Goal: Task Accomplishment & Management: Complete application form

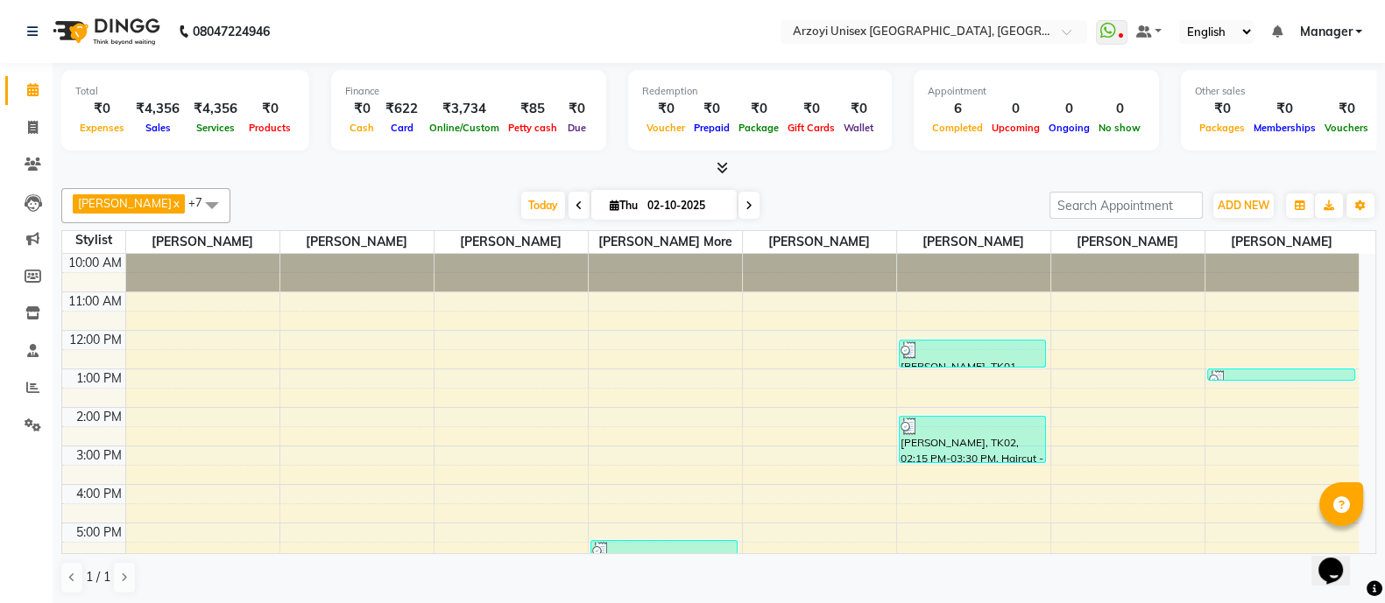
scroll to position [196, 0]
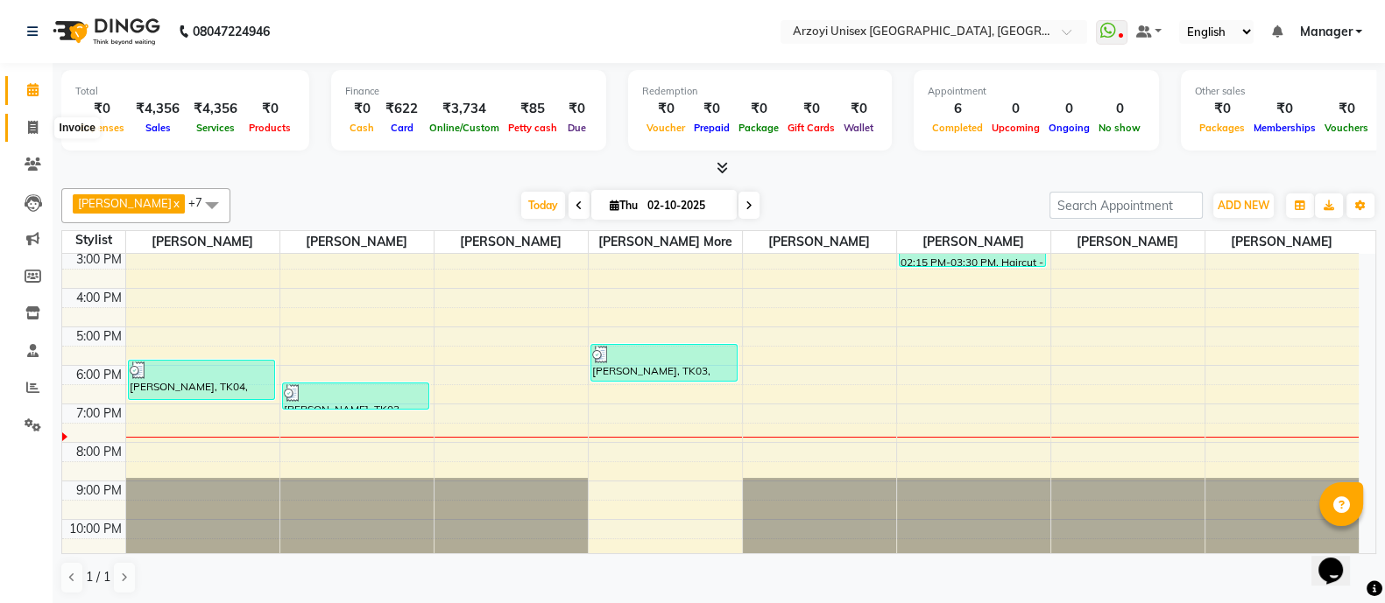
click at [31, 124] on icon at bounding box center [33, 127] width 10 height 13
select select "service"
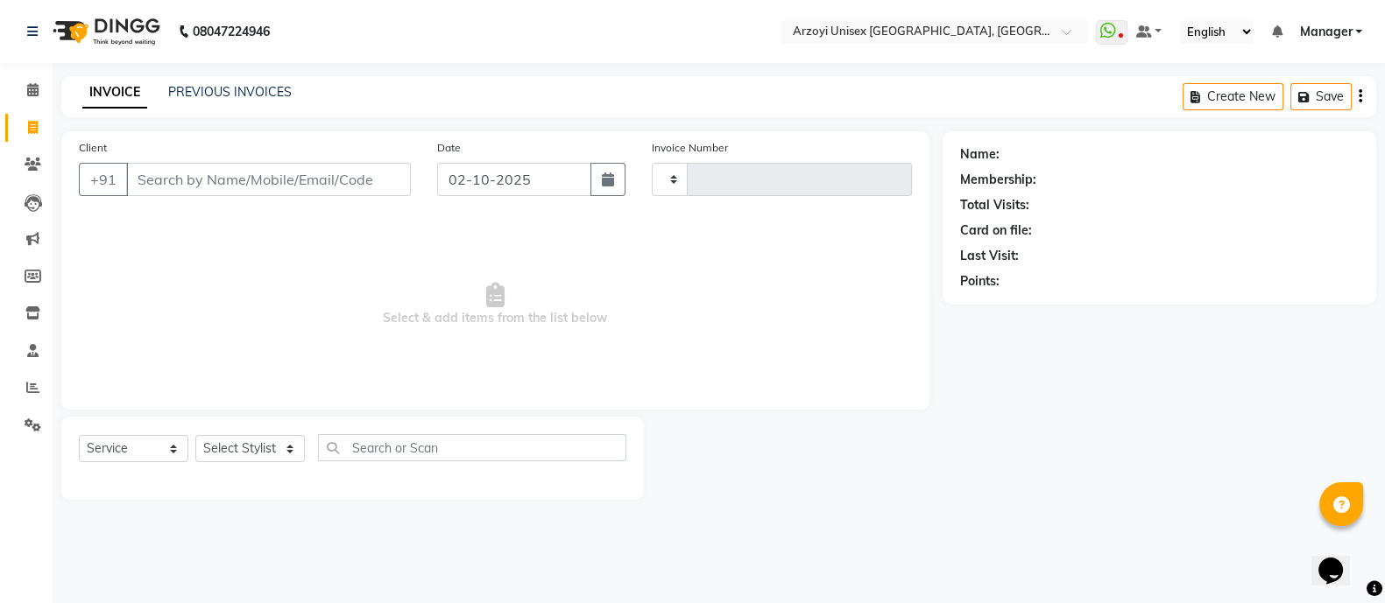
type input "1942"
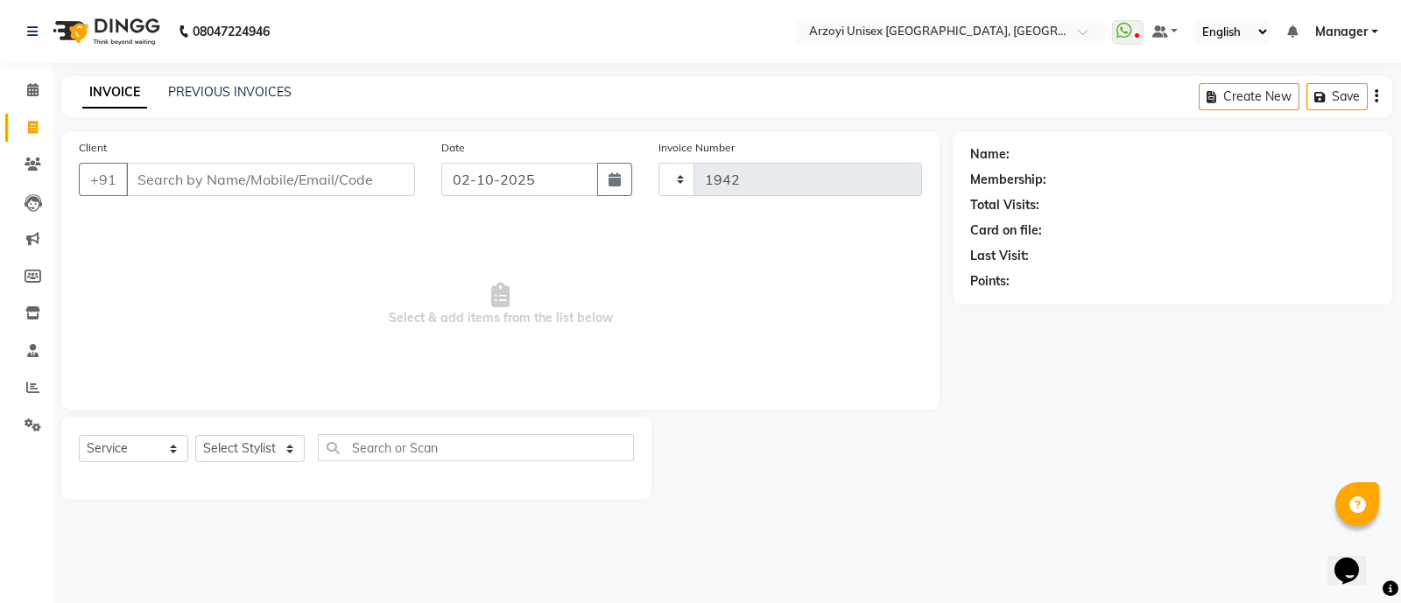
select select "5286"
click at [205, 192] on input "Client" at bounding box center [270, 179] width 289 height 33
click at [221, 173] on input "Client" at bounding box center [270, 179] width 289 height 33
type input "9819422885"
click at [381, 173] on span "Add Client" at bounding box center [369, 180] width 69 height 18
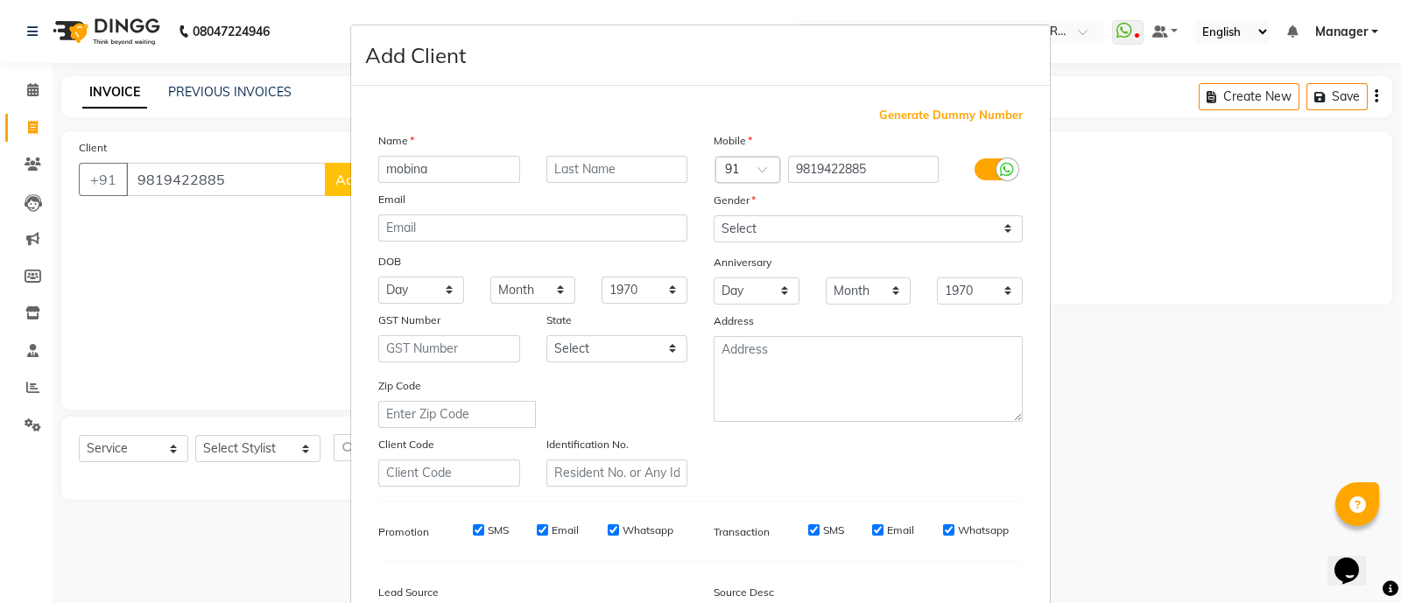
click at [390, 168] on input "mobina" at bounding box center [449, 169] width 142 height 27
type input "Mobina"
click at [571, 173] on input "text" at bounding box center [618, 169] width 142 height 27
type input "[PERSON_NAME]"
drag, startPoint x: 780, startPoint y: 217, endPoint x: 779, endPoint y: 313, distance: 95.5
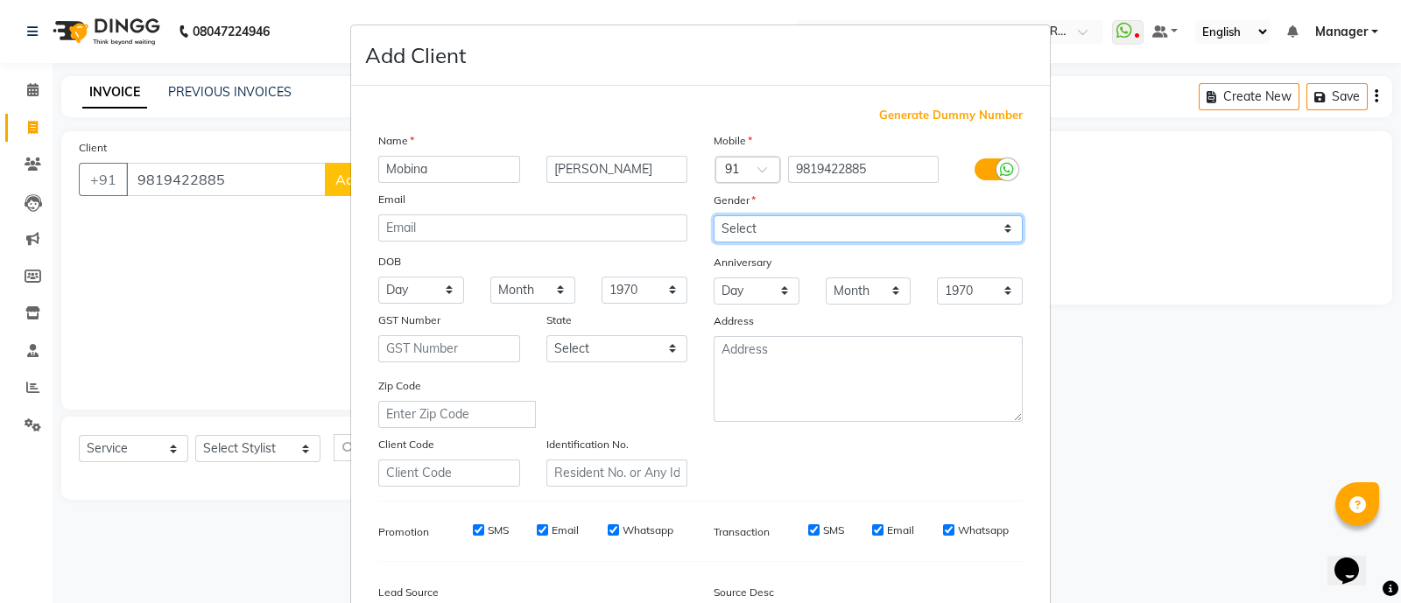
click at [779, 313] on div "Mobile Country Code × 91 9819422885 Gender Select [DEMOGRAPHIC_DATA] [DEMOGRAPH…" at bounding box center [868, 309] width 335 height 356
select select "[DEMOGRAPHIC_DATA]"
click at [714, 216] on select "Select [DEMOGRAPHIC_DATA] [DEMOGRAPHIC_DATA] Other Prefer Not To Say" at bounding box center [868, 228] width 309 height 27
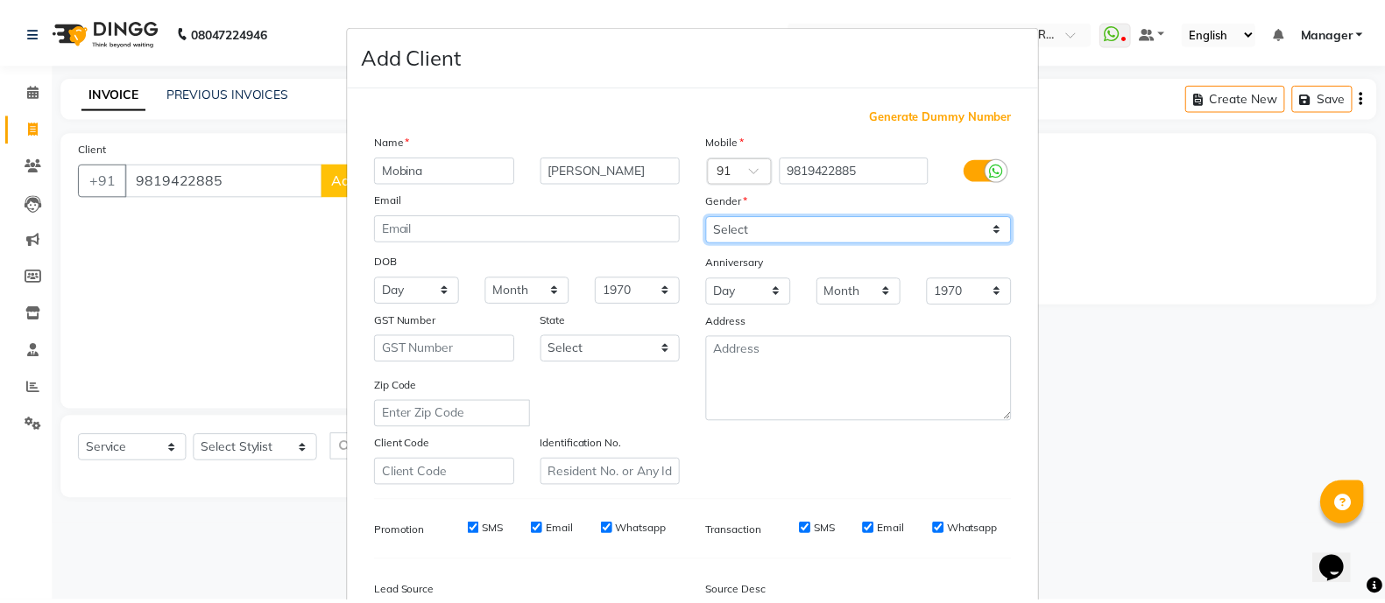
scroll to position [214, 0]
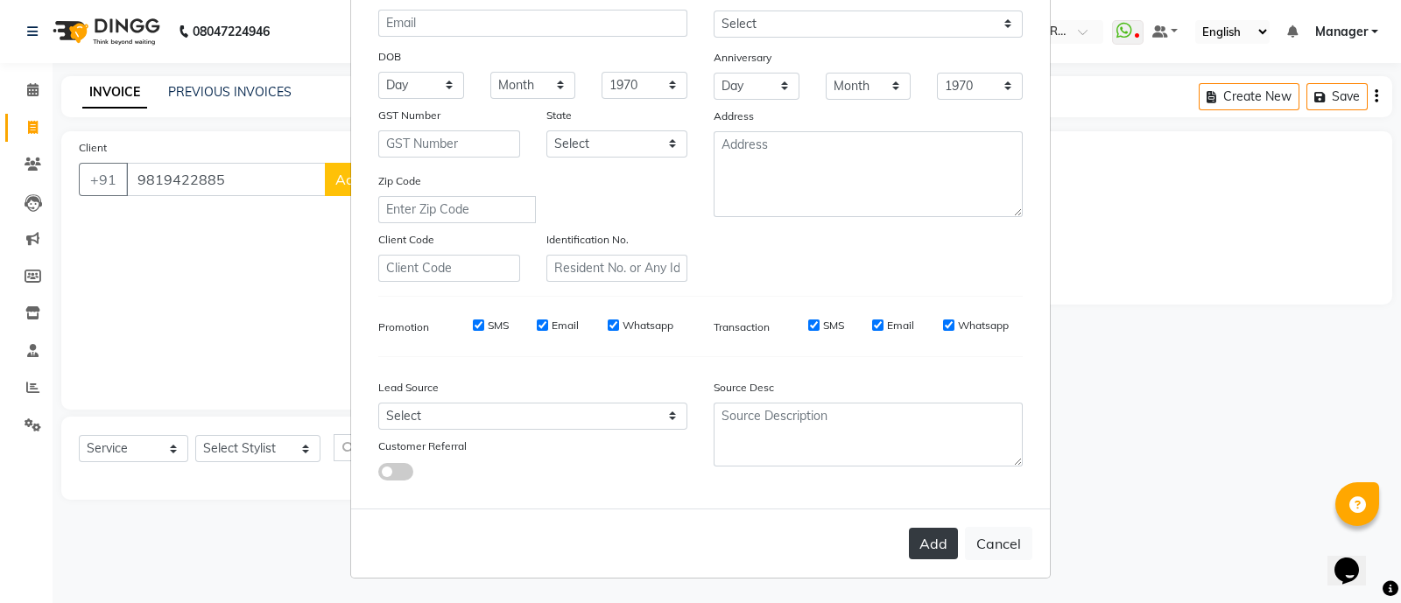
click at [936, 536] on button "Add" at bounding box center [933, 544] width 49 height 32
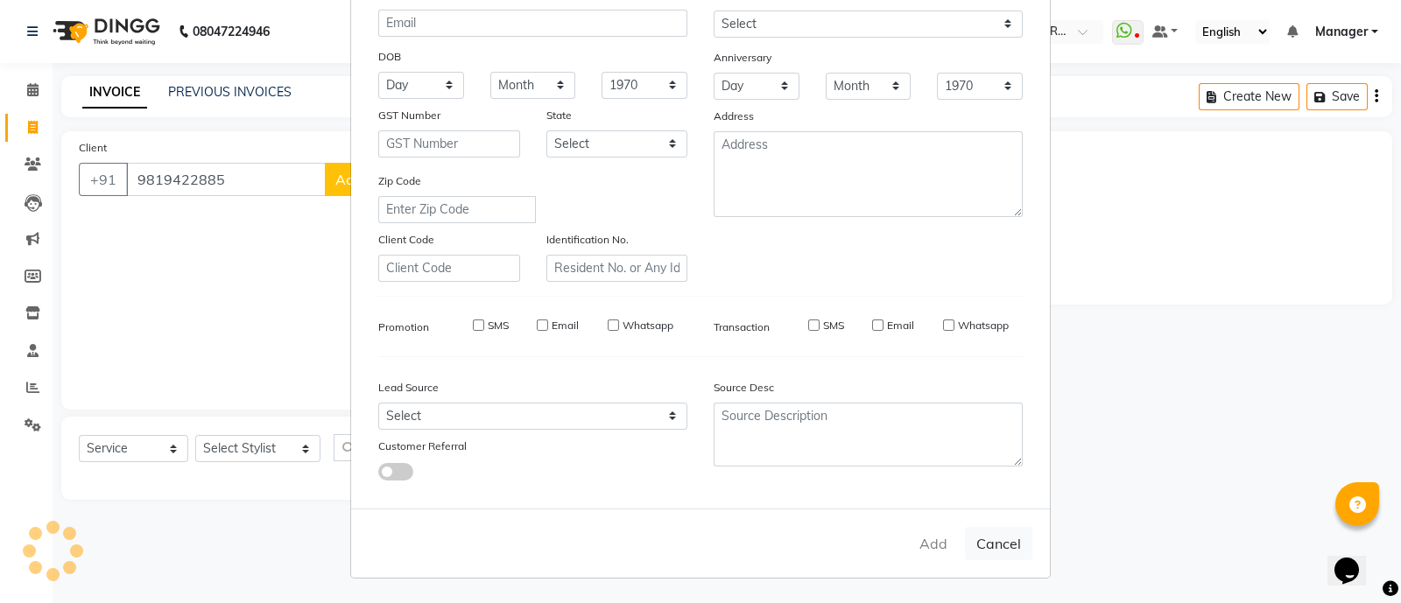
select select
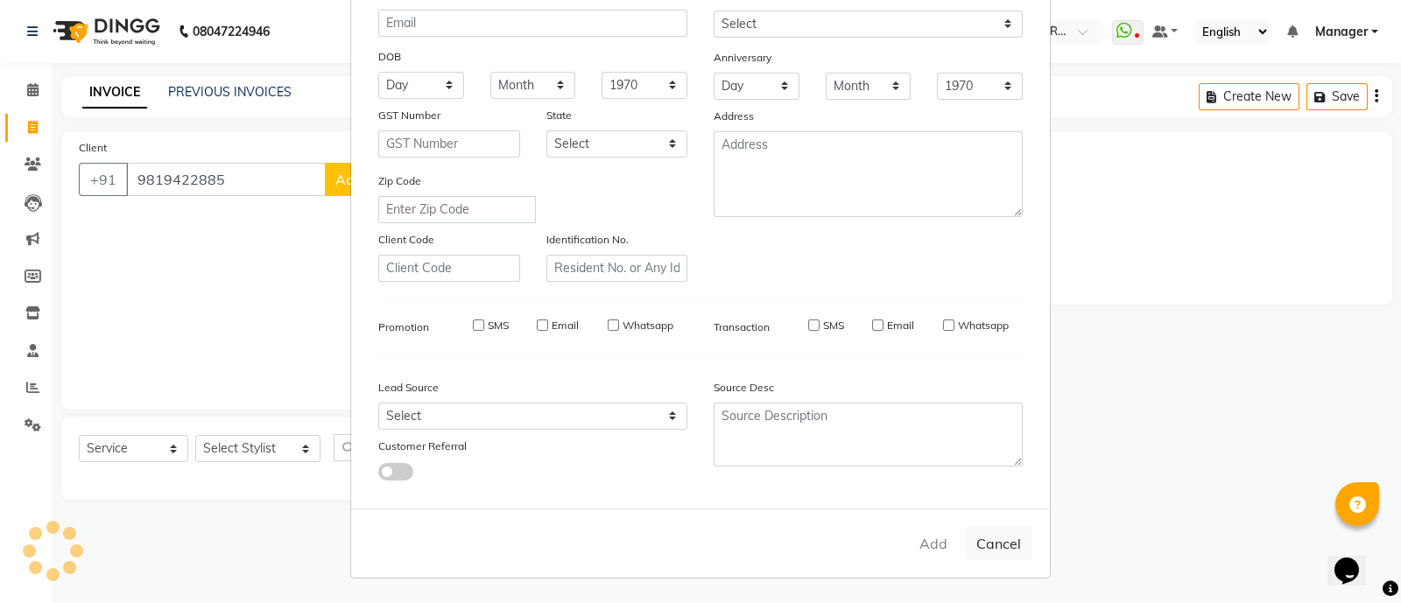
select select
checkbox input "false"
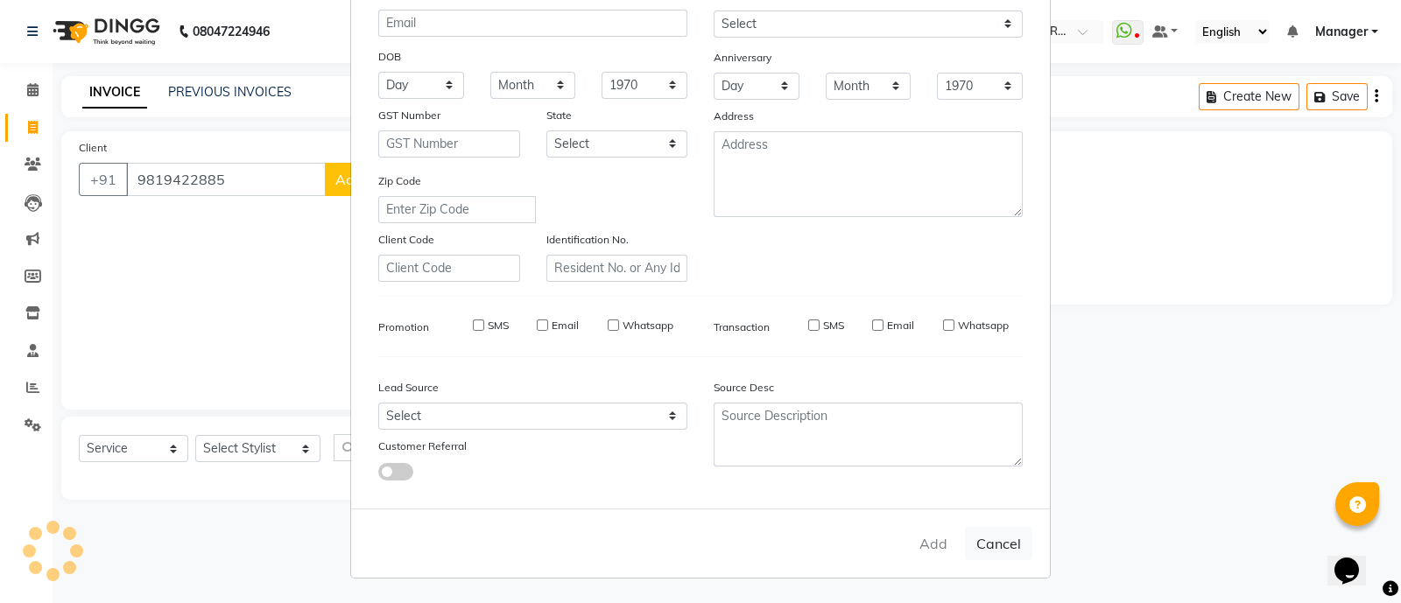
checkbox input "false"
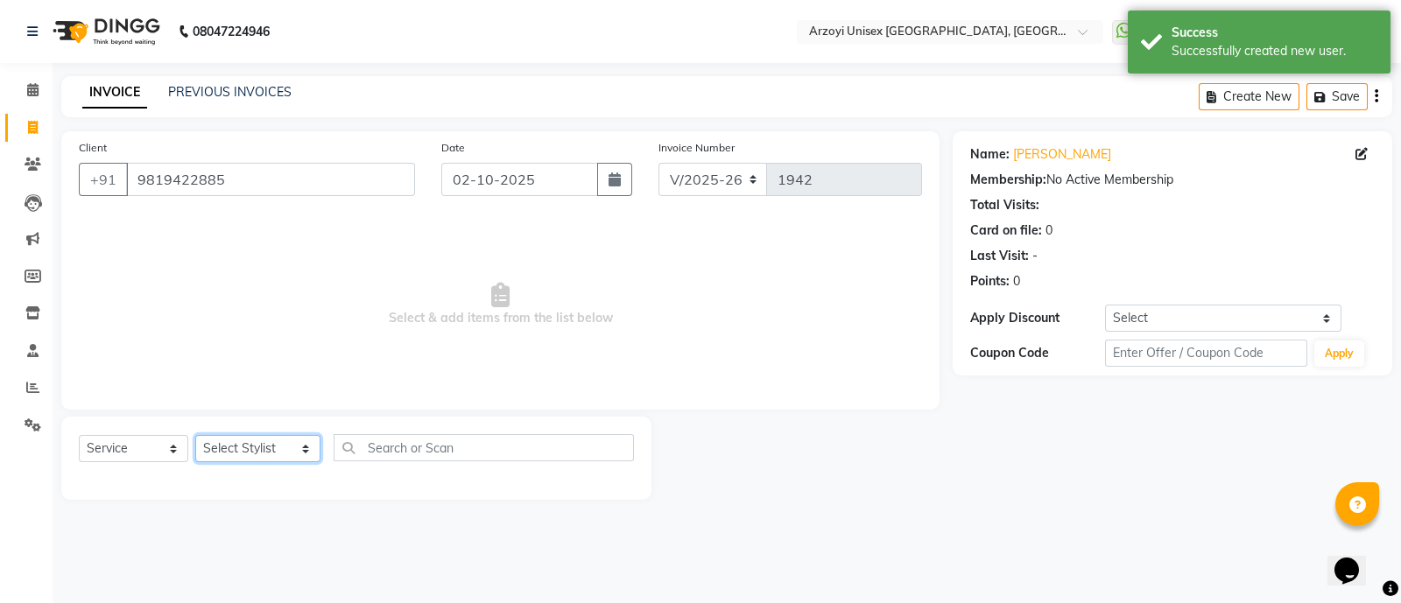
click at [263, 450] on select "Select Stylist [PERSON_NAME] Mohammmed [PERSON_NAME] [PERSON_NAME] [PERSON_NAME…" at bounding box center [257, 448] width 125 height 27
select select "70082"
click at [195, 436] on select "Select Stylist [PERSON_NAME] Mohammmed [PERSON_NAME] [PERSON_NAME] [PERSON_NAME…" at bounding box center [257, 448] width 125 height 27
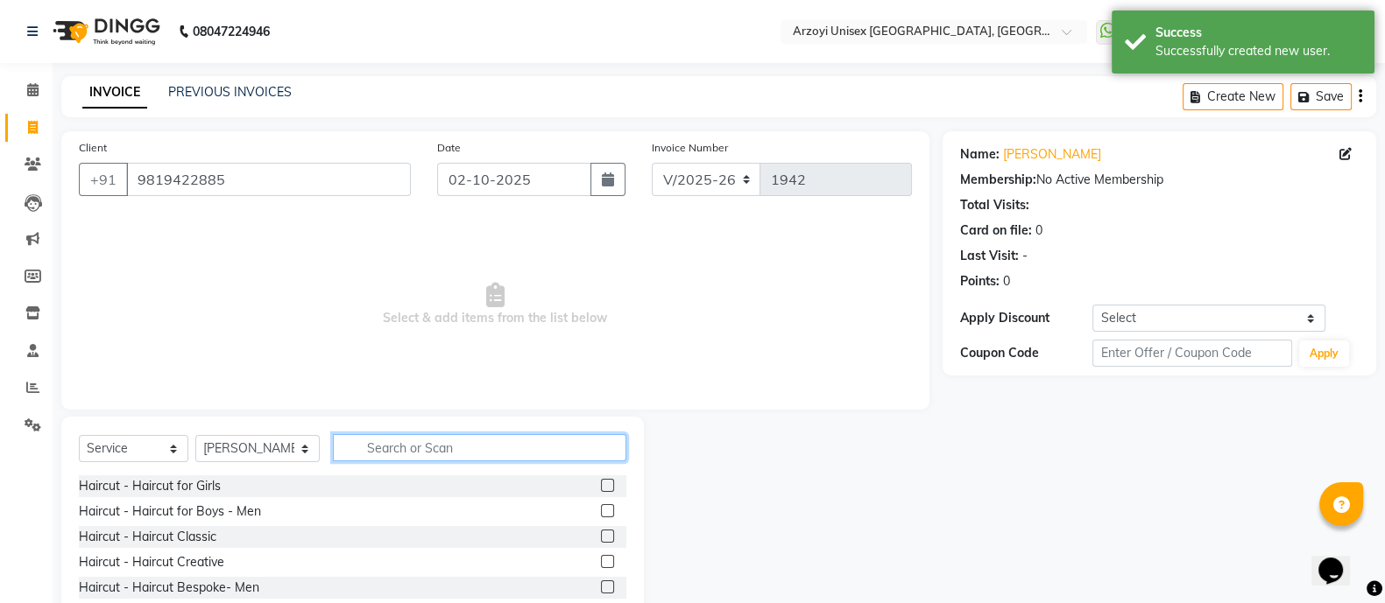
click at [402, 448] on input "text" at bounding box center [479, 447] width 293 height 27
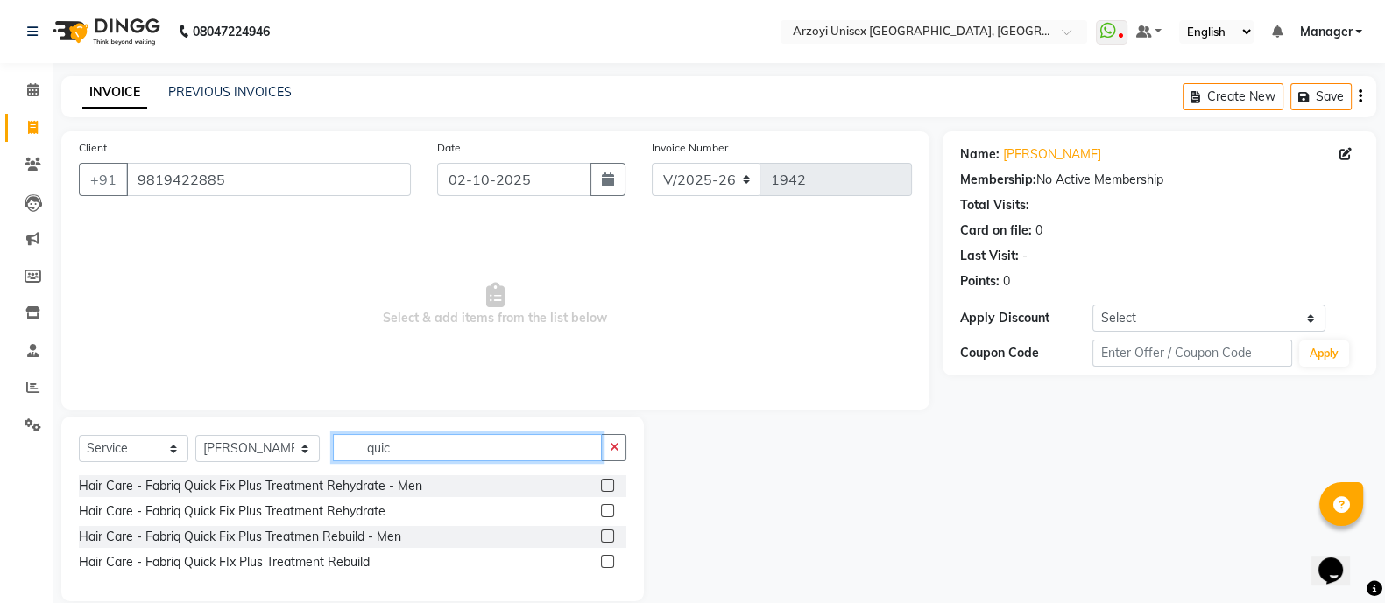
type input "quic"
click at [606, 508] on label at bounding box center [607, 510] width 13 height 13
click at [606, 508] on input "checkbox" at bounding box center [606, 511] width 11 height 11
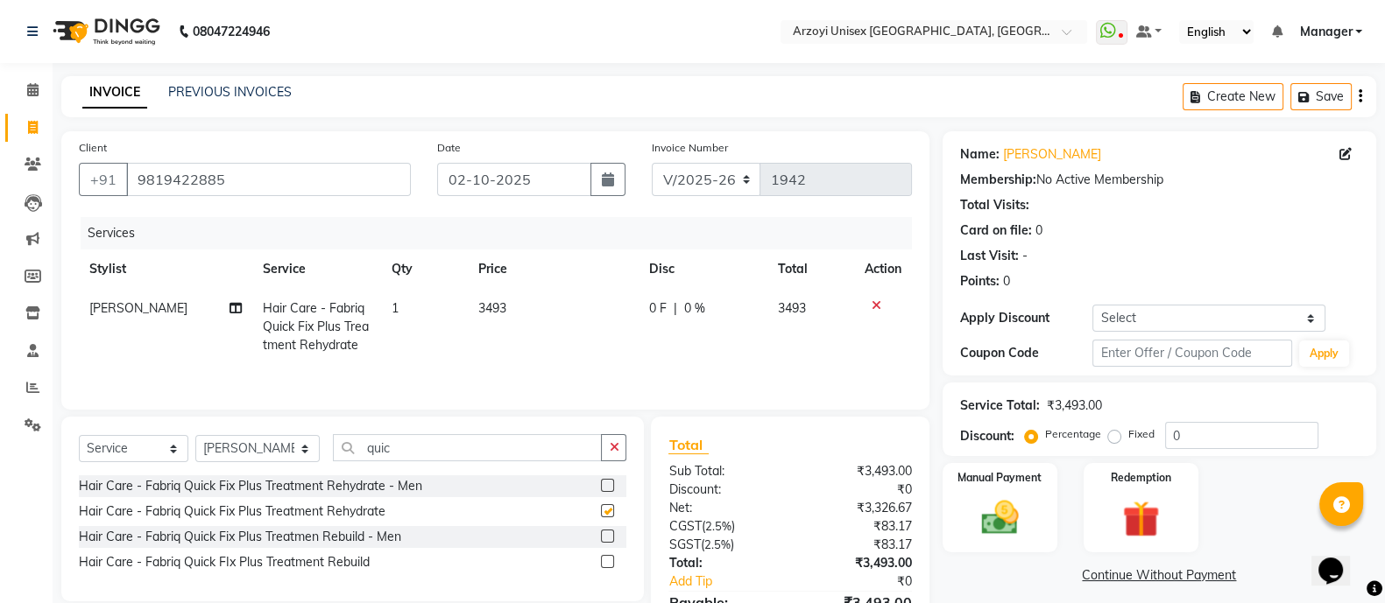
checkbox input "false"
click at [1252, 441] on input "0" at bounding box center [1241, 435] width 153 height 27
type input "20"
click at [389, 452] on input "quic" at bounding box center [467, 447] width 269 height 27
type input "q"
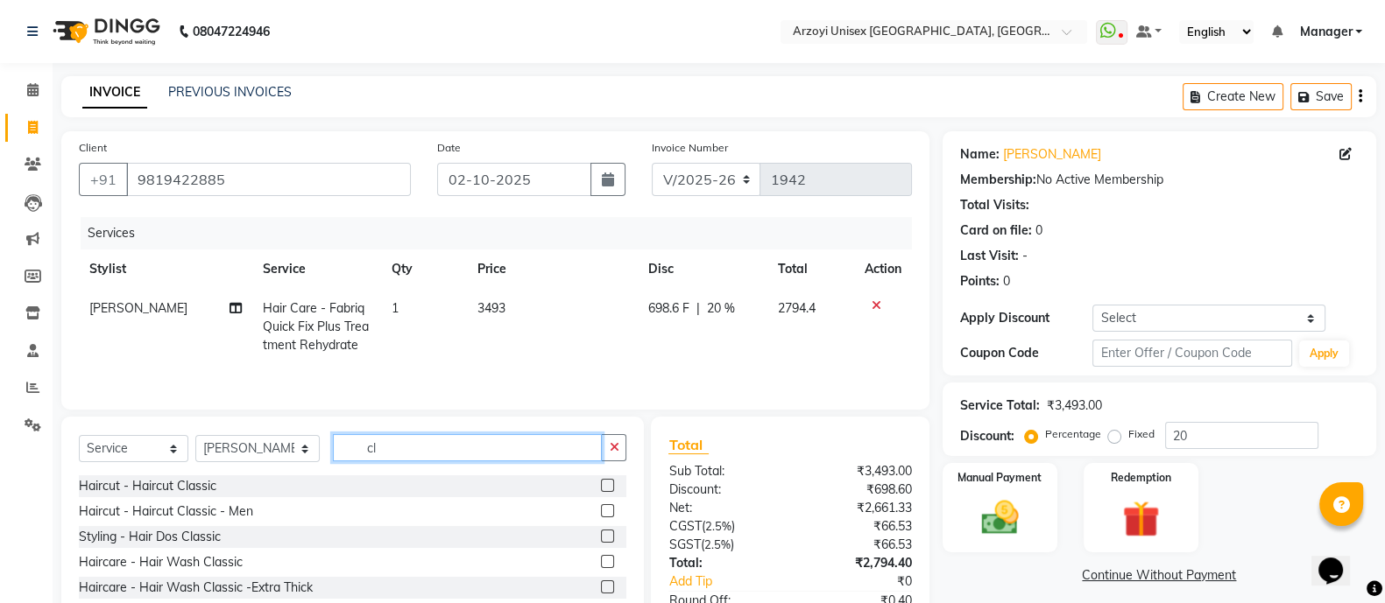
type input "cl"
click at [601, 486] on label at bounding box center [607, 485] width 13 height 13
click at [601, 486] on input "checkbox" at bounding box center [606, 486] width 11 height 11
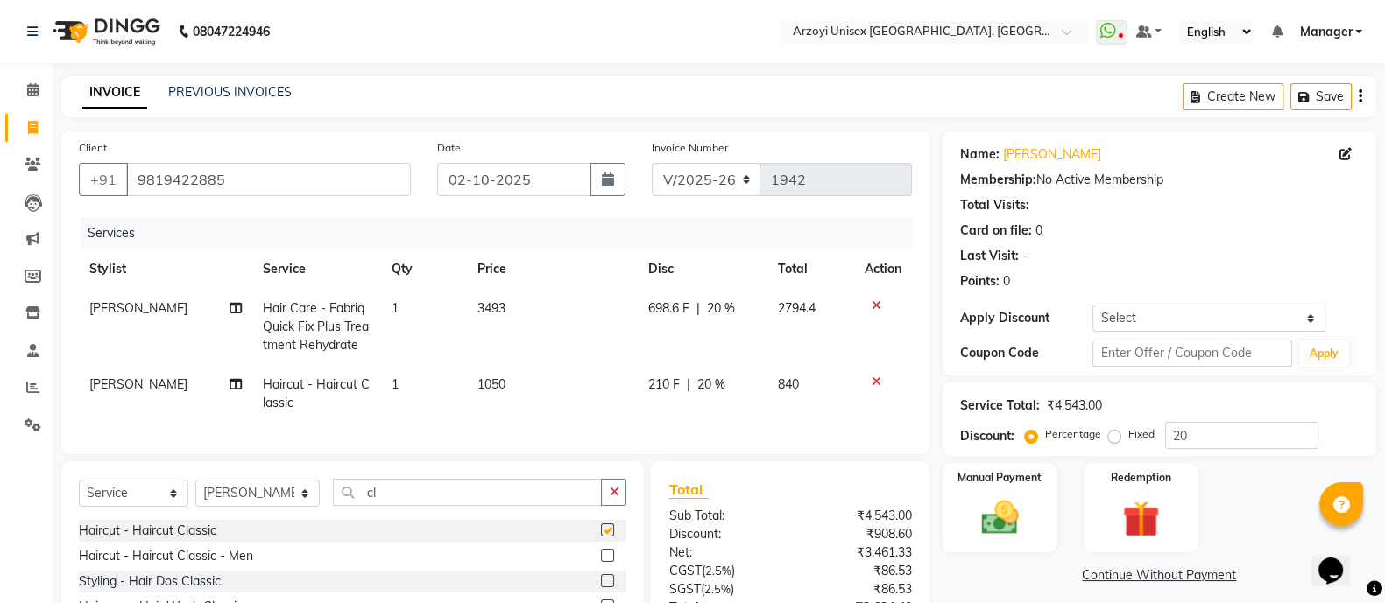
checkbox input "false"
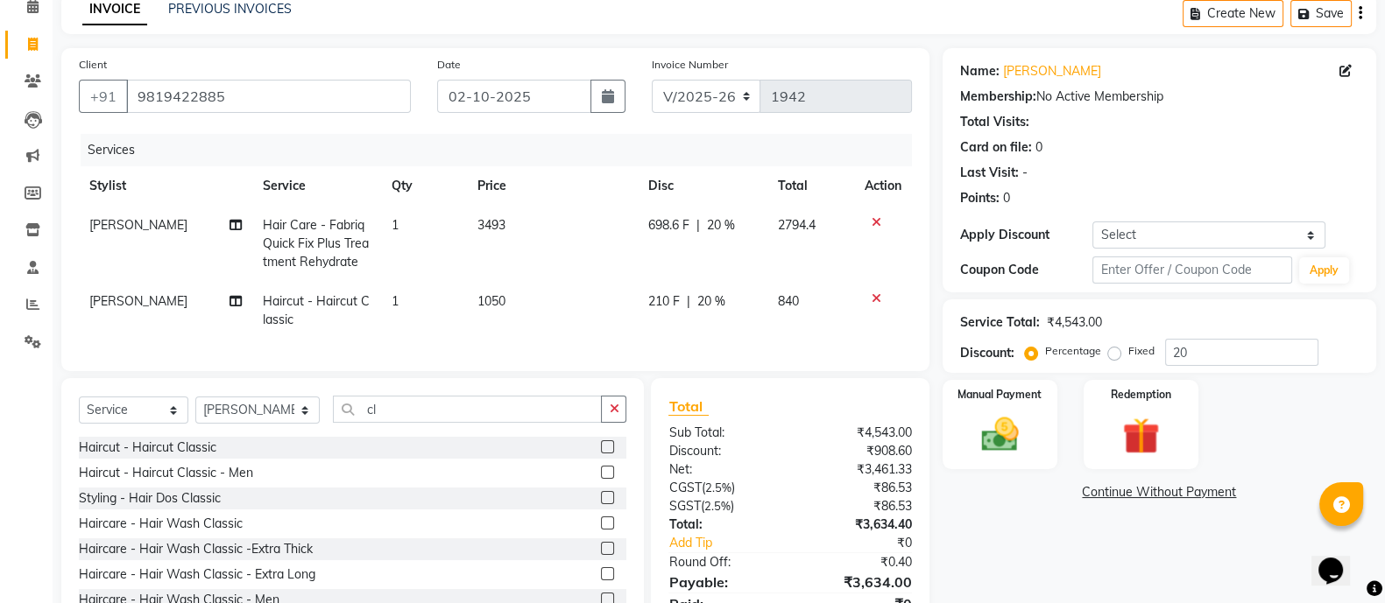
click at [709, 304] on span "20 %" at bounding box center [711, 302] width 28 height 18
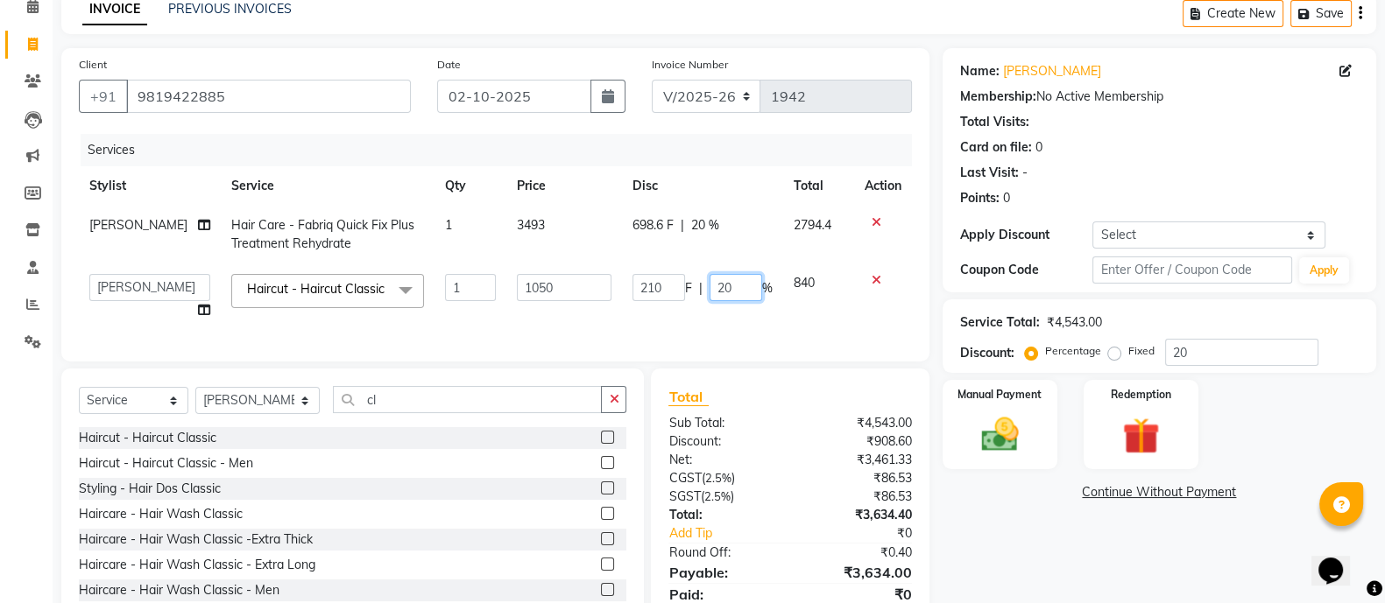
click at [745, 295] on input "20" at bounding box center [735, 287] width 53 height 27
type input "2"
type input "0"
click at [726, 330] on td "210 F | 0 %" at bounding box center [702, 297] width 161 height 67
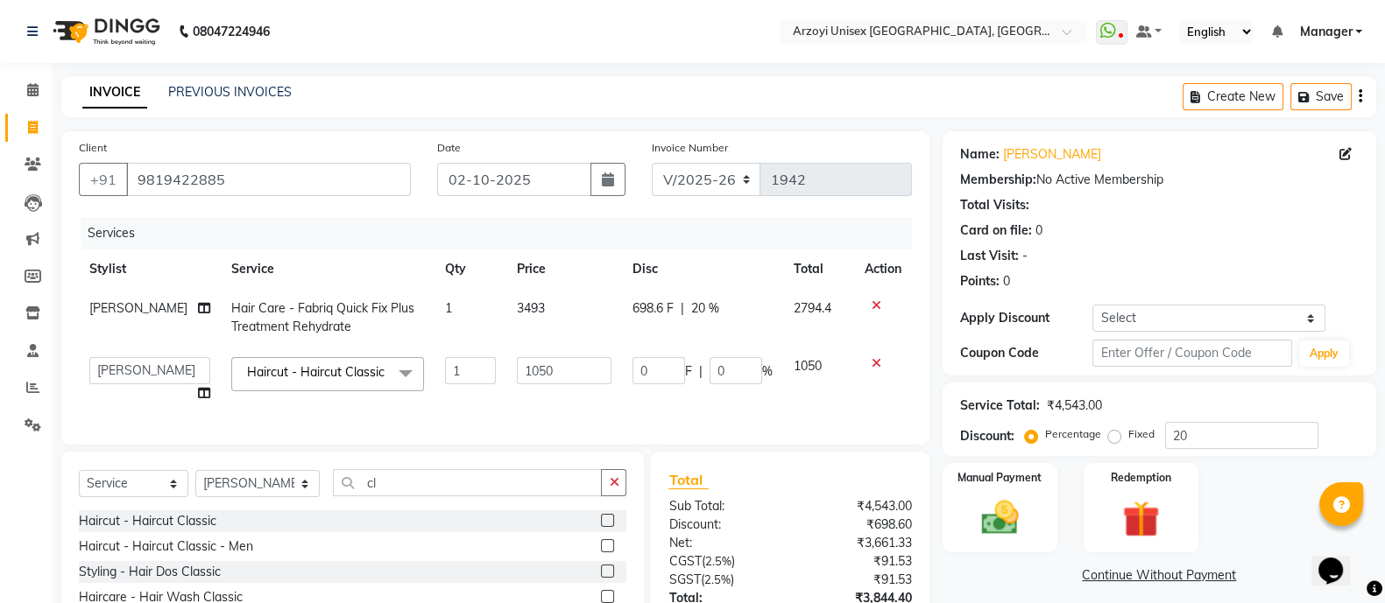
scroll to position [174, 0]
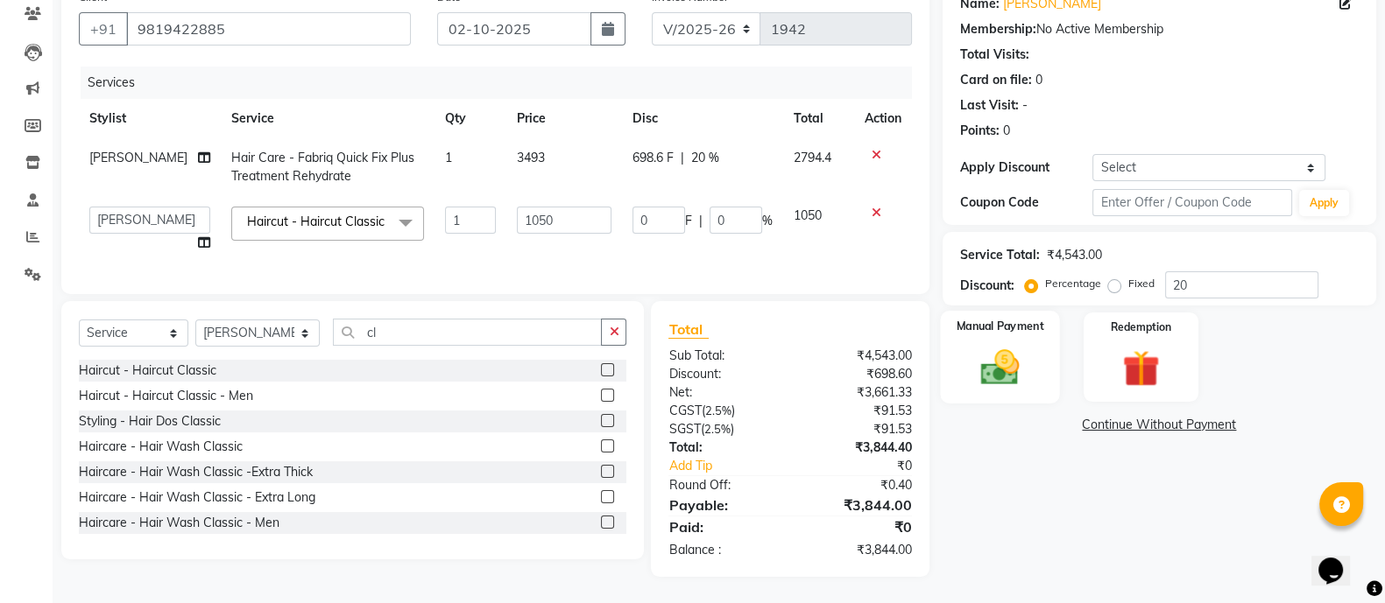
click at [1005, 345] on img at bounding box center [1000, 367] width 62 height 44
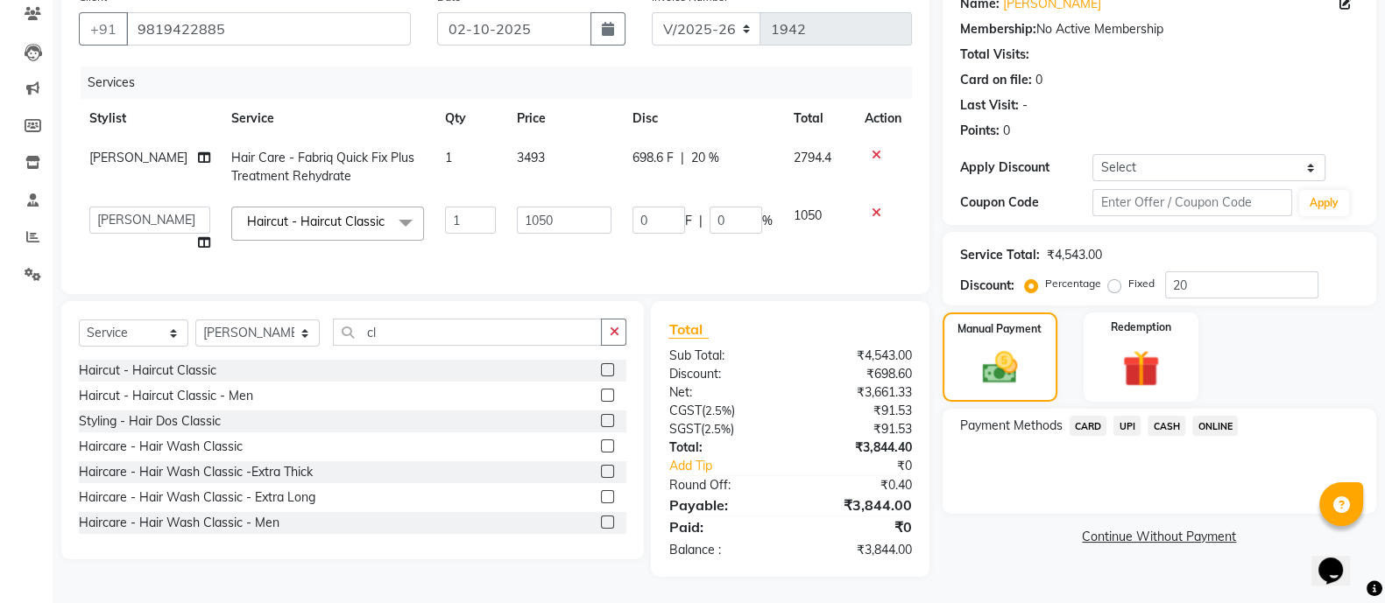
click at [1215, 416] on span "ONLINE" at bounding box center [1215, 426] width 46 height 20
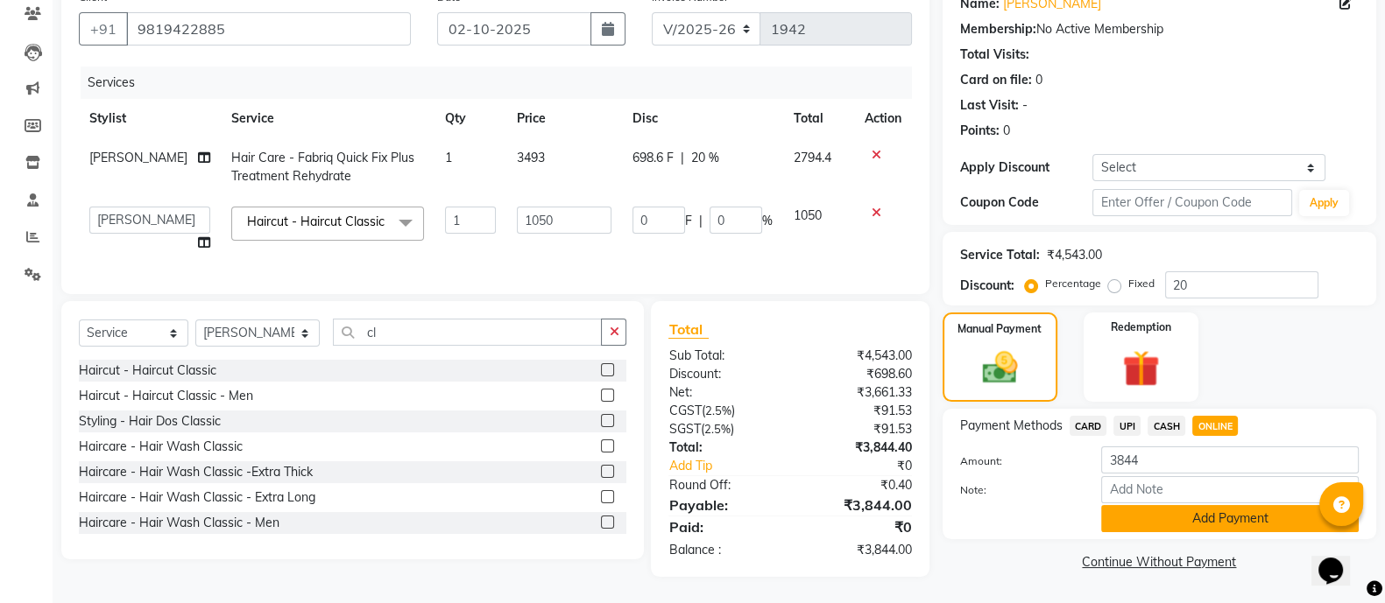
click at [1139, 505] on button "Add Payment" at bounding box center [1230, 518] width 258 height 27
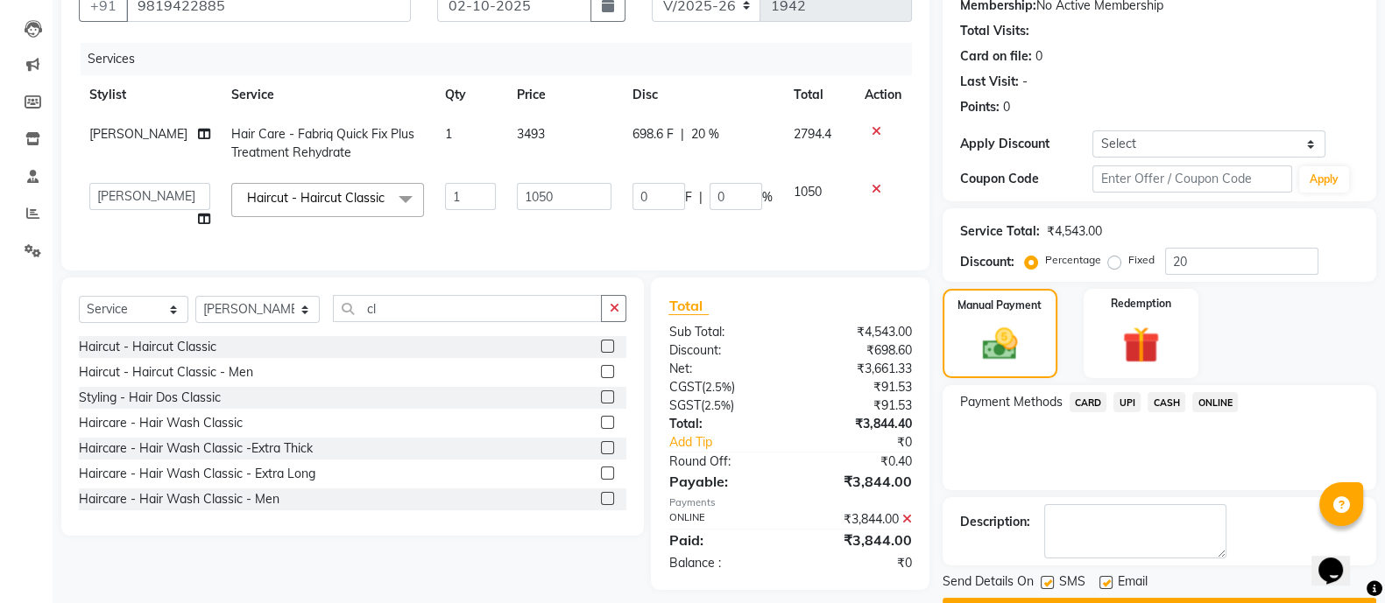
scroll to position [222, 0]
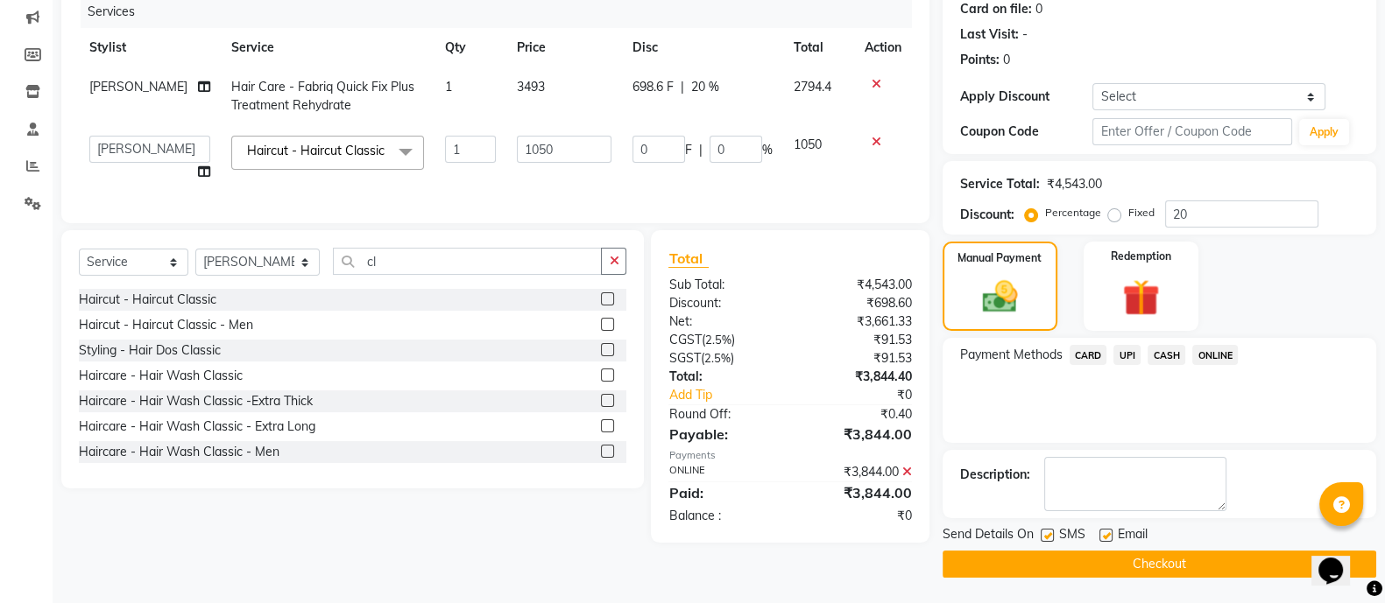
click at [1037, 561] on button "Checkout" at bounding box center [1159, 564] width 434 height 27
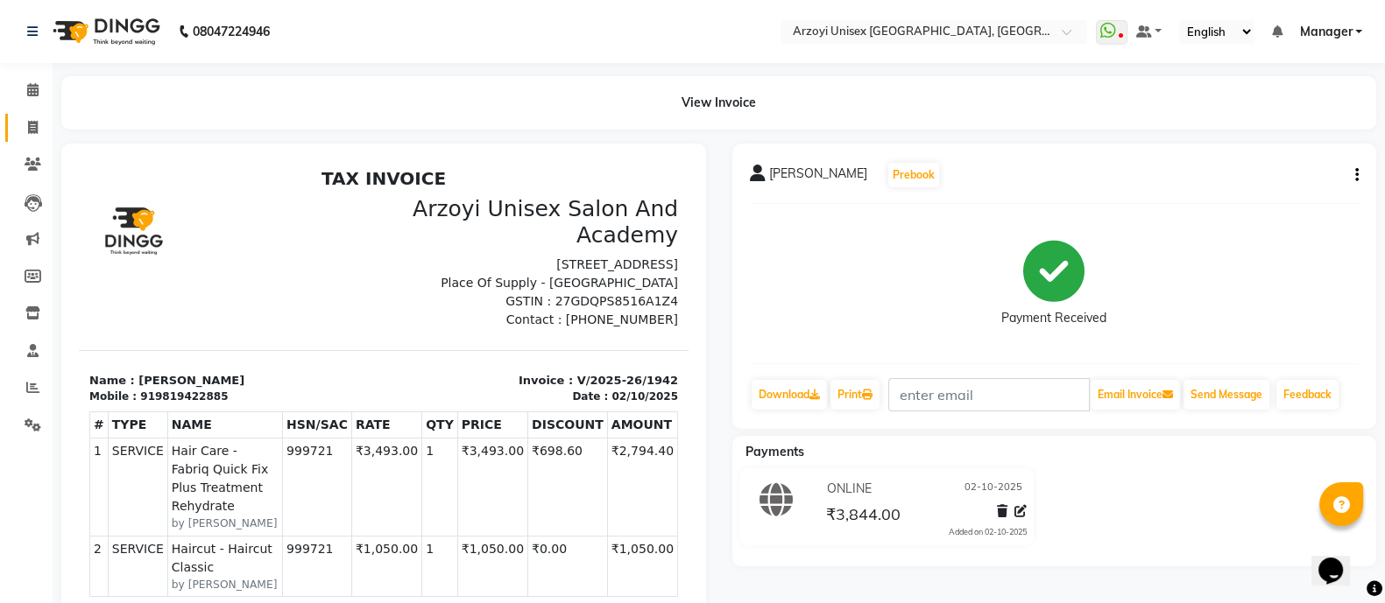
click at [31, 138] on link "Invoice" at bounding box center [26, 128] width 42 height 29
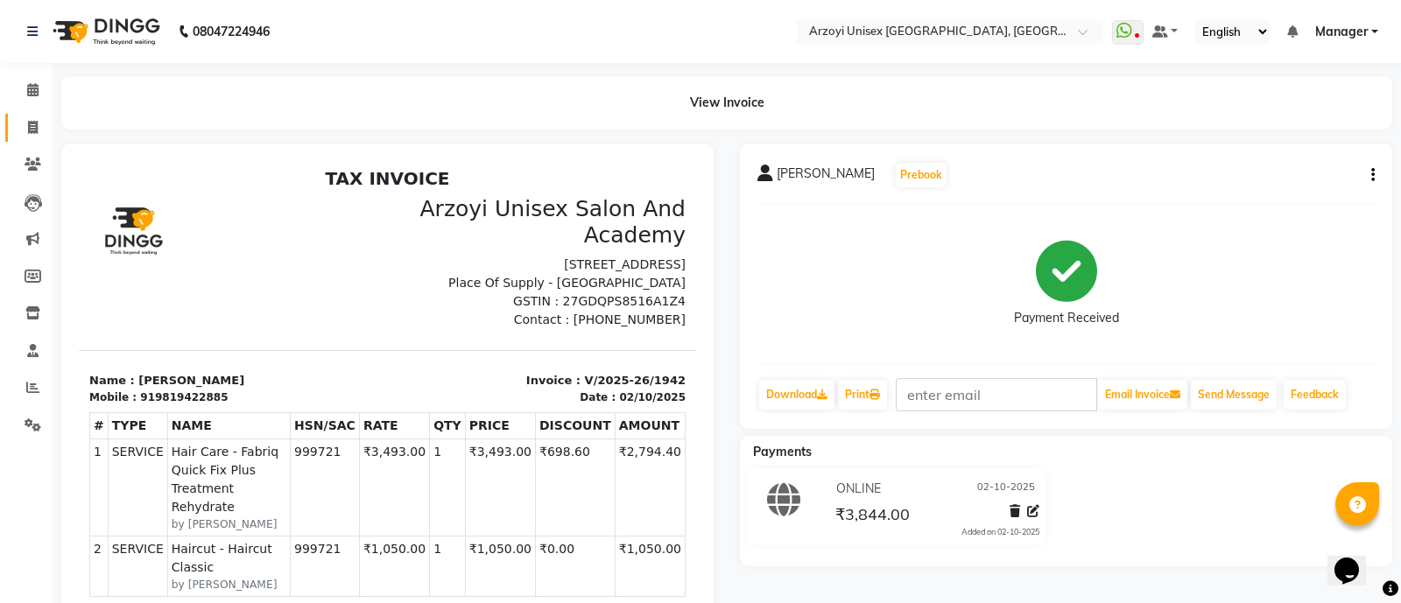
select select "5286"
select select "service"
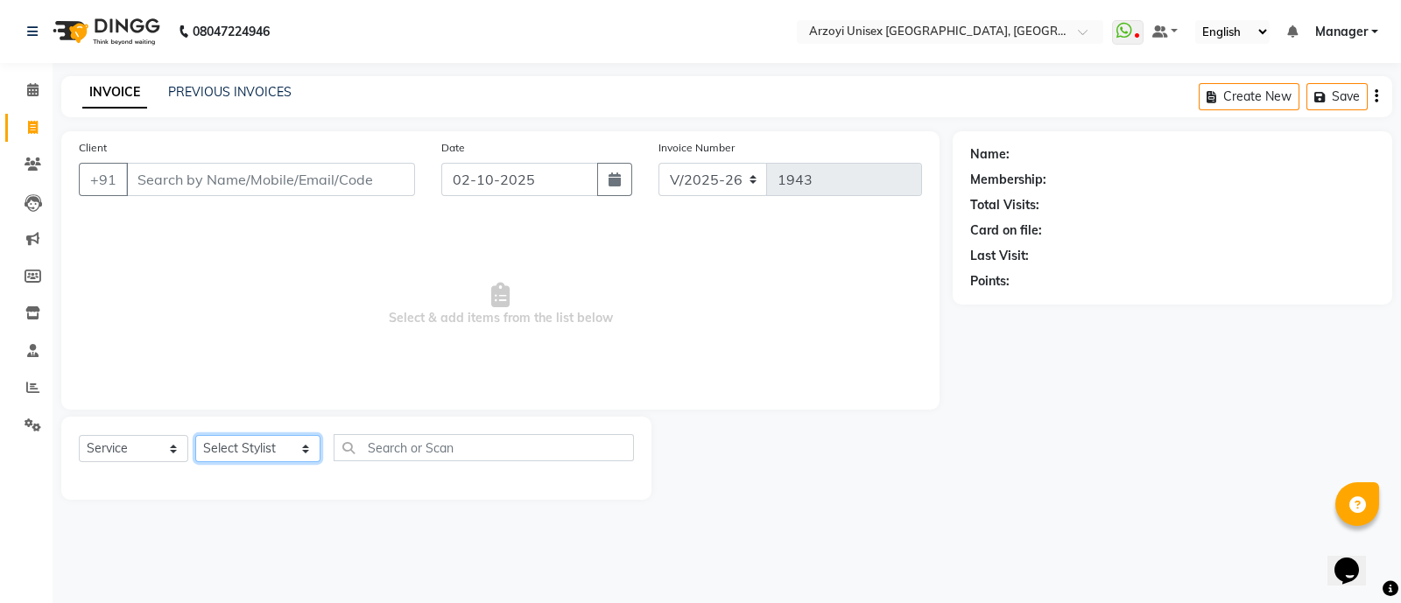
click at [241, 447] on select "Select Stylist [PERSON_NAME] Mohammmed [PERSON_NAME] [PERSON_NAME] [PERSON_NAME…" at bounding box center [257, 448] width 125 height 27
select select "69622"
click at [195, 436] on select "Select Stylist [PERSON_NAME] Mohammmed [PERSON_NAME] [PERSON_NAME] [PERSON_NAME…" at bounding box center [257, 448] width 125 height 27
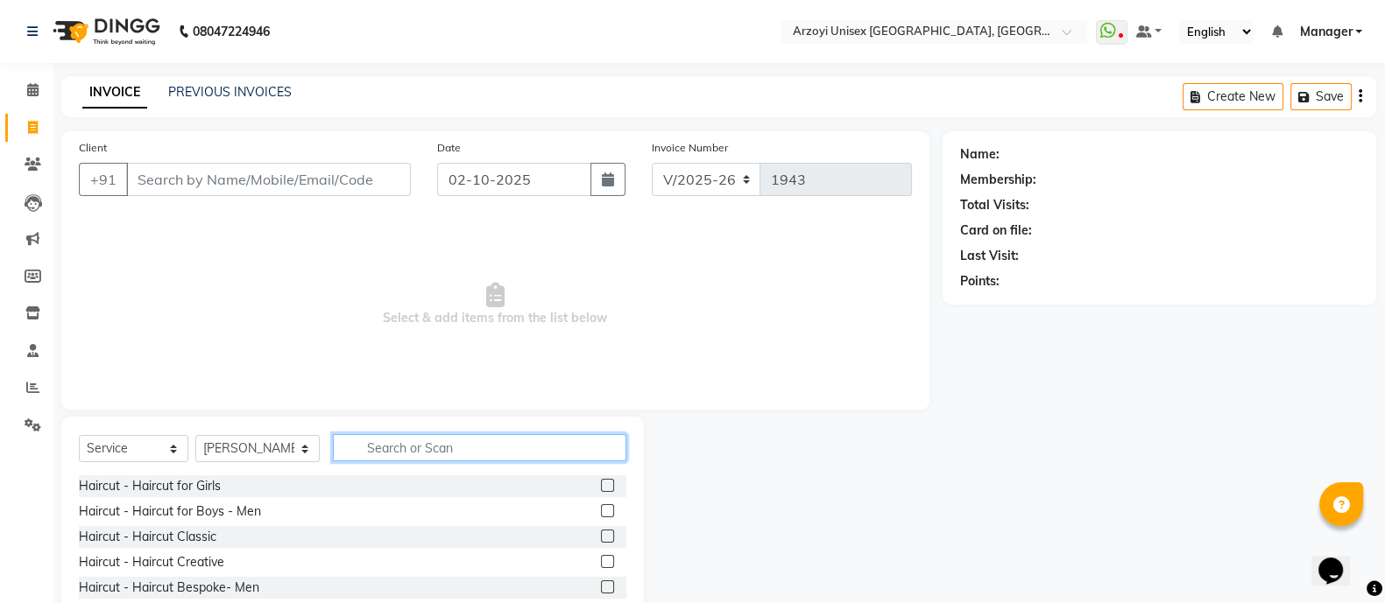
click at [394, 437] on input "text" at bounding box center [479, 447] width 293 height 27
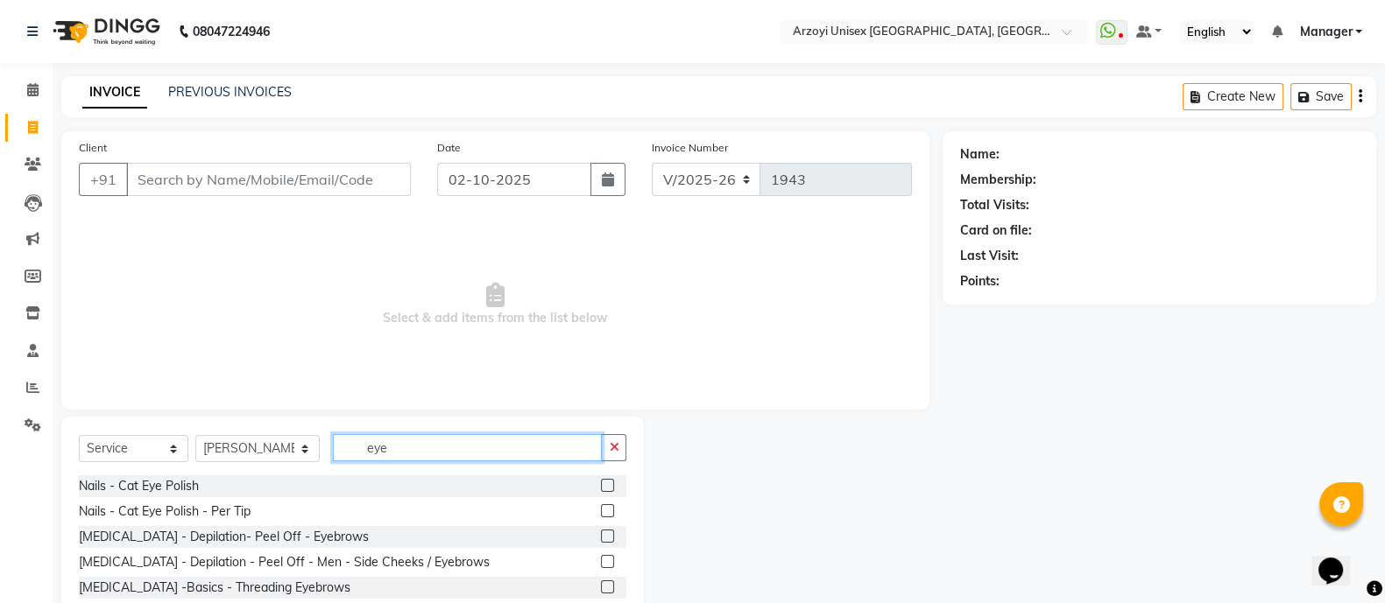
type input "eye"
click at [609, 536] on label at bounding box center [607, 536] width 13 height 13
click at [609, 536] on input "checkbox" at bounding box center [606, 537] width 11 height 11
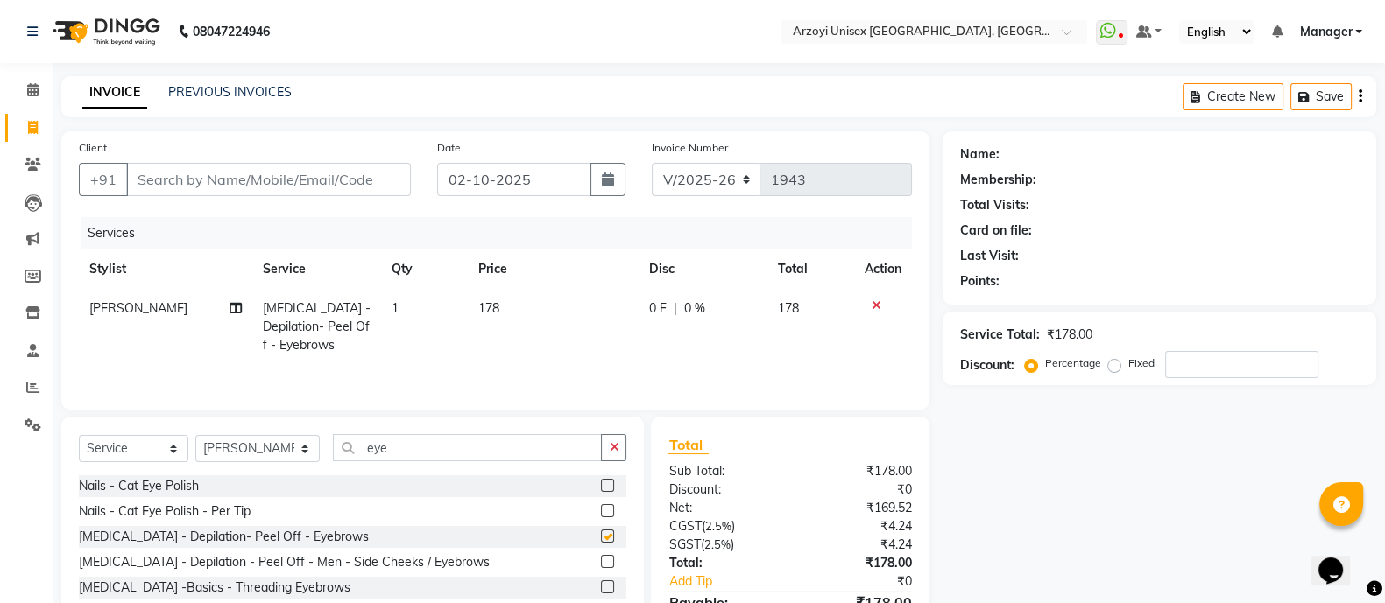
checkbox input "false"
click at [401, 441] on input "eye" at bounding box center [467, 447] width 269 height 27
type input "e"
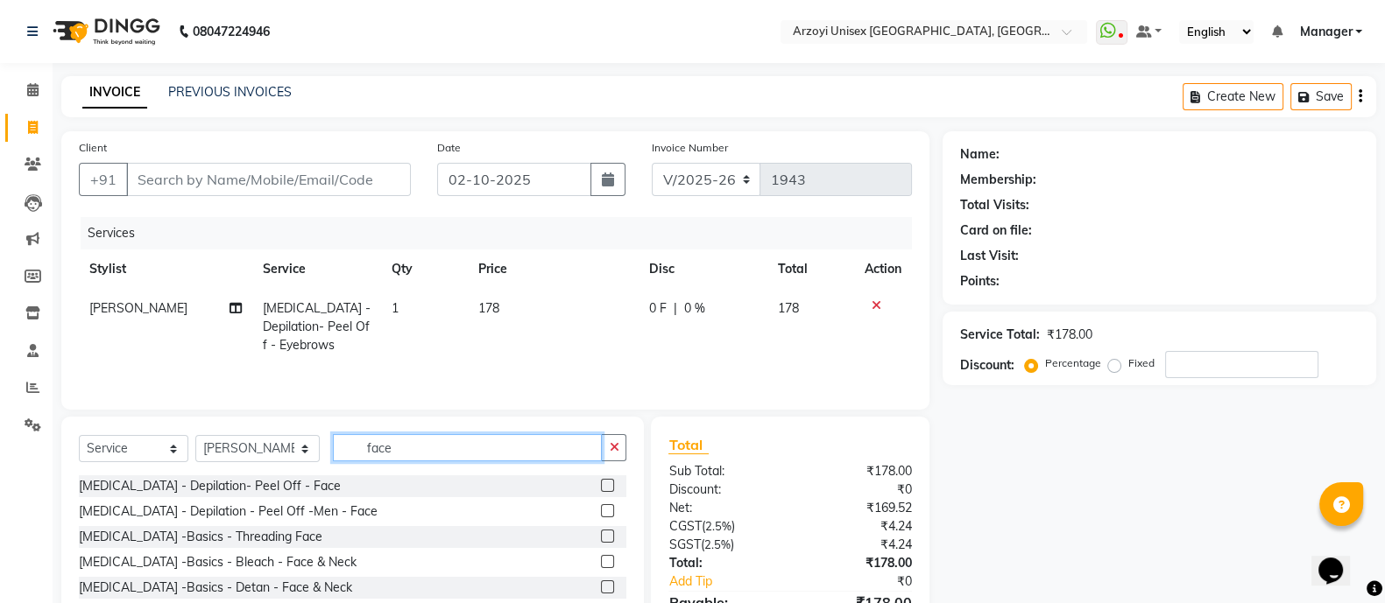
type input "face"
click at [601, 487] on label at bounding box center [607, 485] width 13 height 13
click at [601, 487] on input "checkbox" at bounding box center [606, 486] width 11 height 11
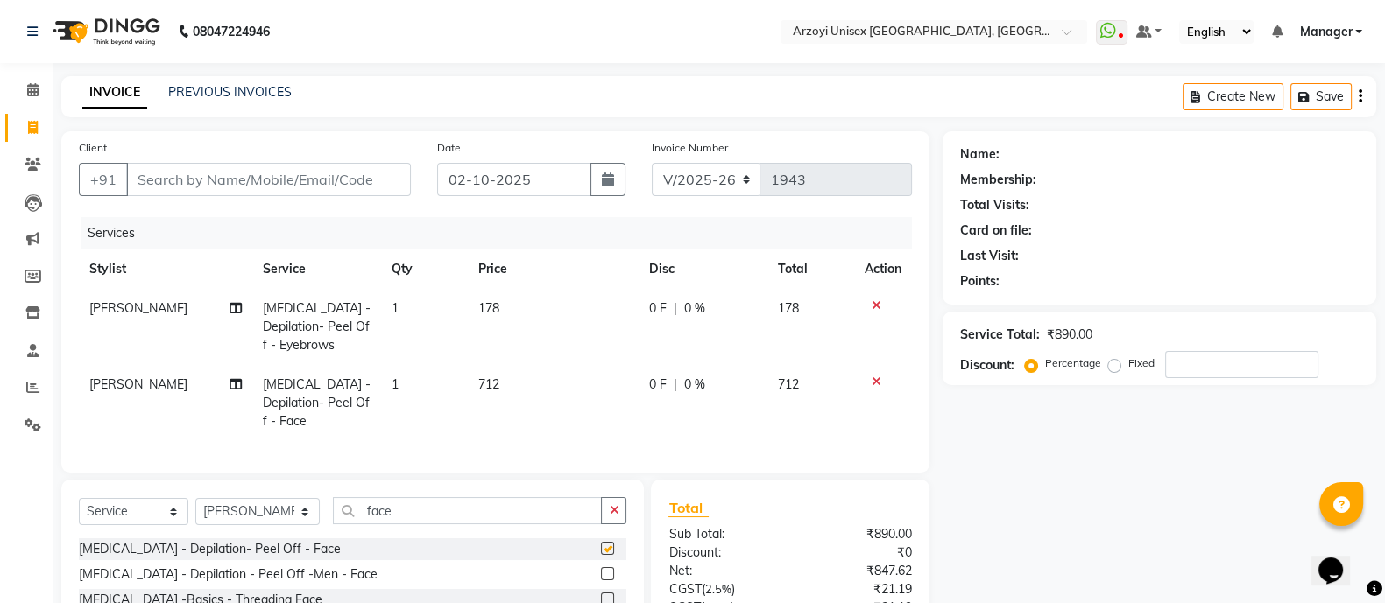
checkbox input "false"
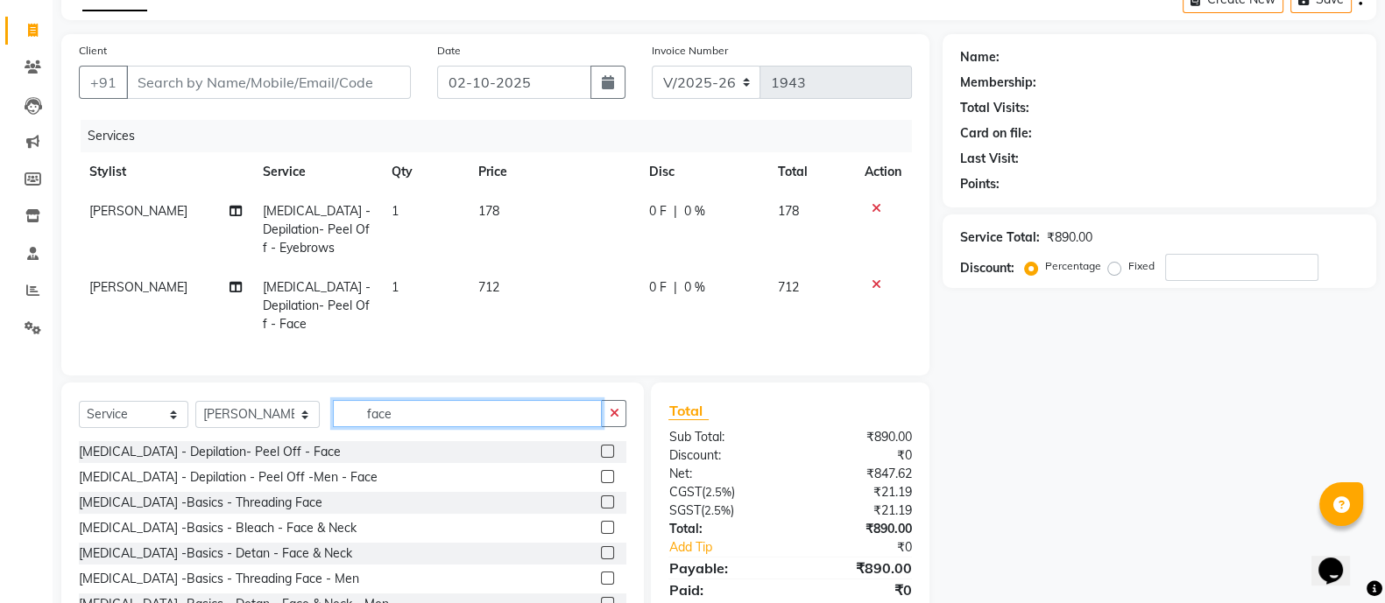
click at [460, 426] on input "face" at bounding box center [467, 413] width 269 height 27
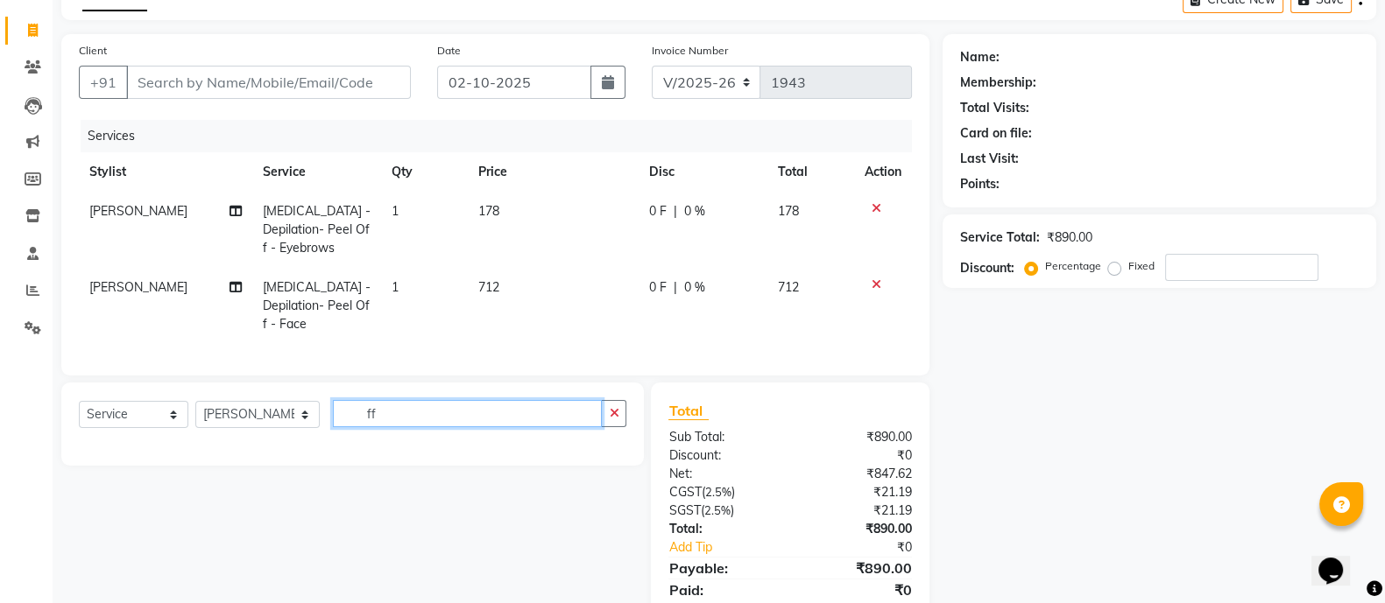
type input "f"
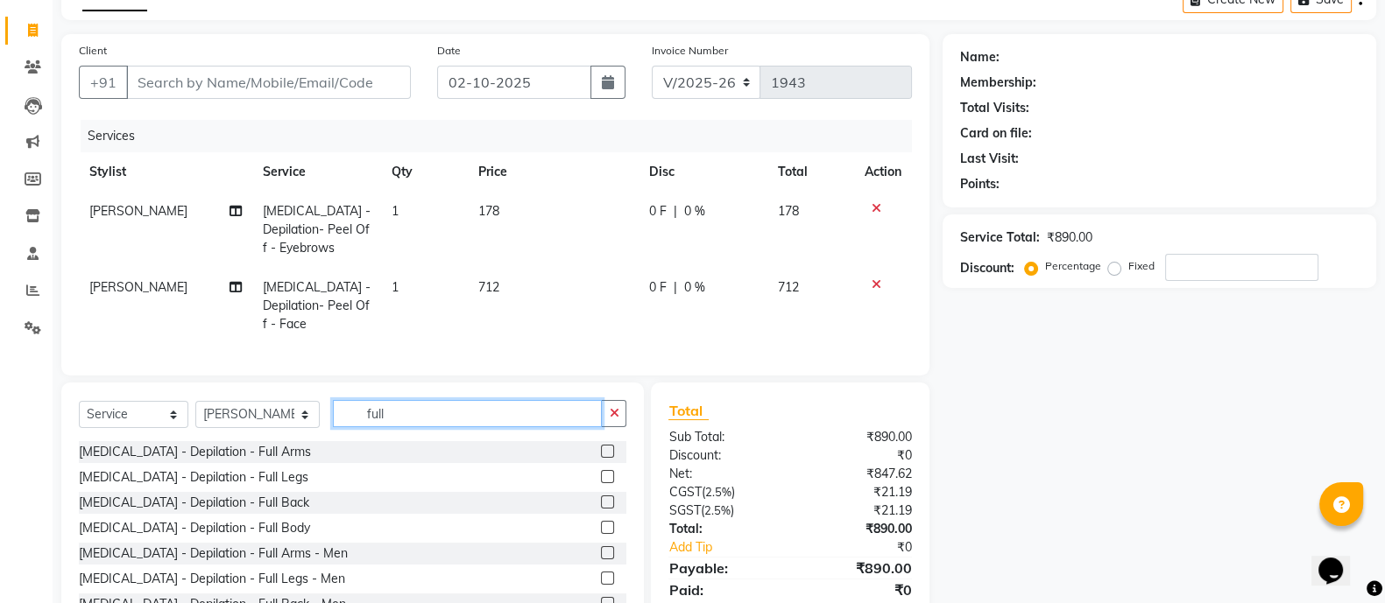
type input "full"
click at [601, 448] on label at bounding box center [607, 451] width 13 height 13
click at [601, 448] on input "checkbox" at bounding box center [606, 452] width 11 height 11
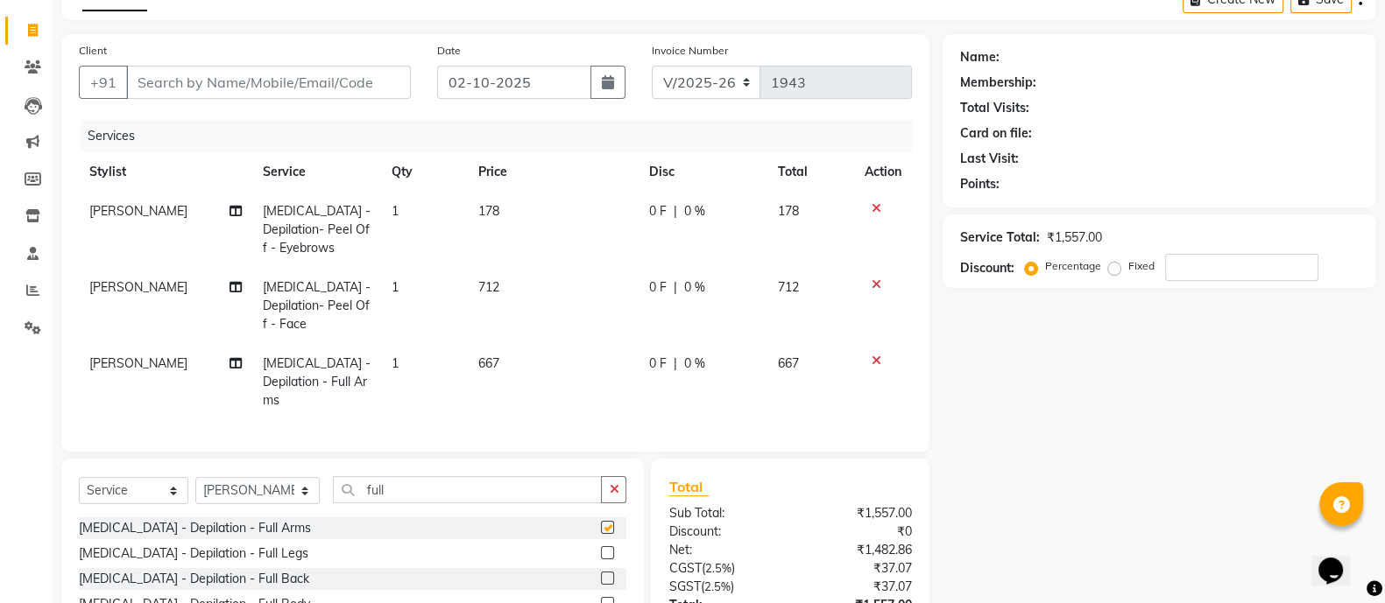
checkbox input "false"
click at [601, 547] on label at bounding box center [607, 553] width 13 height 13
click at [601, 548] on input "checkbox" at bounding box center [606, 553] width 11 height 11
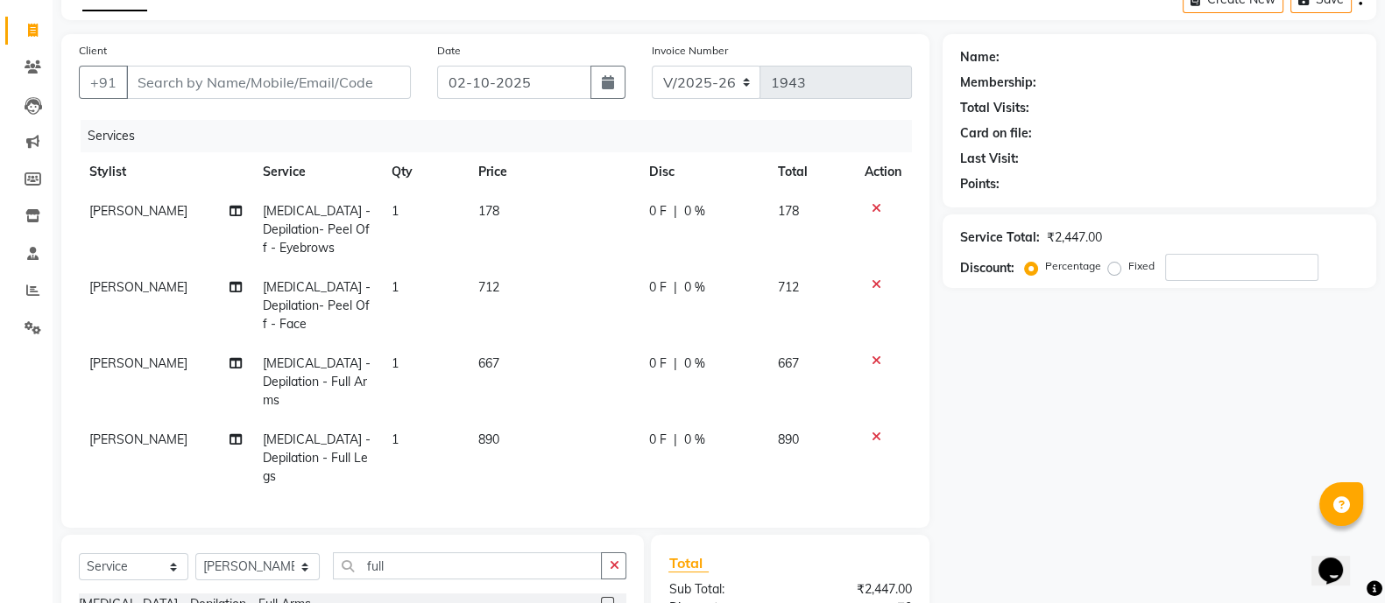
checkbox input "false"
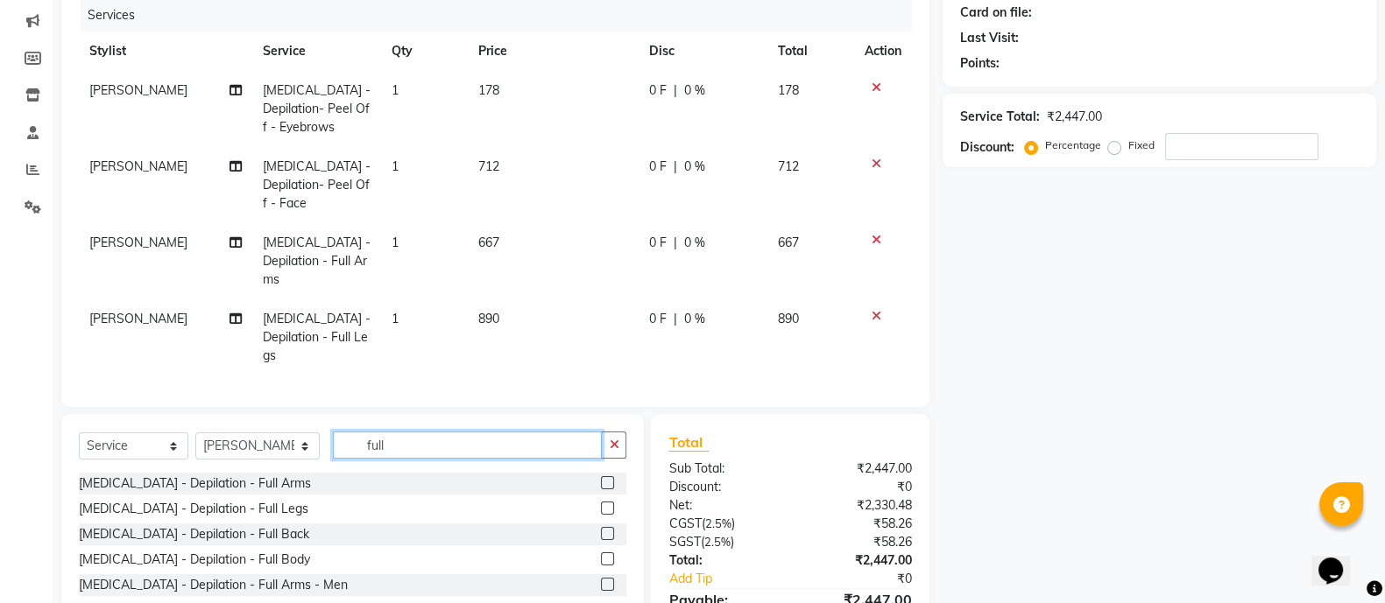
click at [434, 432] on input "full" at bounding box center [467, 445] width 269 height 27
type input "f"
type input "under"
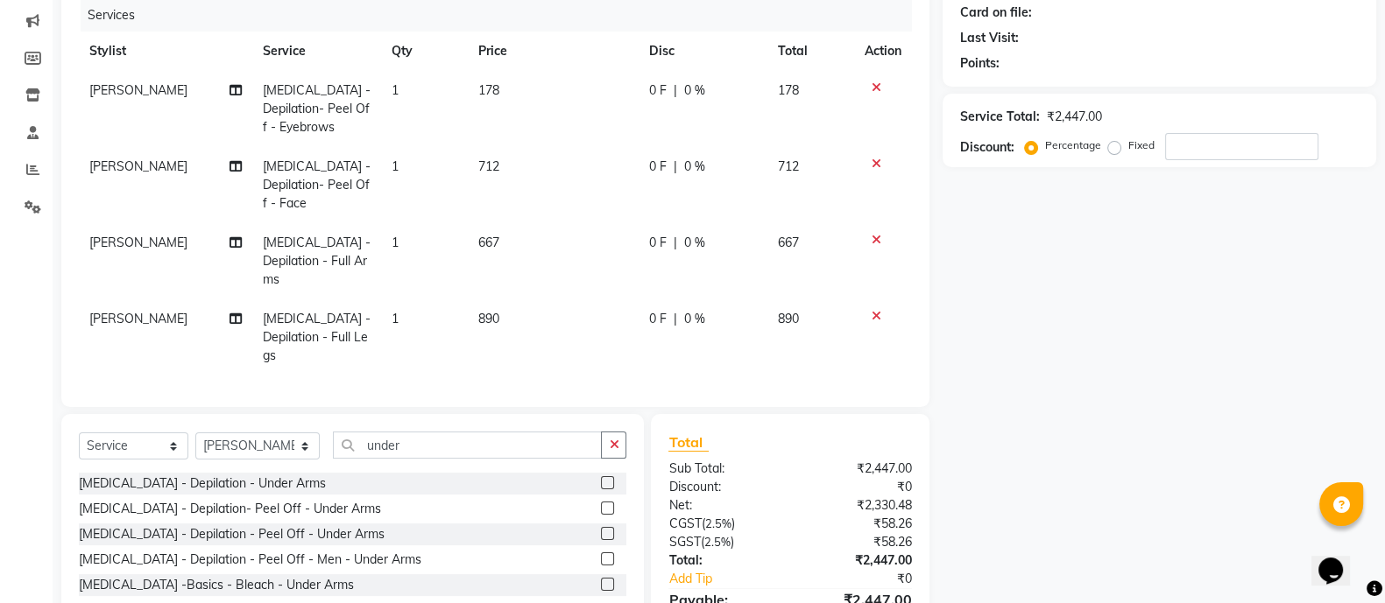
click at [604, 476] on label at bounding box center [607, 482] width 13 height 13
click at [604, 478] on input "checkbox" at bounding box center [606, 483] width 11 height 11
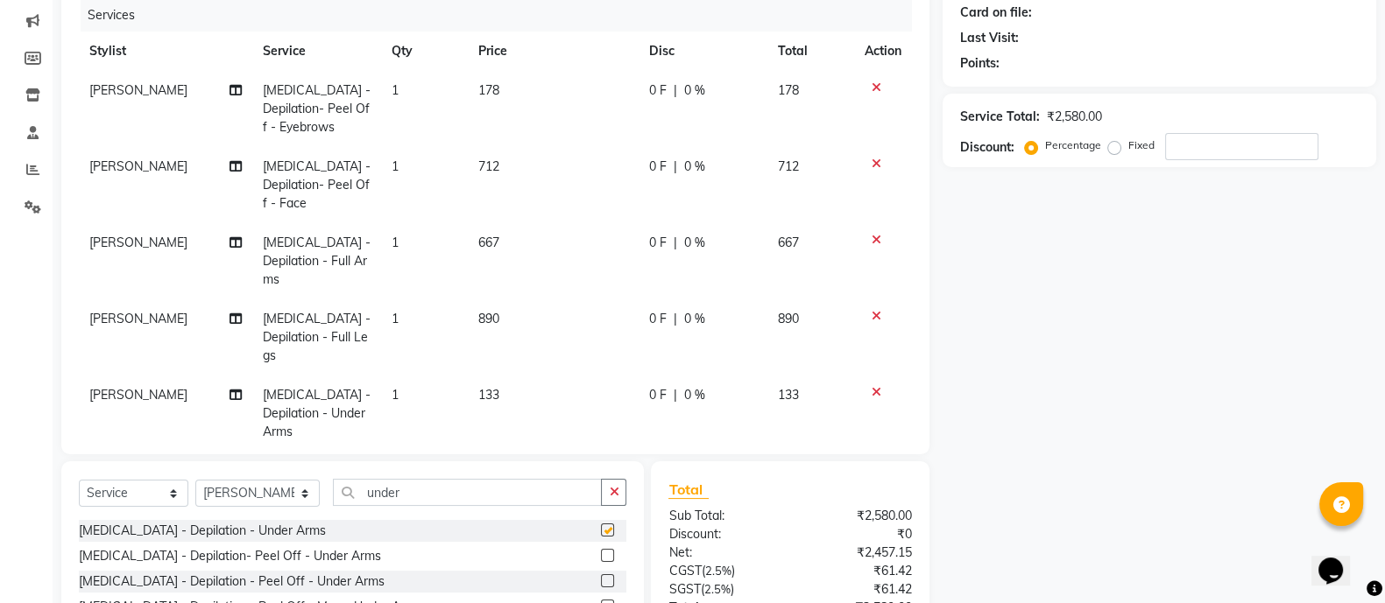
checkbox input "false"
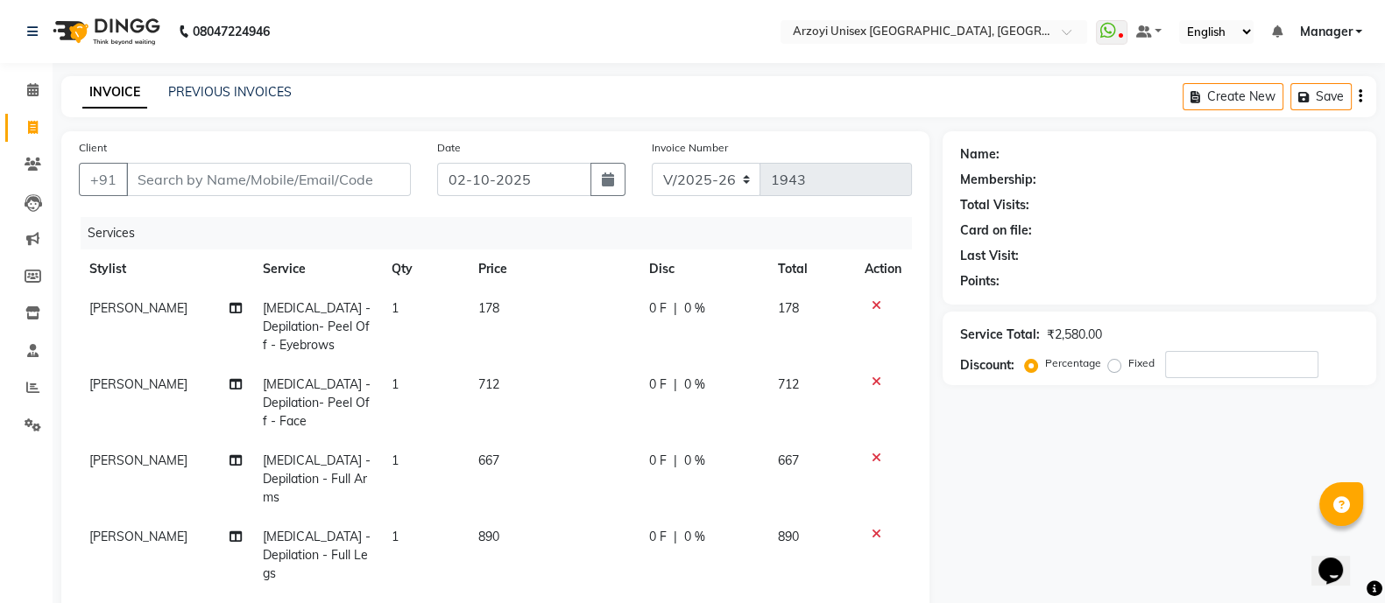
scroll to position [332, 0]
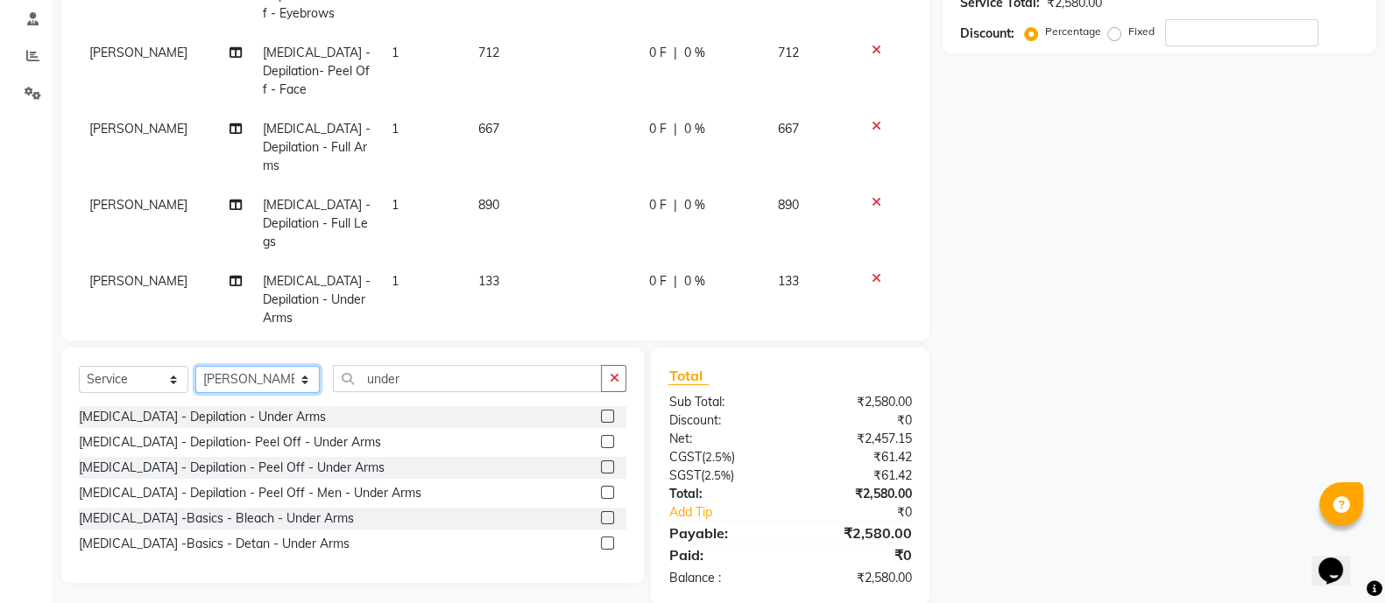
click at [279, 366] on select "Select Stylist [PERSON_NAME] Mohammmed [PERSON_NAME] [PERSON_NAME] [PERSON_NAME…" at bounding box center [257, 379] width 124 height 27
select select "36059"
click at [195, 366] on select "Select Stylist [PERSON_NAME] Mohammmed [PERSON_NAME] [PERSON_NAME] [PERSON_NAME…" at bounding box center [257, 379] width 124 height 27
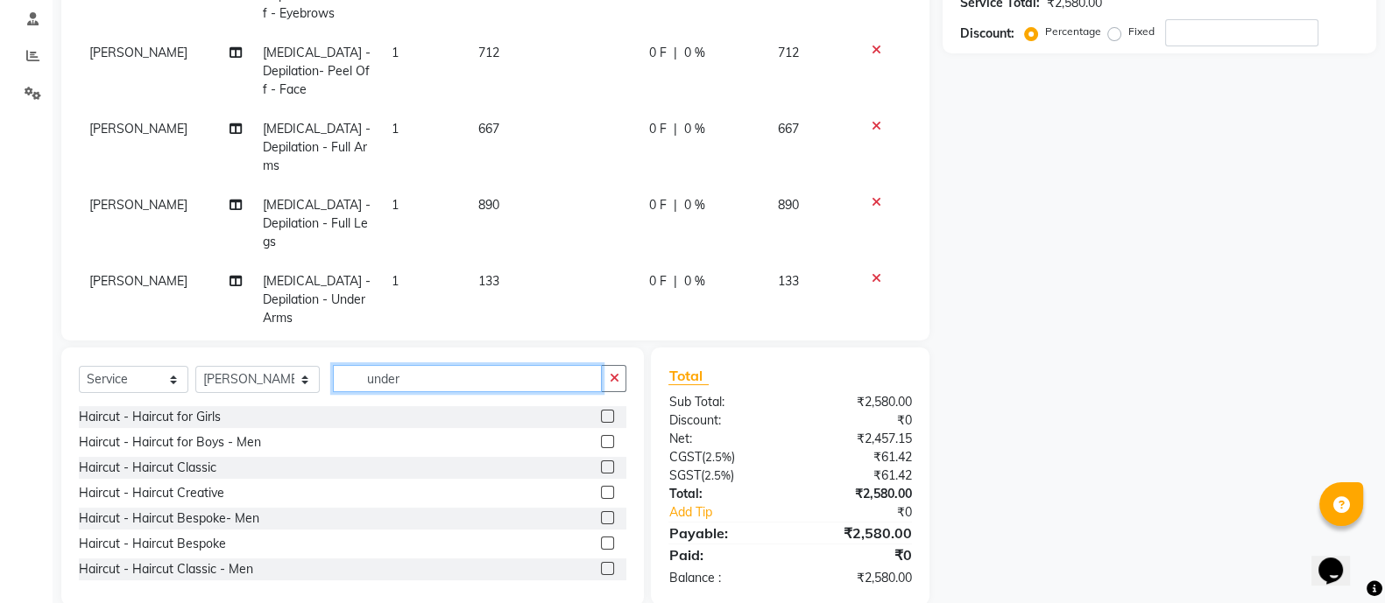
click at [388, 365] on input "under" at bounding box center [467, 378] width 269 height 27
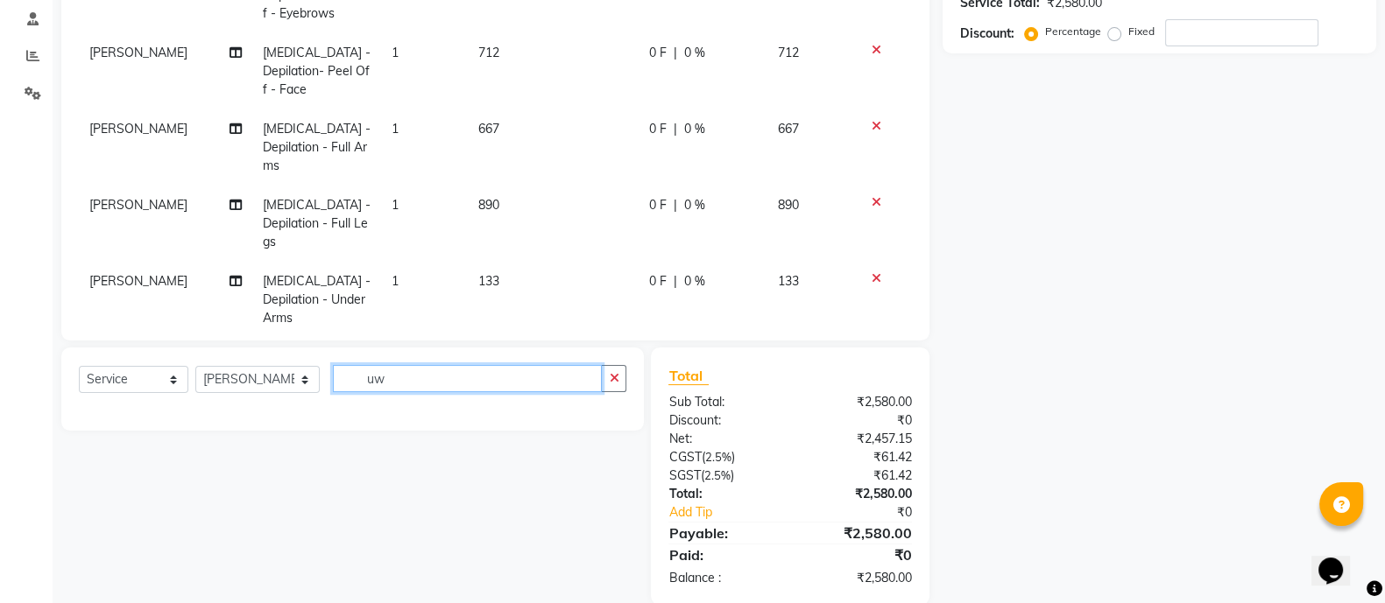
type input "u"
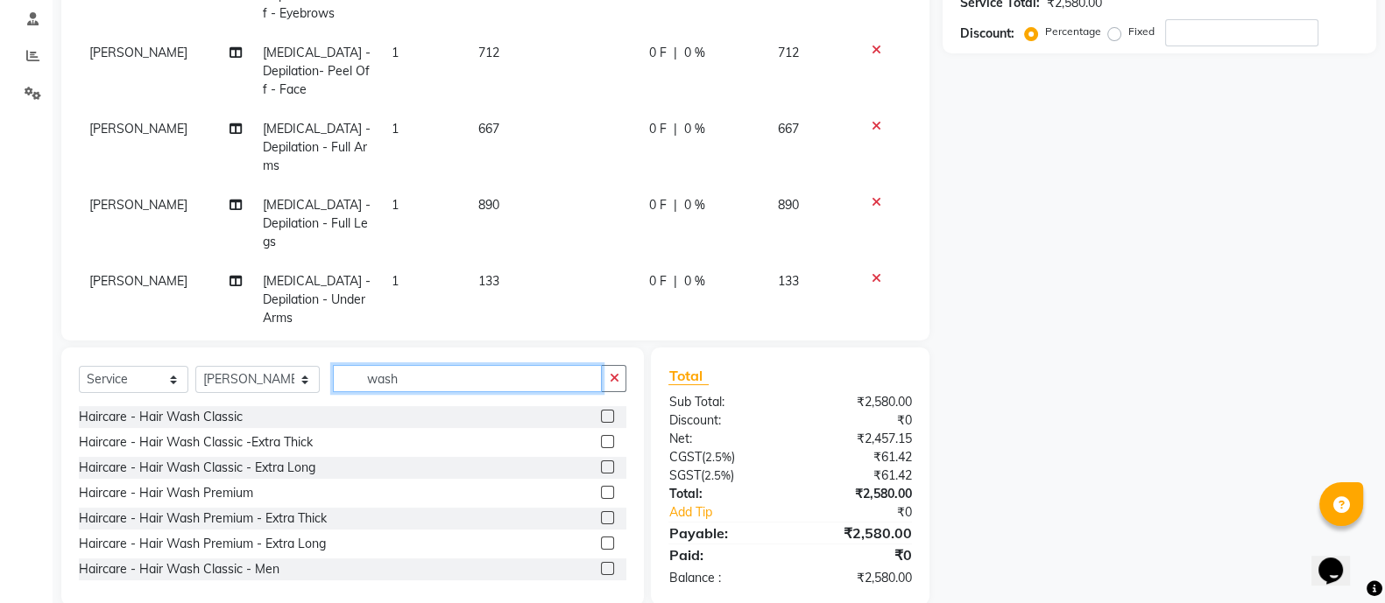
type input "wash"
click at [601, 486] on label at bounding box center [607, 492] width 13 height 13
click at [601, 488] on input "checkbox" at bounding box center [606, 493] width 11 height 11
checkbox input "false"
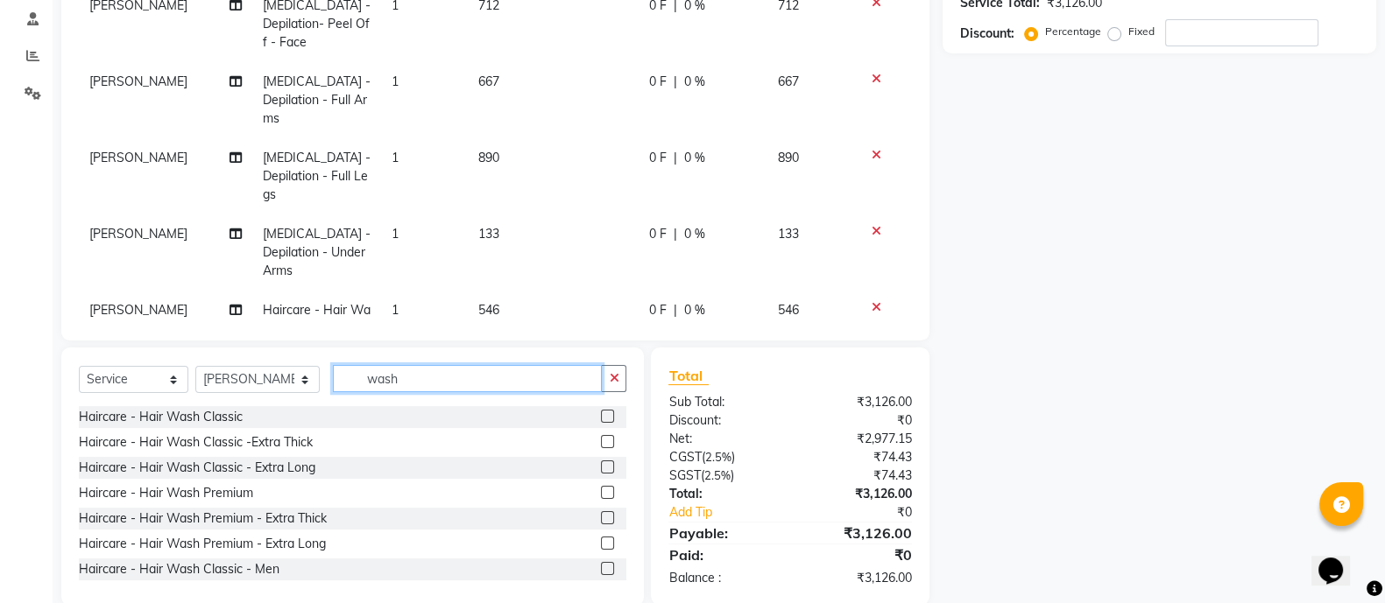
click at [447, 378] on input "wash" at bounding box center [467, 378] width 269 height 27
type input "w"
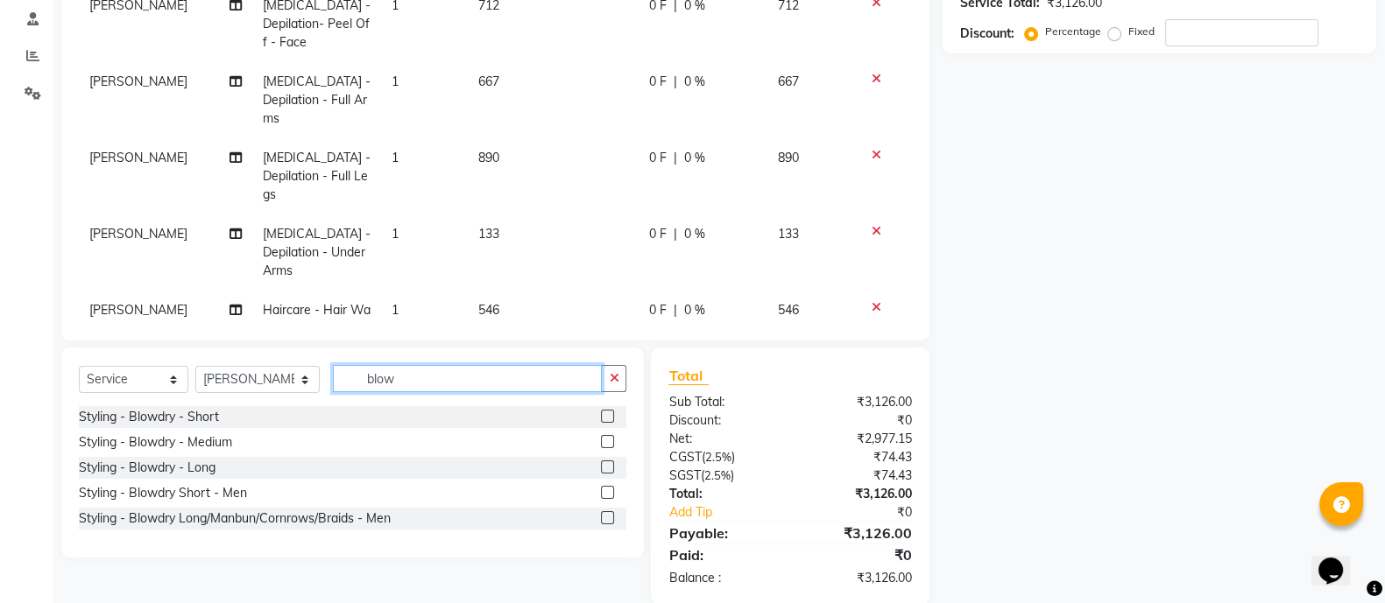
type input "blow"
click at [608, 444] on label at bounding box center [607, 441] width 13 height 13
click at [608, 444] on input "checkbox" at bounding box center [606, 442] width 11 height 11
checkbox input "false"
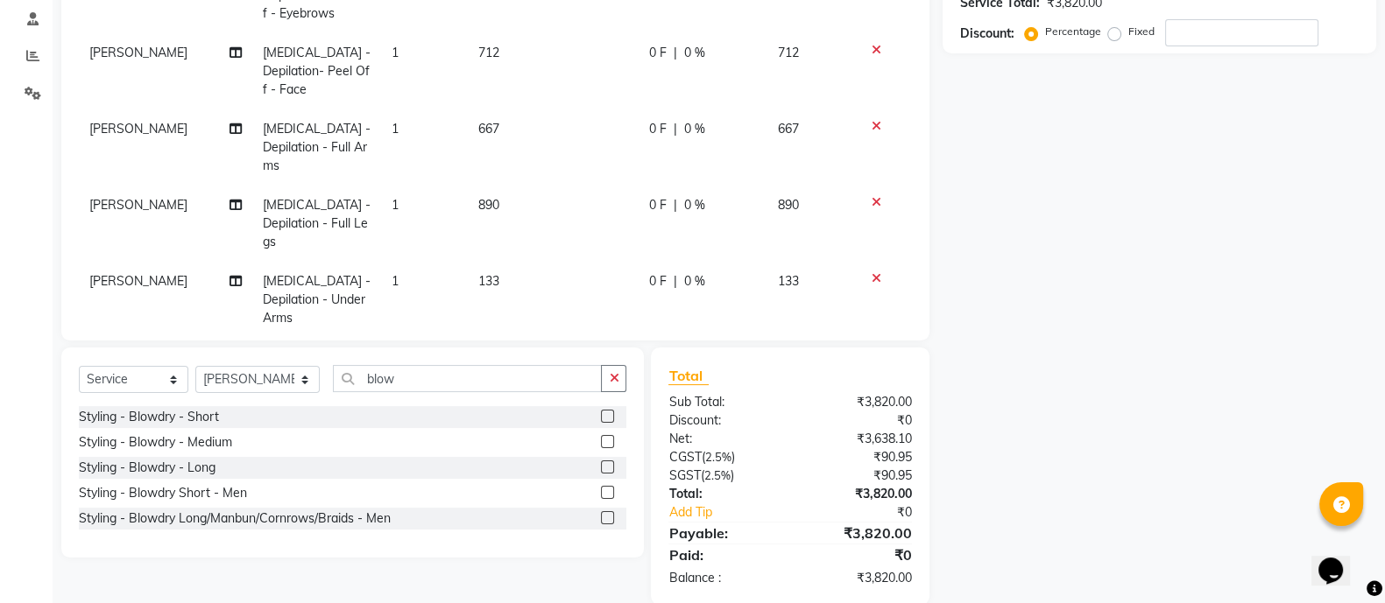
scroll to position [0, 0]
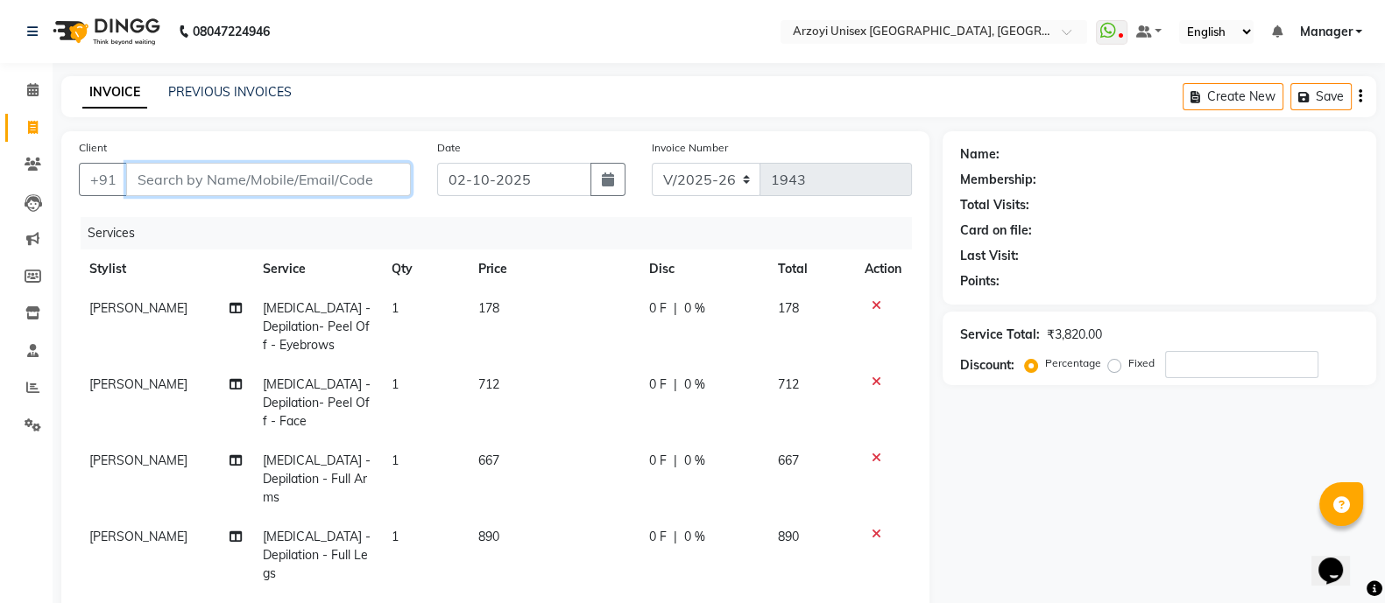
click at [318, 187] on input "Client" at bounding box center [268, 179] width 285 height 33
type input "S"
type input "0"
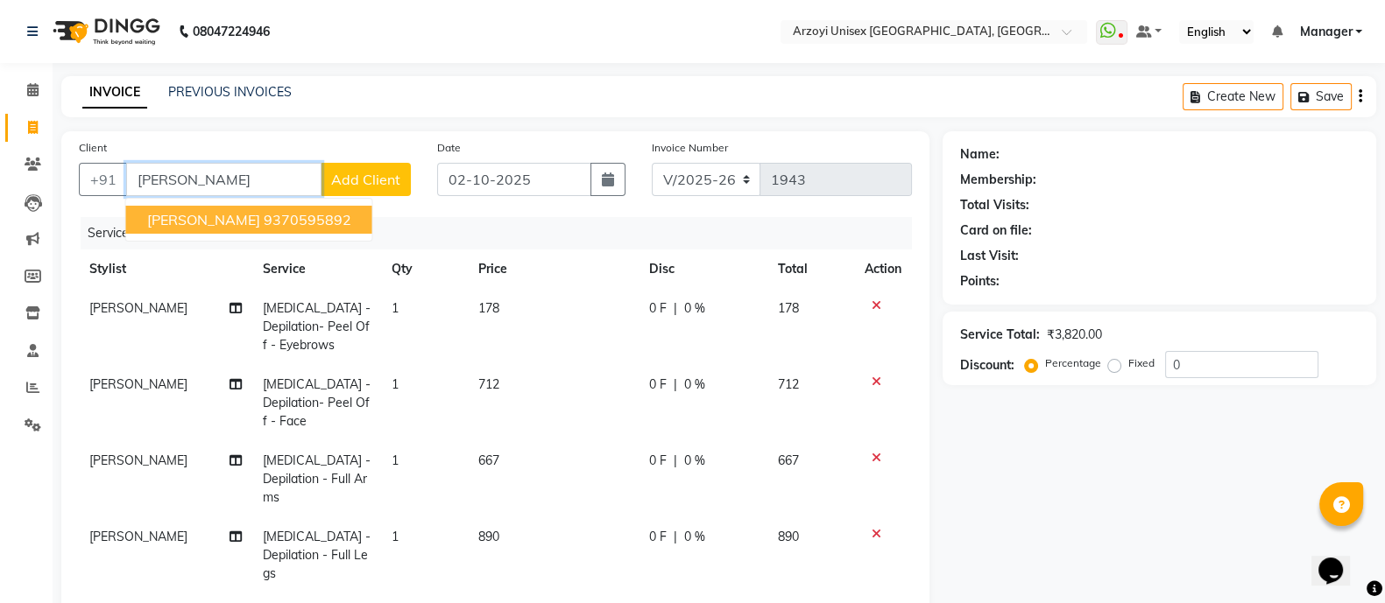
click at [264, 215] on ngb-highlight "9370595892" at bounding box center [308, 220] width 88 height 18
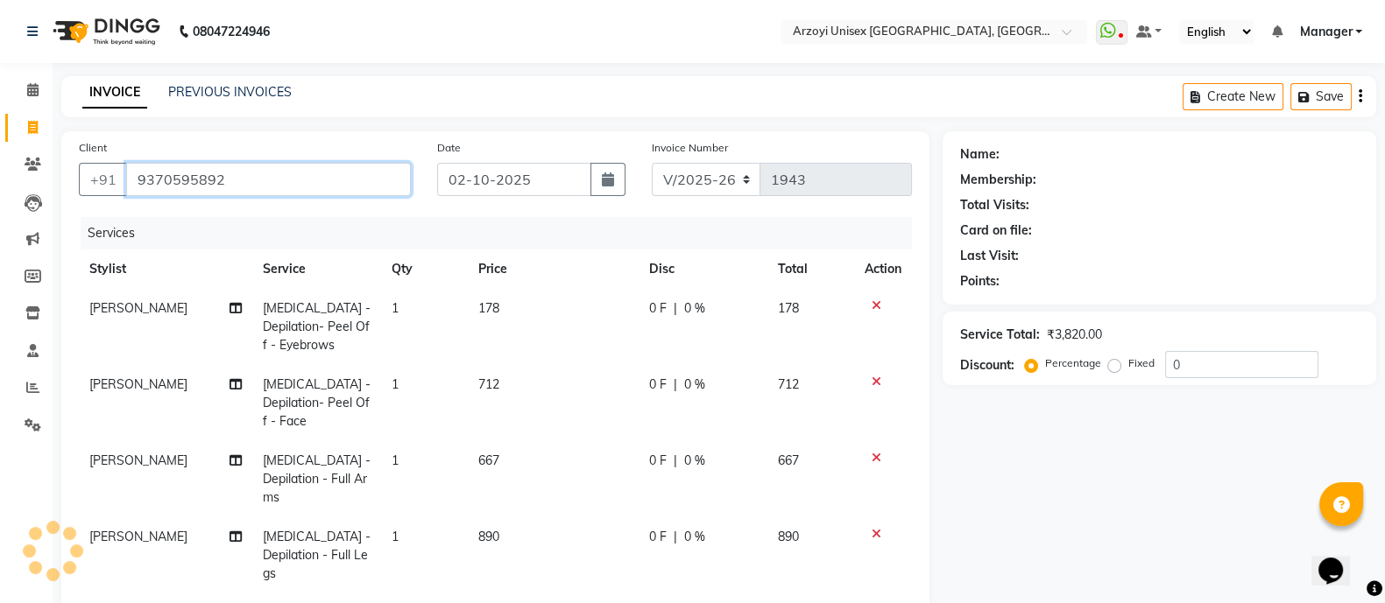
type input "9370595892"
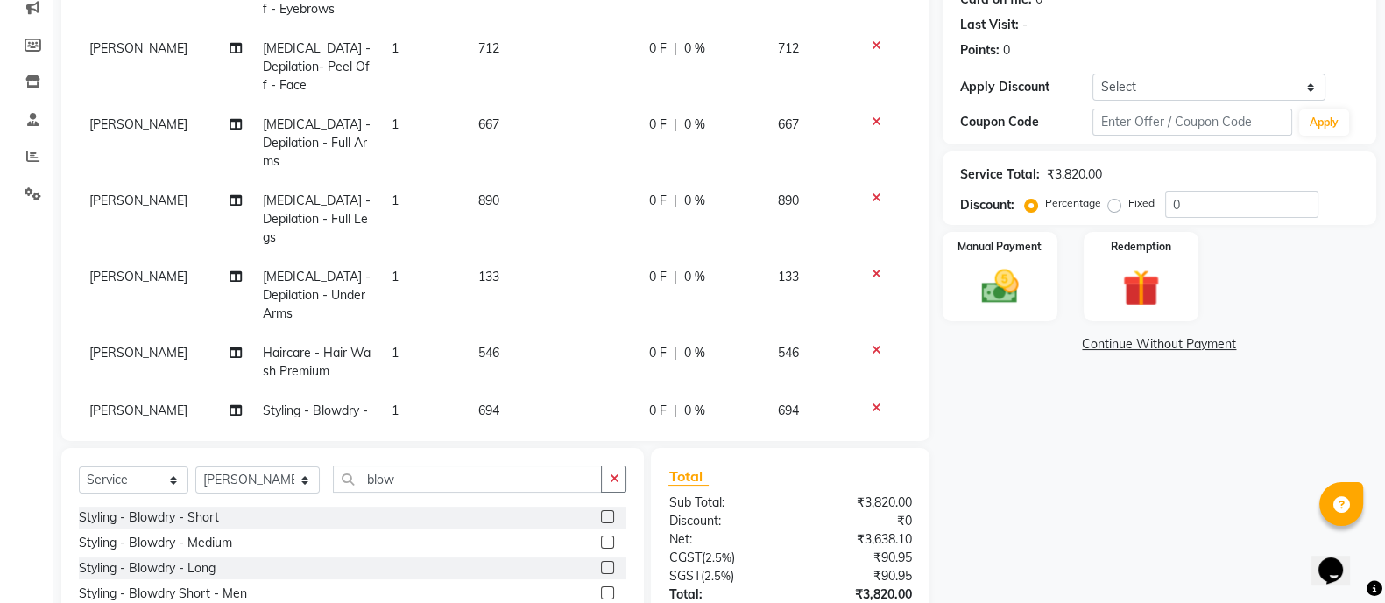
scroll to position [360, 0]
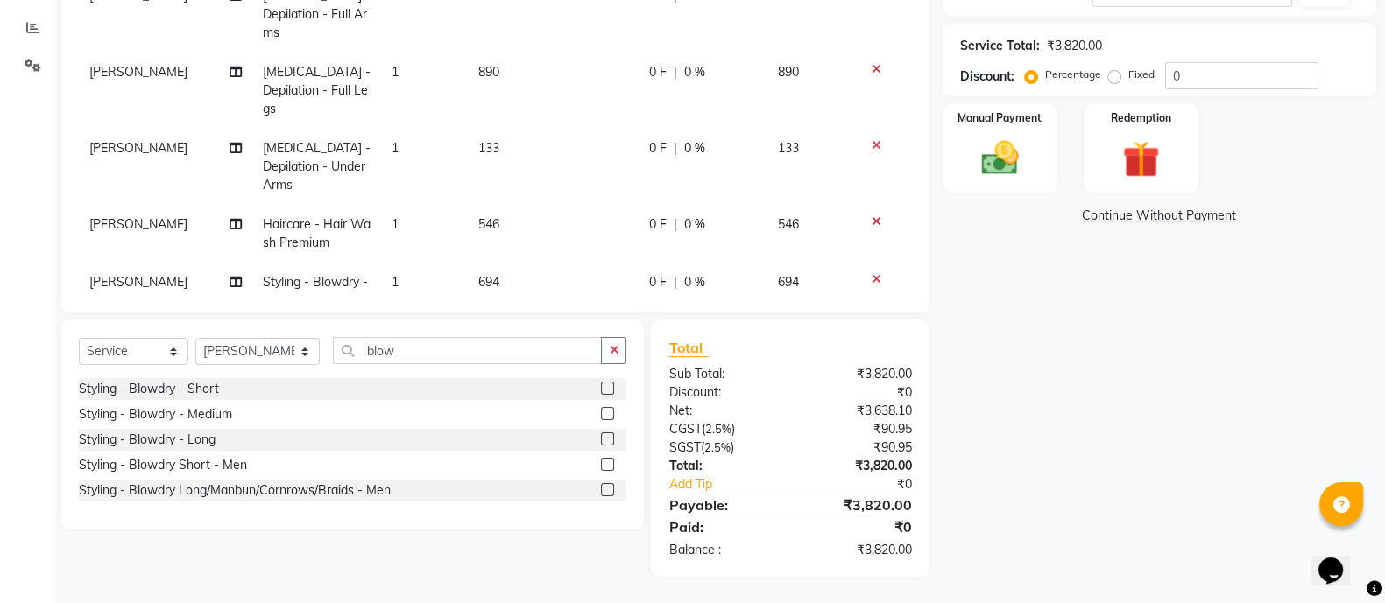
click at [830, 507] on div "₹3,820.00" at bounding box center [857, 505] width 135 height 21
click at [1012, 175] on img at bounding box center [1000, 158] width 62 height 44
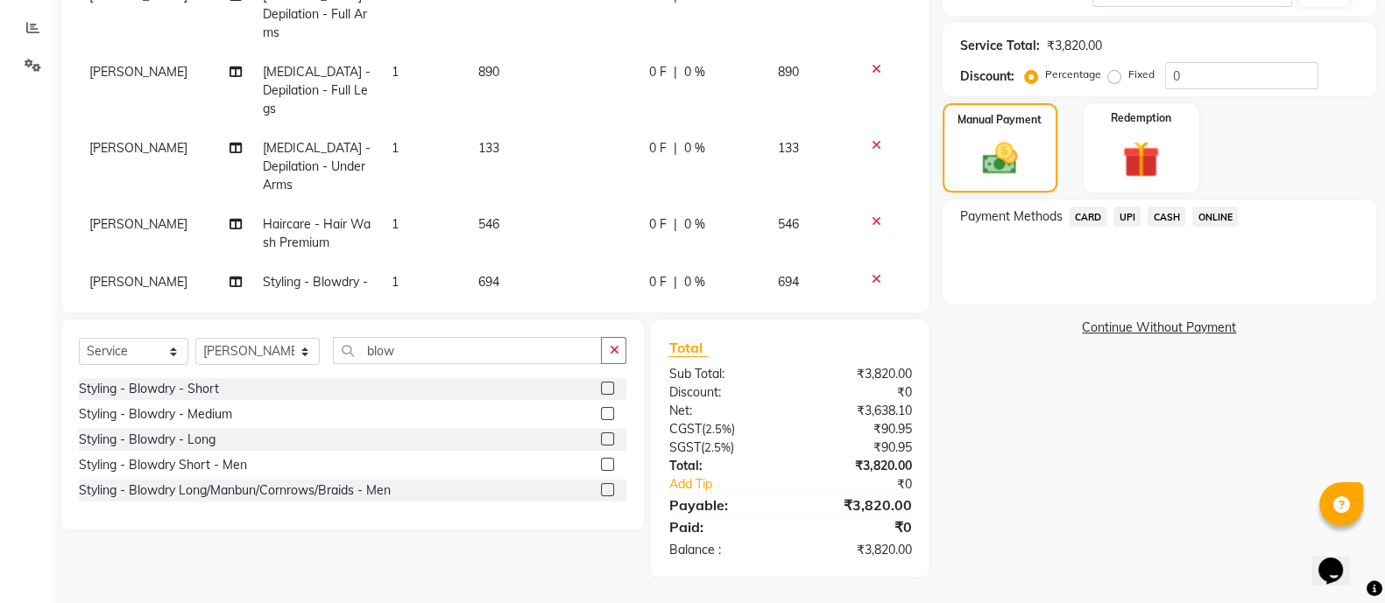
click at [1093, 213] on span "CARD" at bounding box center [1088, 217] width 38 height 20
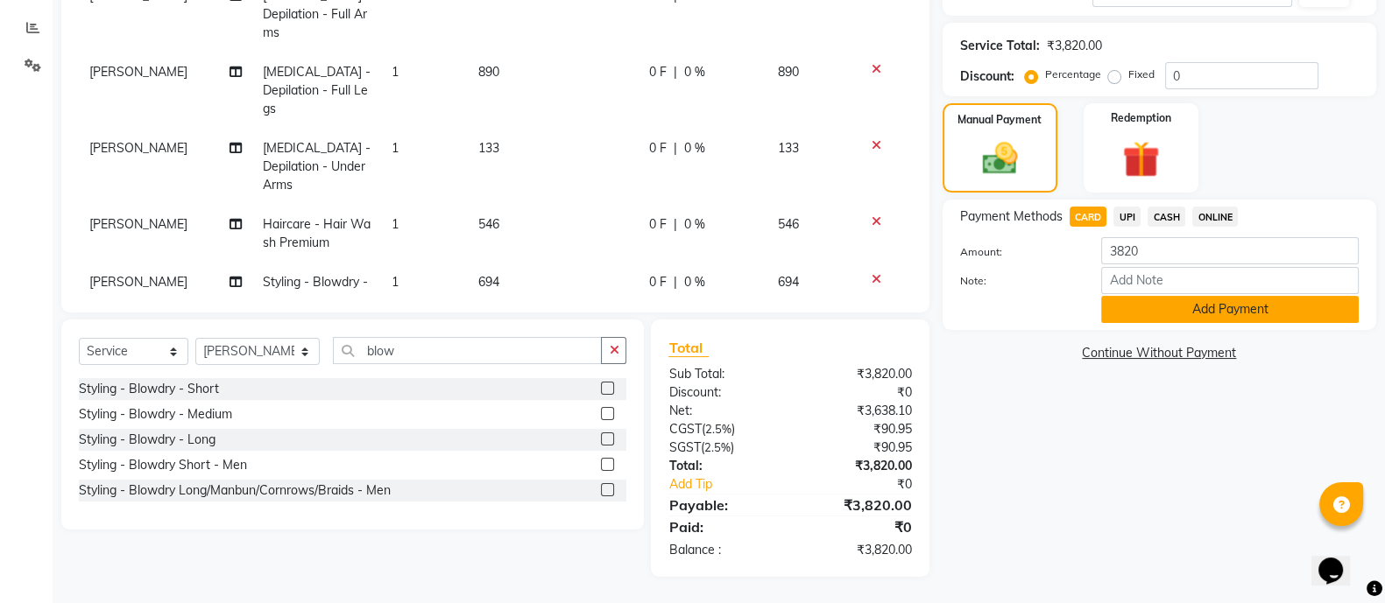
click at [1135, 309] on button "Add Payment" at bounding box center [1230, 309] width 258 height 27
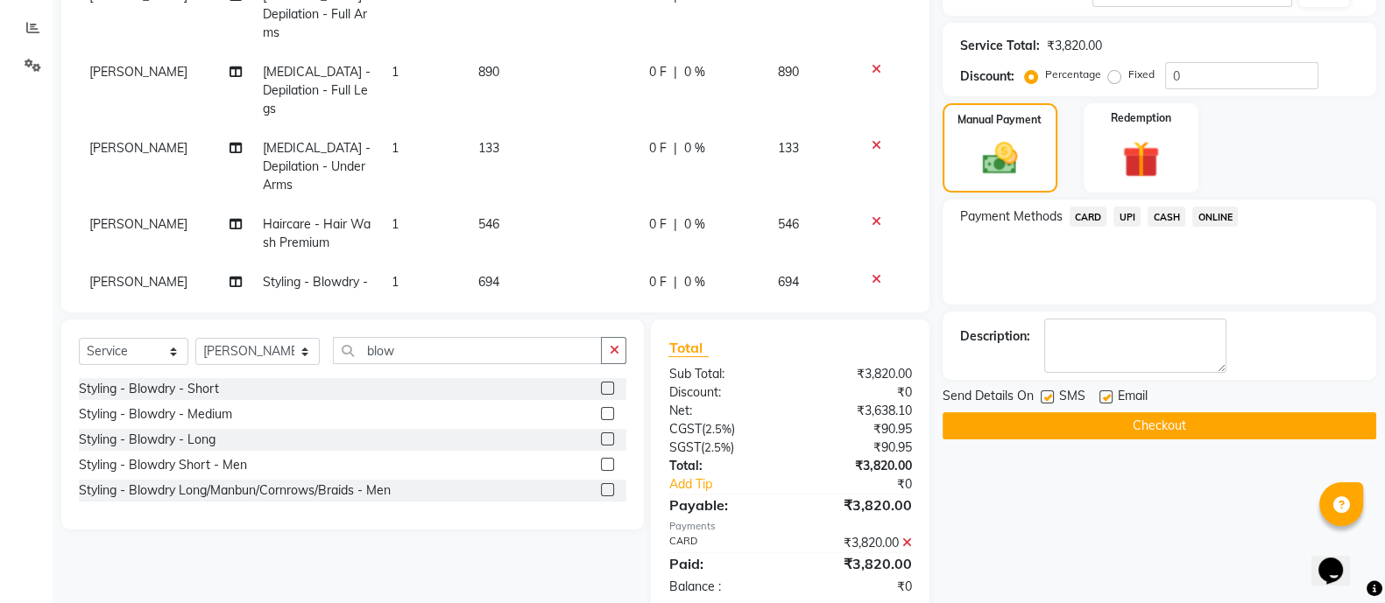
scroll to position [397, 0]
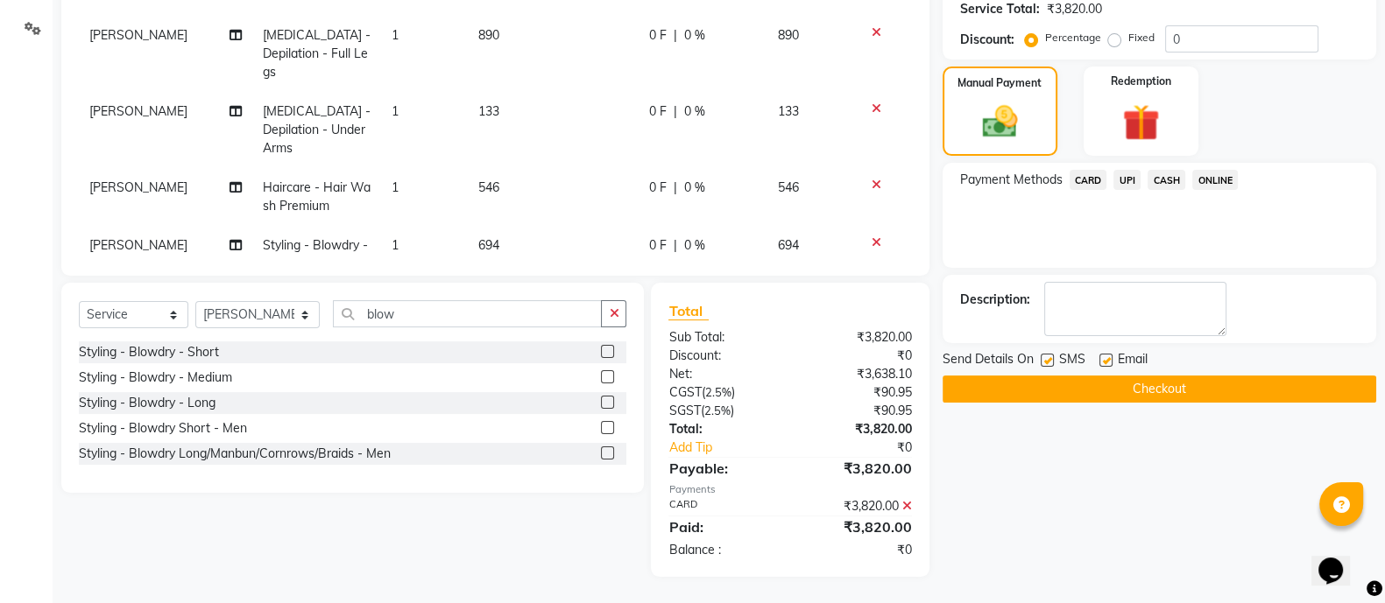
click at [1012, 389] on button "Checkout" at bounding box center [1159, 389] width 434 height 27
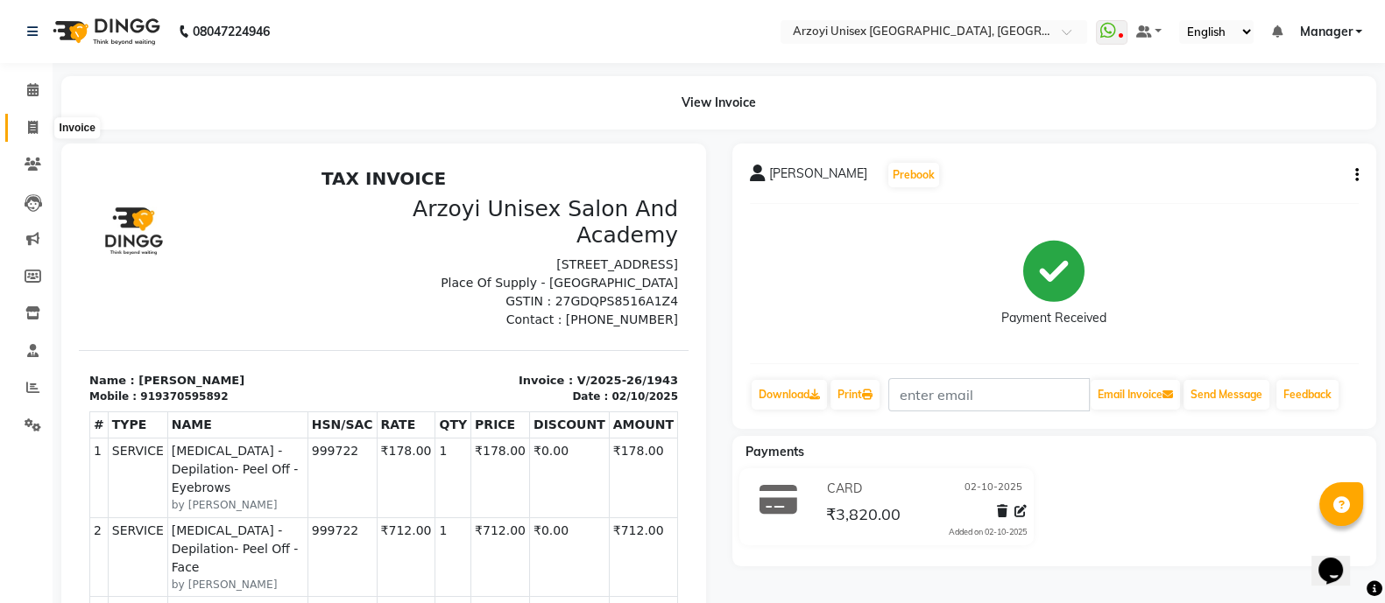
click at [31, 126] on icon at bounding box center [33, 127] width 10 height 13
select select "service"
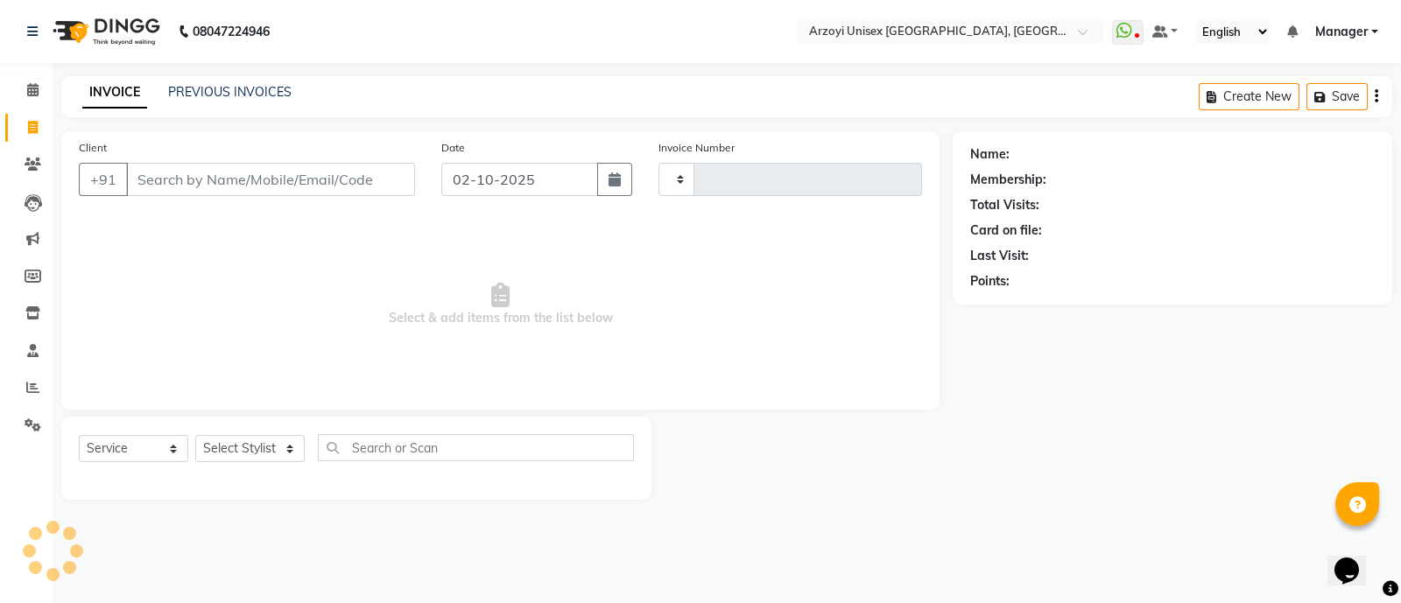
type input "1944"
select select "5286"
click at [31, 315] on icon at bounding box center [32, 313] width 15 height 13
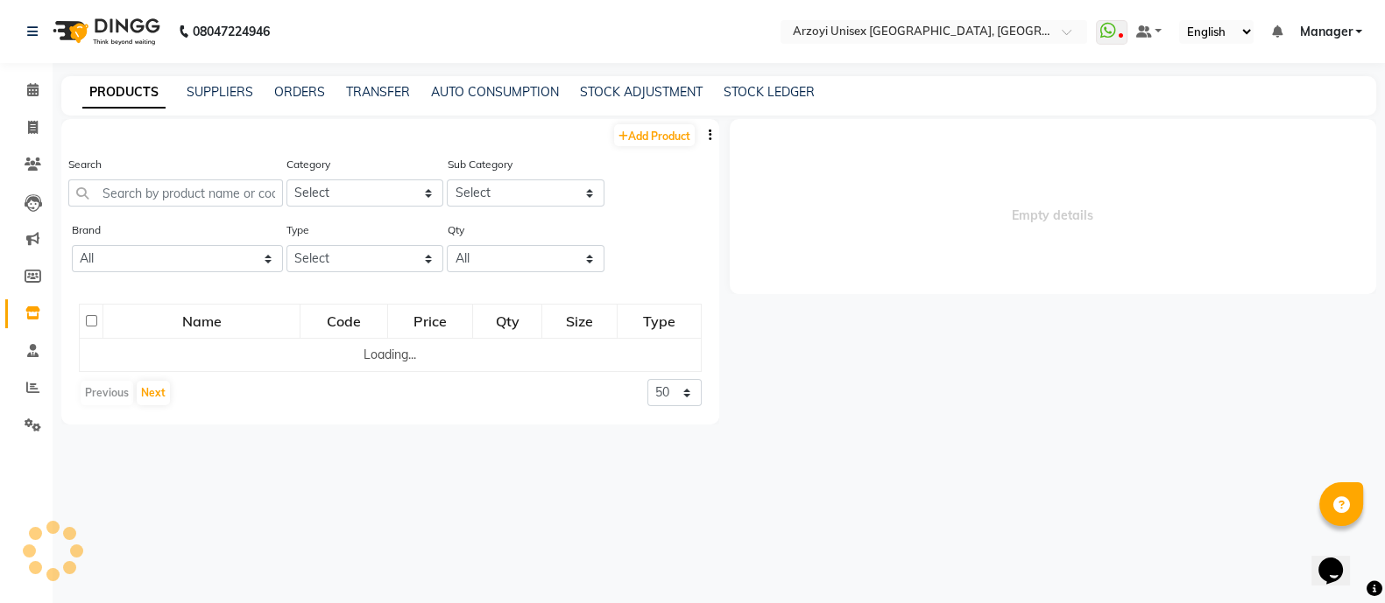
select select
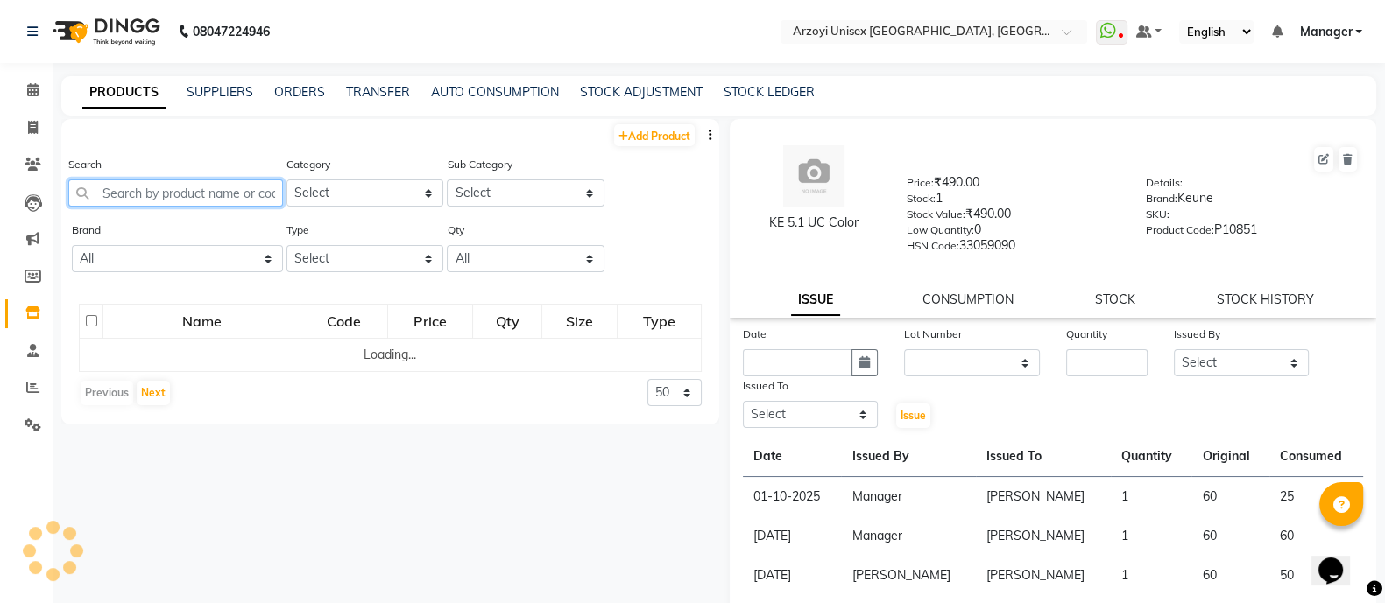
click at [193, 187] on input "text" at bounding box center [175, 193] width 215 height 27
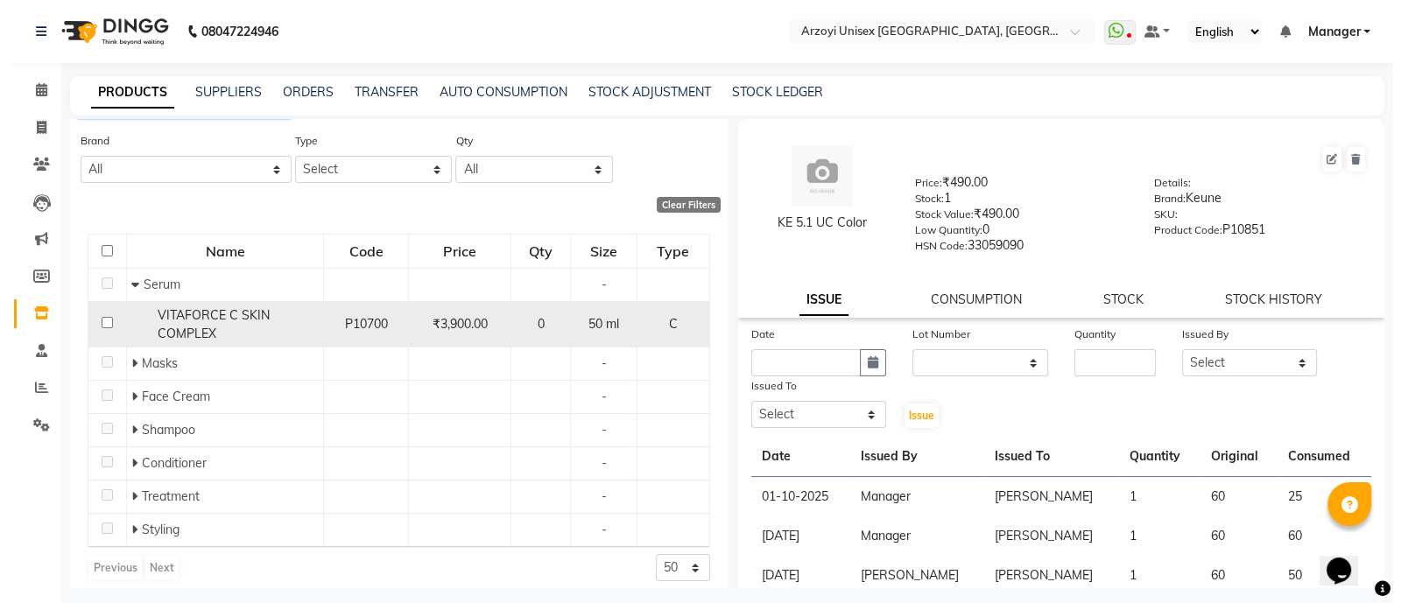
scroll to position [95, 0]
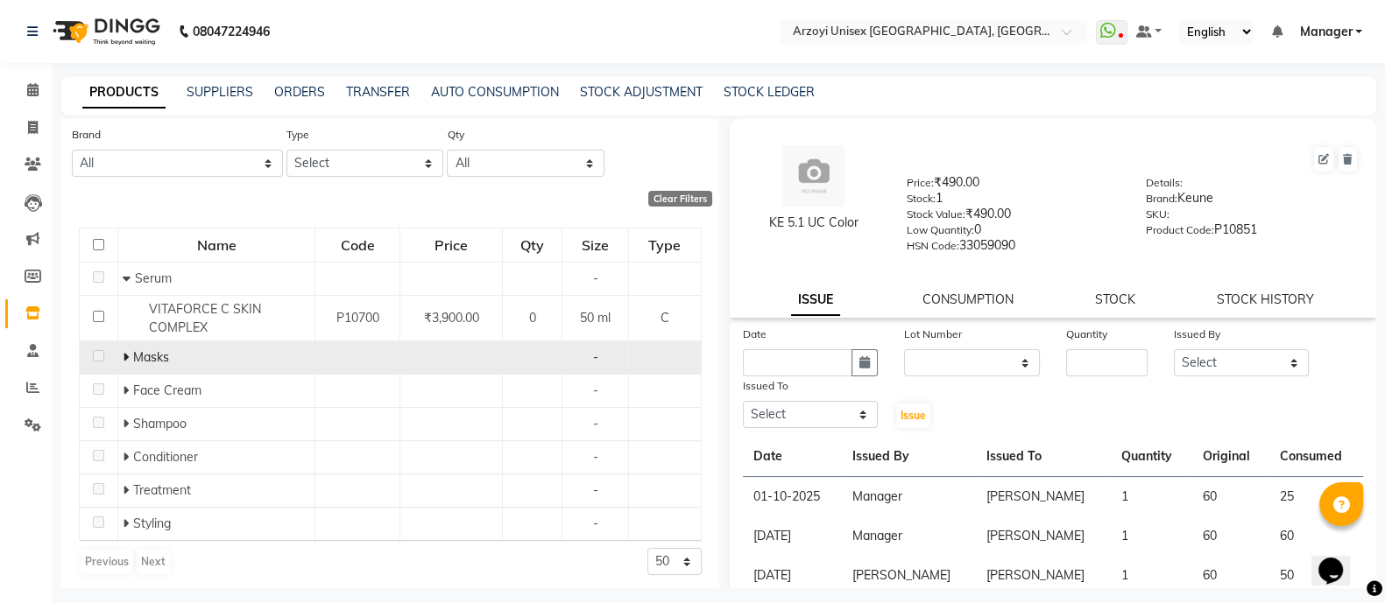
type input "vita"
click at [123, 359] on icon at bounding box center [126, 357] width 6 height 12
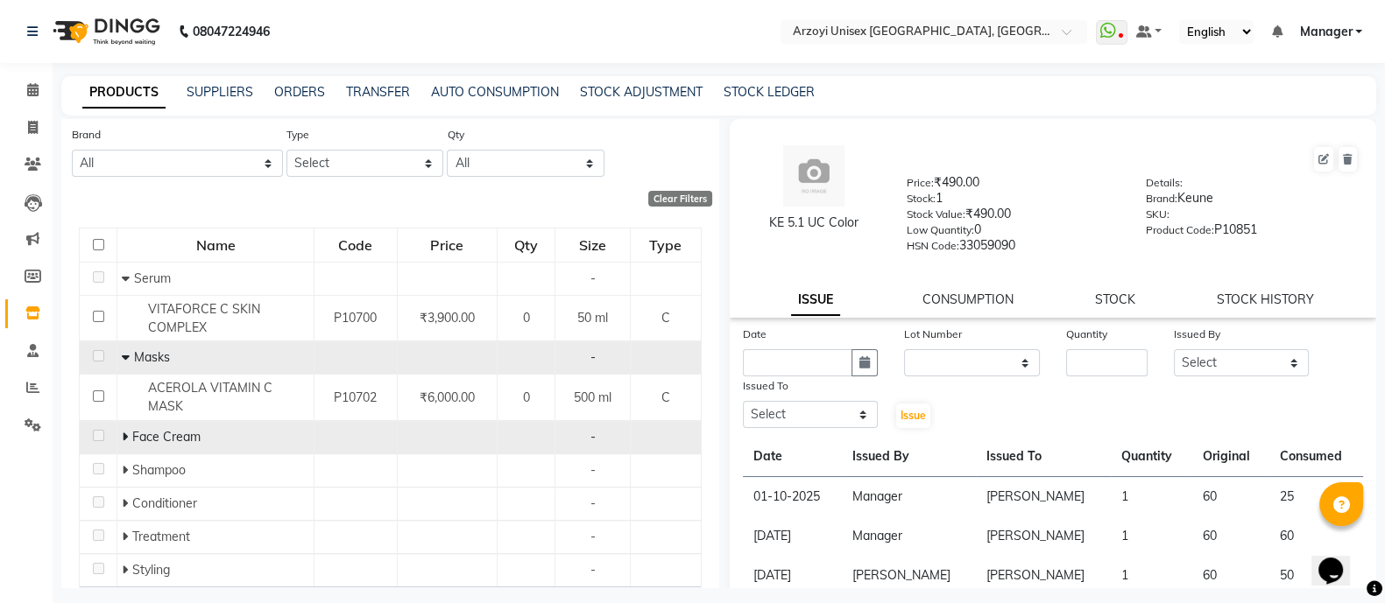
click at [127, 429] on span at bounding box center [127, 437] width 11 height 16
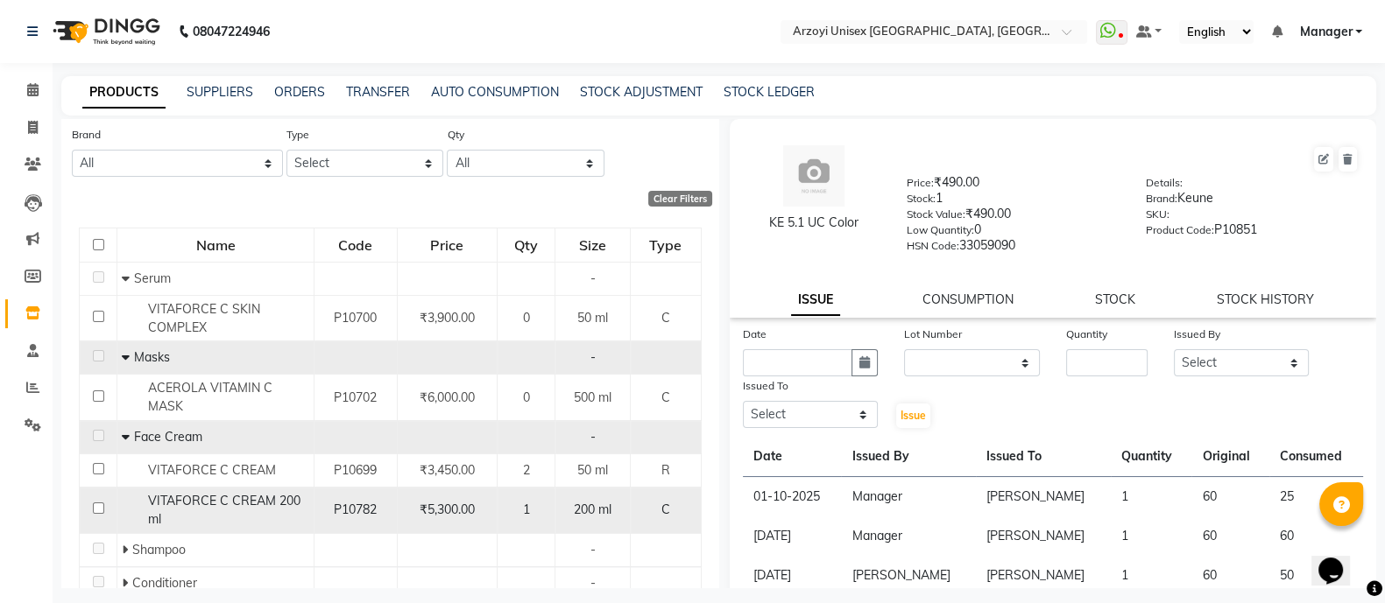
click at [95, 503] on input "checkbox" at bounding box center [98, 508] width 11 height 11
checkbox input "true"
select select
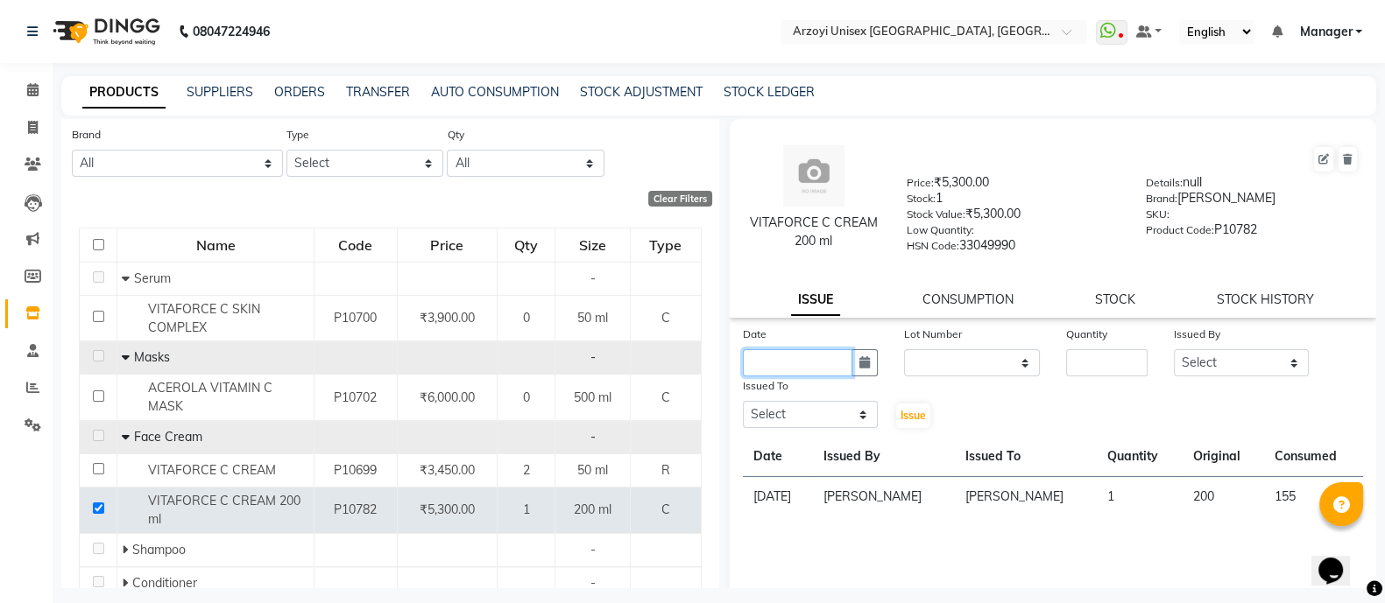
click at [813, 365] on input "text" at bounding box center [798, 362] width 110 height 27
select select "10"
select select "2025"
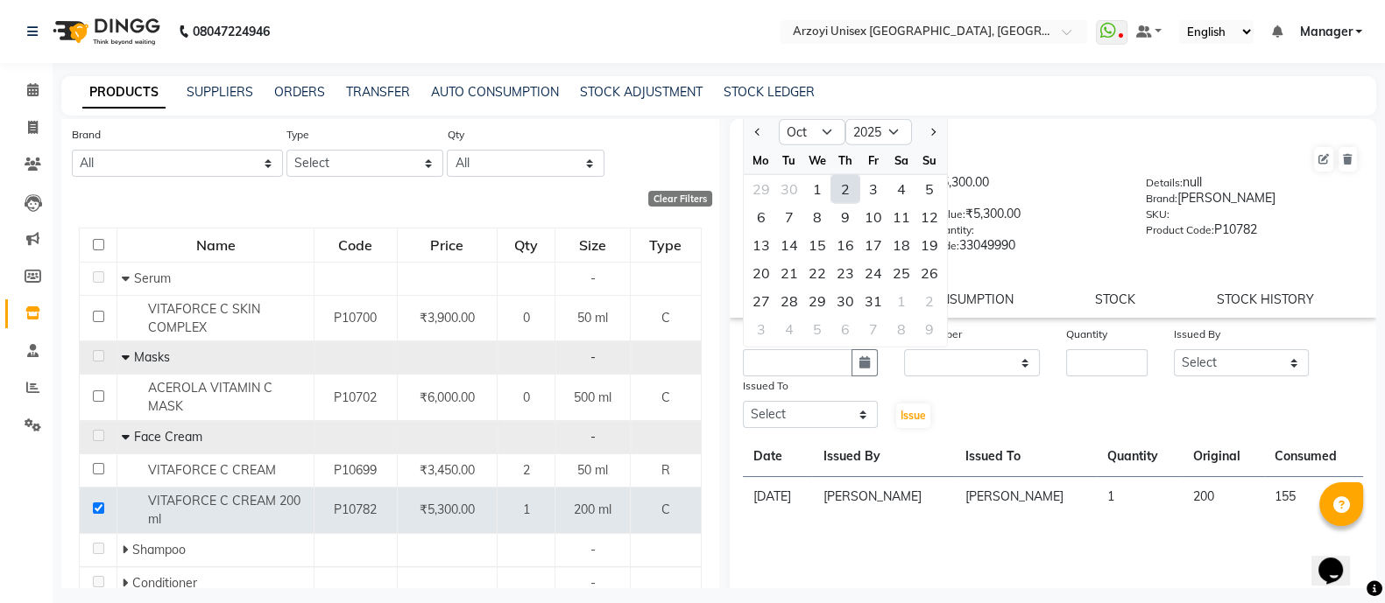
click at [841, 195] on div "2" at bounding box center [845, 189] width 28 height 28
type input "02-10-2025"
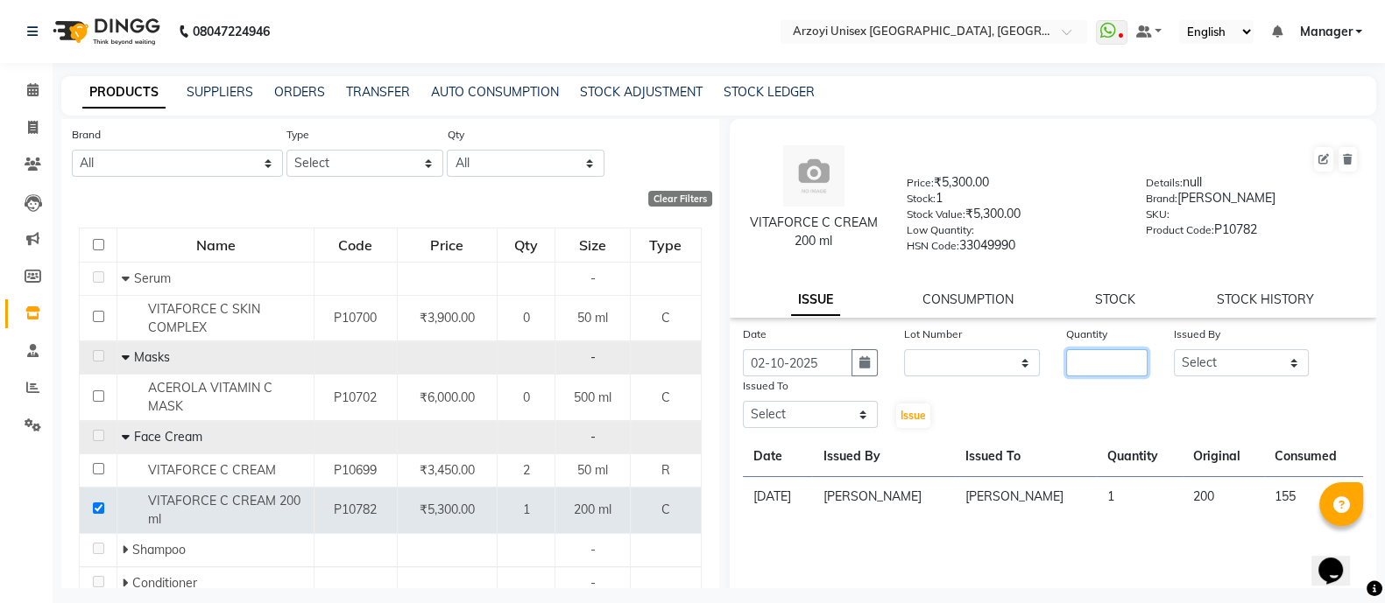
click at [1088, 362] on input "number" at bounding box center [1106, 362] width 81 height 27
type input "1"
click at [1218, 369] on select "Select [PERSON_NAME] Mohammmed [PERSON_NAME] [PERSON_NAME] [PERSON_NAME] [PERSO…" at bounding box center [1242, 362] width 136 height 27
select select "58612"
click at [1174, 356] on select "Select [PERSON_NAME] Mohammmed [PERSON_NAME] [PERSON_NAME] [PERSON_NAME] [PERSO…" at bounding box center [1242, 362] width 136 height 27
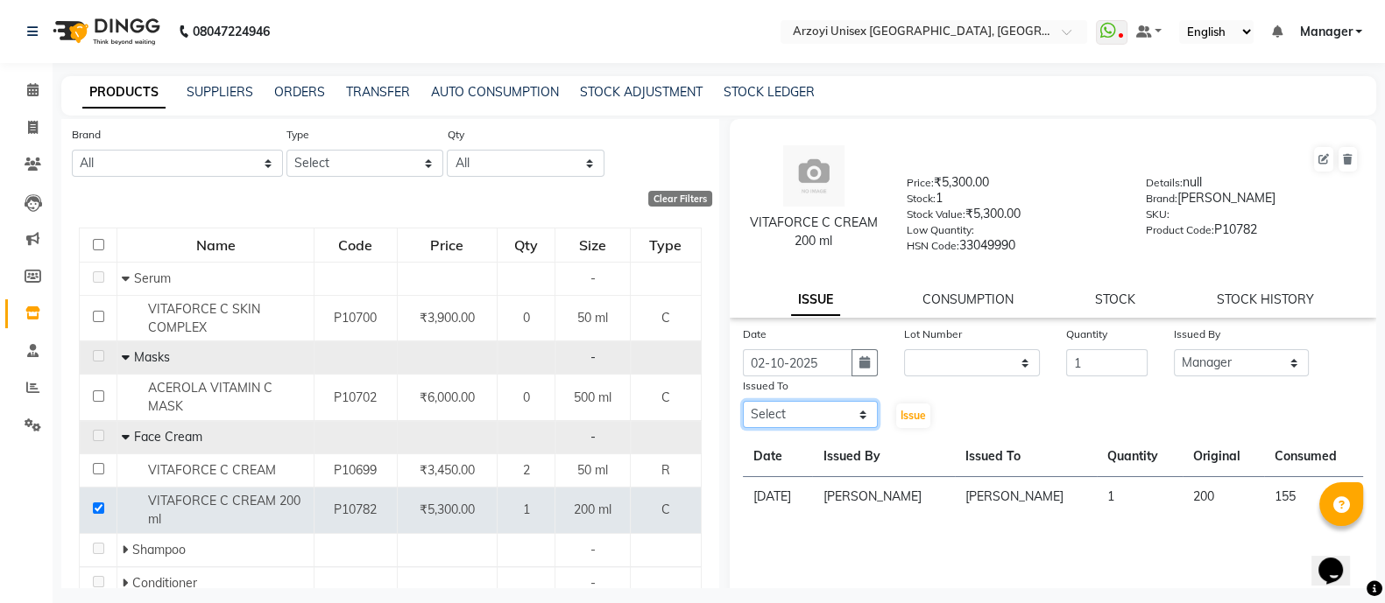
click at [807, 418] on select "Select [PERSON_NAME] Mohammmed [PERSON_NAME] [PERSON_NAME] [PERSON_NAME] [PERSO…" at bounding box center [811, 414] width 136 height 27
select select "53934"
click at [743, 409] on select "Select [PERSON_NAME] Mohammmed [PERSON_NAME] [PERSON_NAME] [PERSON_NAME] [PERSO…" at bounding box center [811, 414] width 136 height 27
click at [912, 414] on button "Issue" at bounding box center [913, 416] width 34 height 25
select select
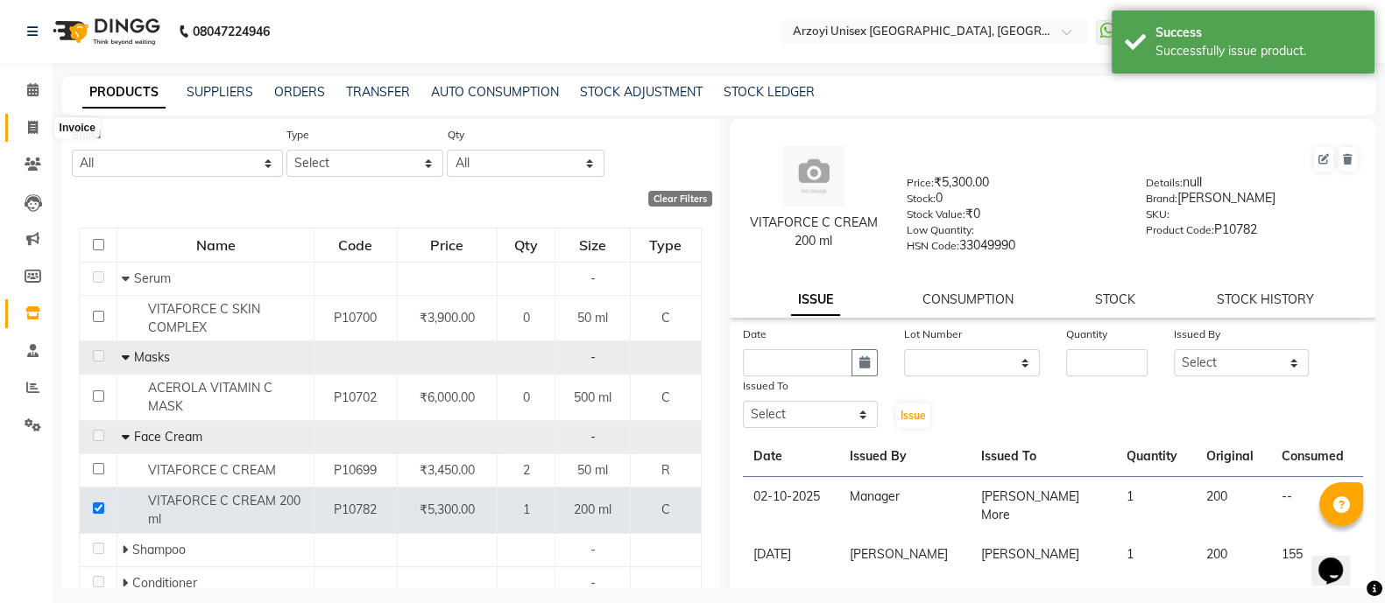
click at [18, 126] on span at bounding box center [33, 128] width 31 height 20
select select "service"
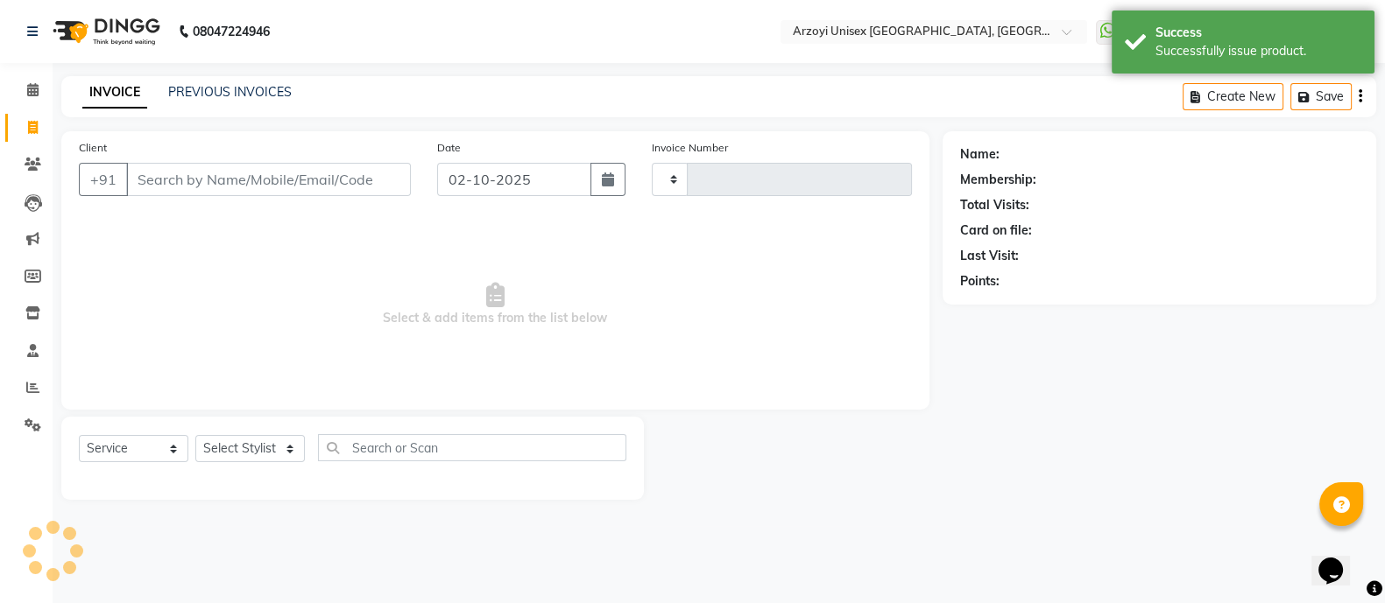
type input "1944"
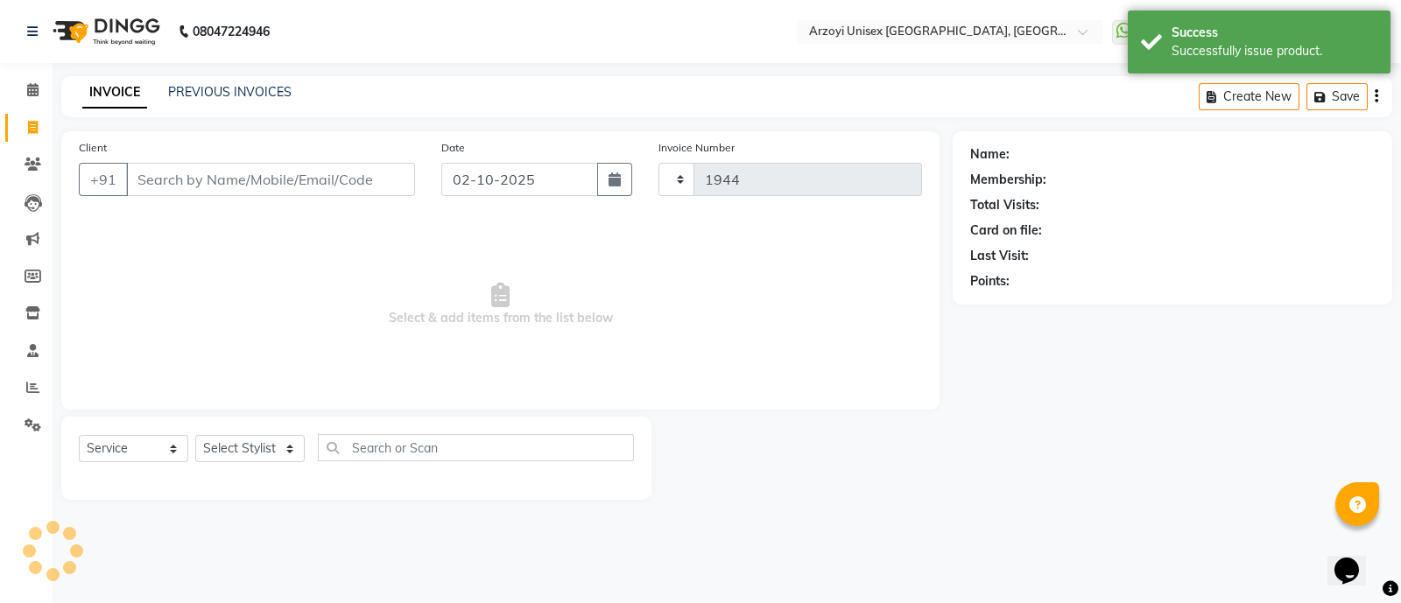
select select "5286"
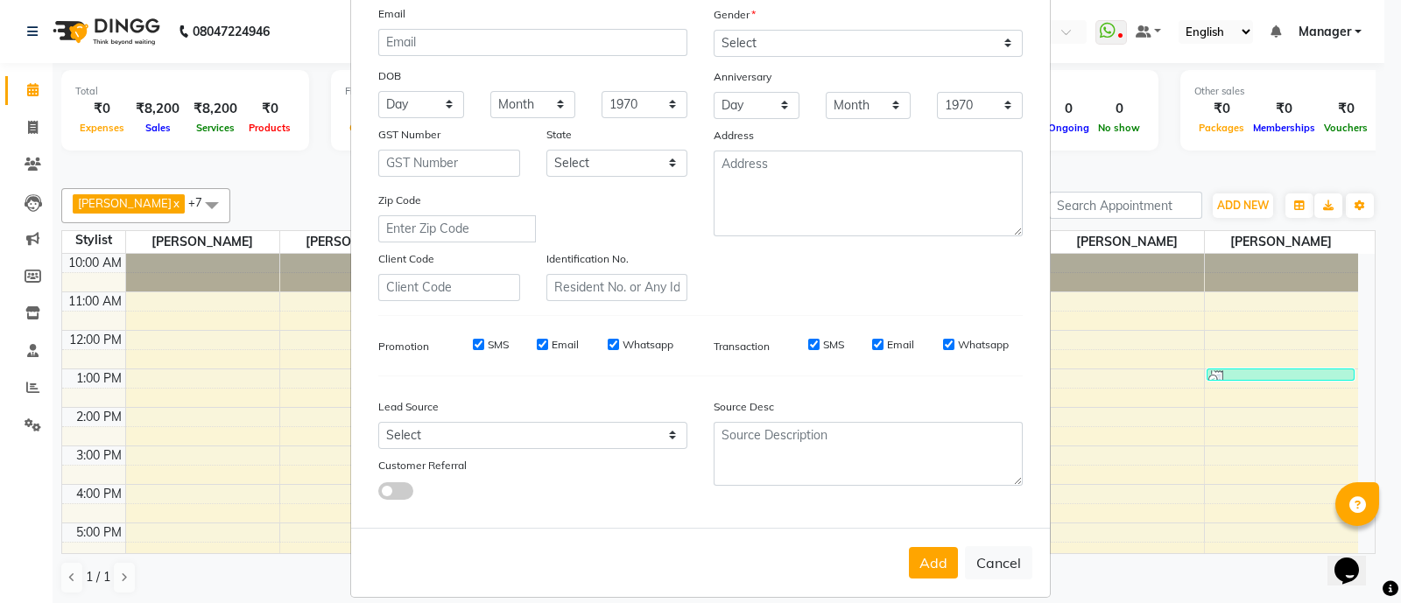
scroll to position [214, 0]
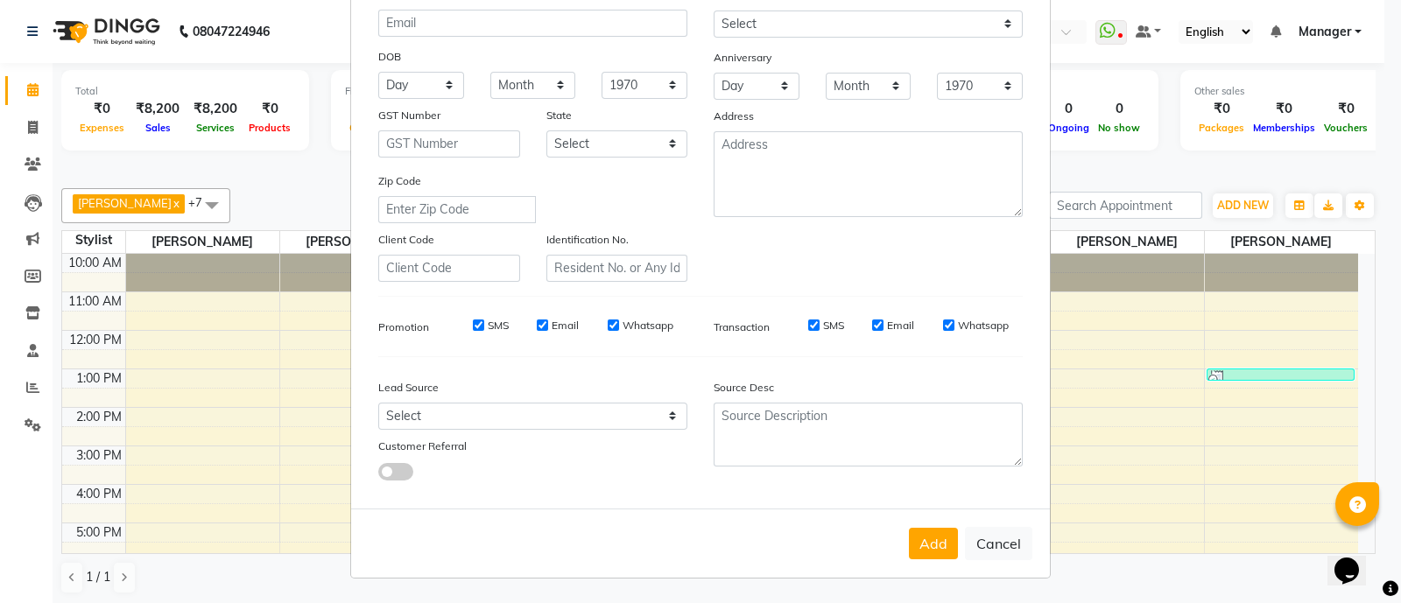
click at [473, 323] on input "SMS" at bounding box center [478, 325] width 11 height 11
checkbox input "false"
click at [537, 322] on input "Email" at bounding box center [542, 325] width 11 height 11
checkbox input "false"
click at [608, 324] on input "Whatsapp" at bounding box center [613, 325] width 11 height 11
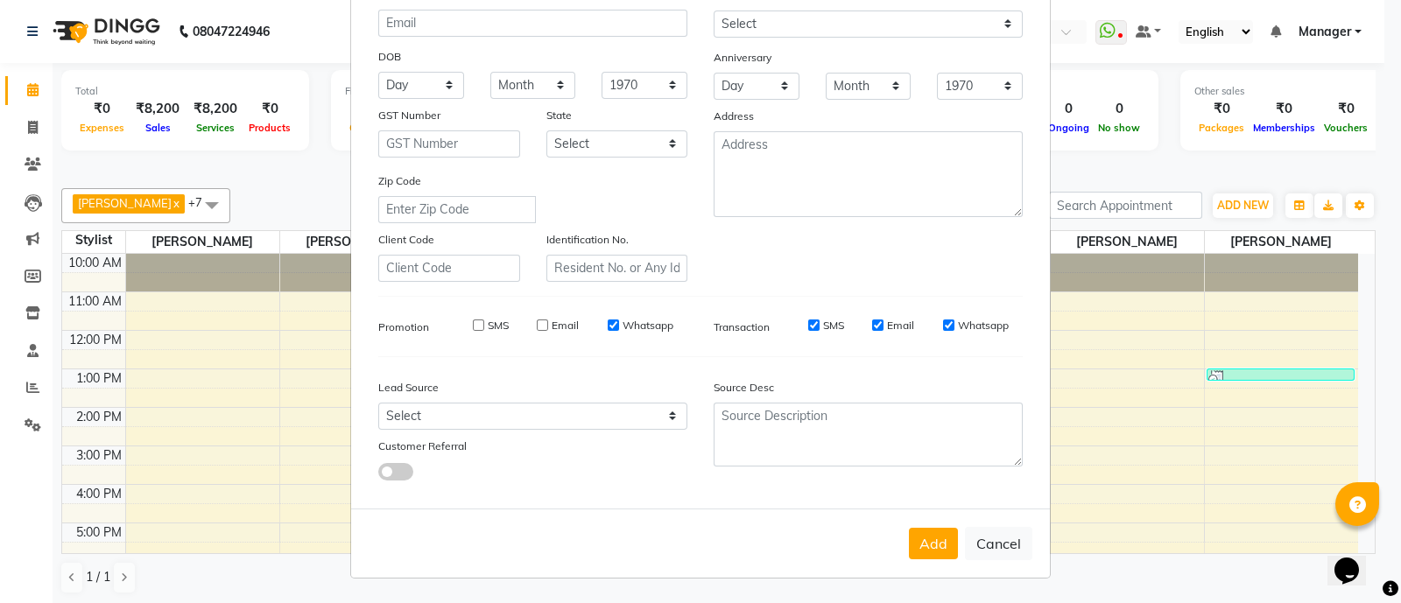
checkbox input "false"
click at [808, 322] on input "SMS" at bounding box center [813, 325] width 11 height 11
checkbox input "false"
click at [872, 321] on input "Email" at bounding box center [877, 325] width 11 height 11
checkbox input "false"
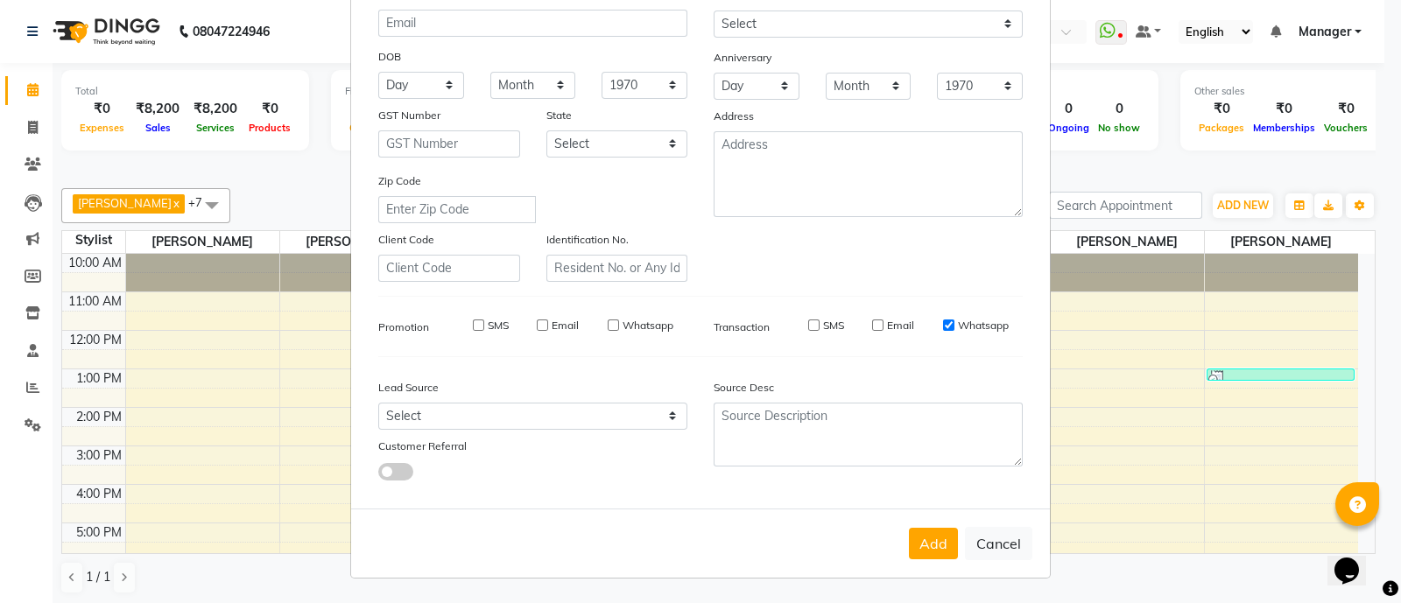
click at [943, 320] on input "Whatsapp" at bounding box center [948, 325] width 11 height 11
checkbox input "false"
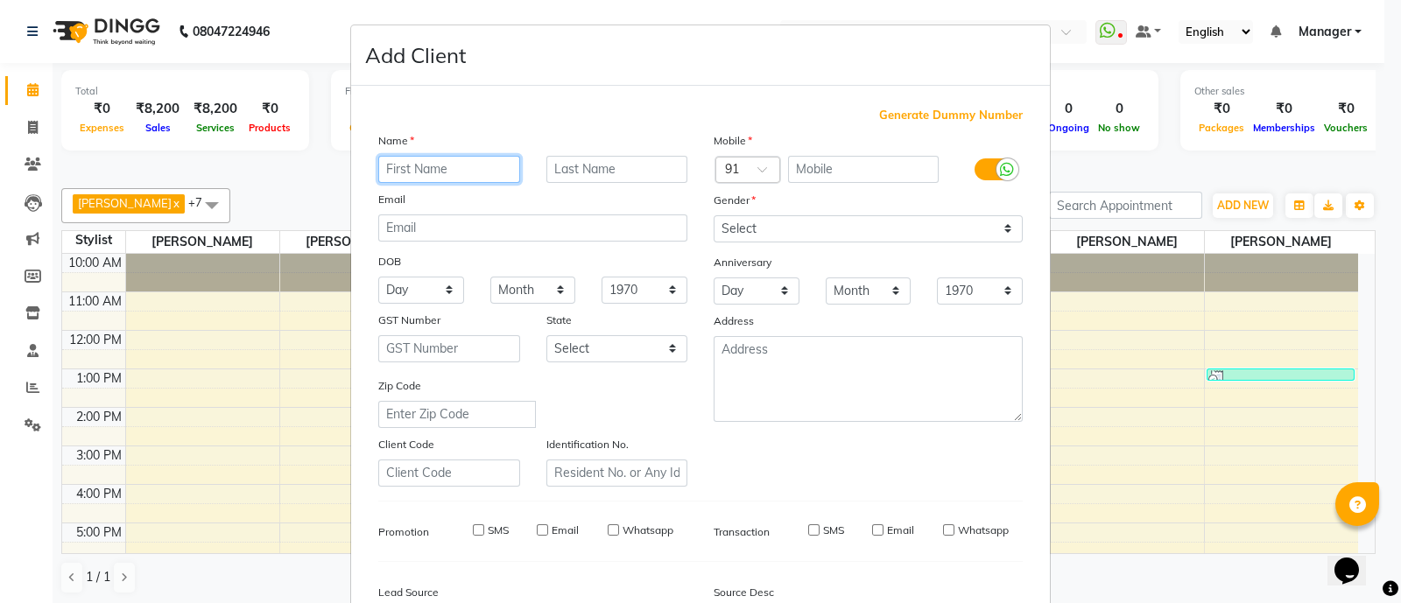
click at [442, 173] on input "text" at bounding box center [449, 169] width 142 height 27
type input "[PERSON_NAME]"
click at [602, 174] on input "text" at bounding box center [618, 169] width 142 height 27
type input "Naik"
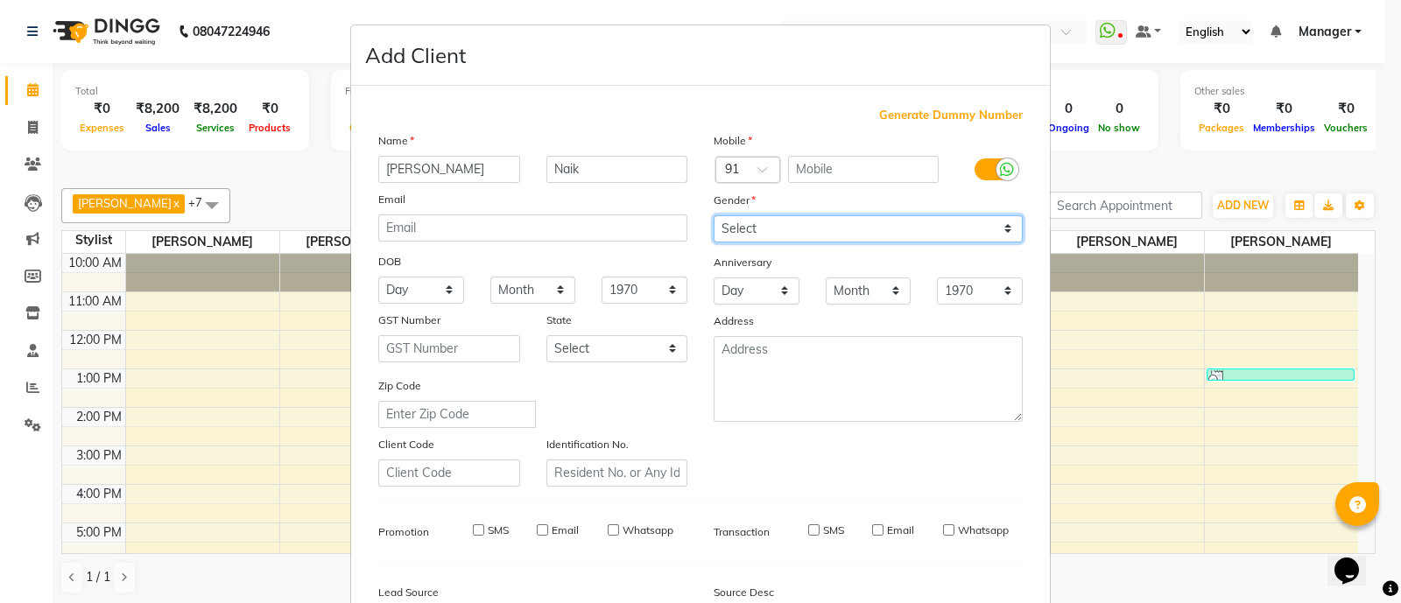
click at [780, 229] on select "Select [DEMOGRAPHIC_DATA] [DEMOGRAPHIC_DATA] Other Prefer Not To Say" at bounding box center [868, 228] width 309 height 27
select select "[DEMOGRAPHIC_DATA]"
click at [714, 216] on select "Select [DEMOGRAPHIC_DATA] [DEMOGRAPHIC_DATA] Other Prefer Not To Say" at bounding box center [868, 228] width 309 height 27
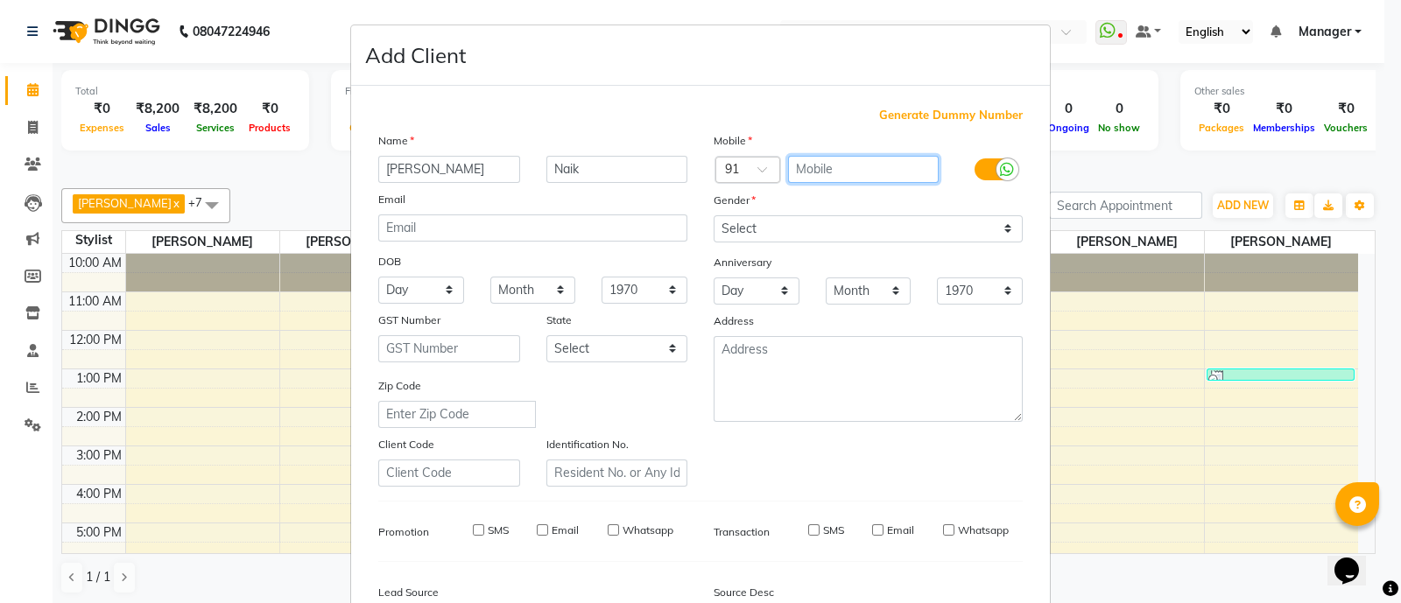
click at [817, 165] on input "text" at bounding box center [864, 169] width 152 height 27
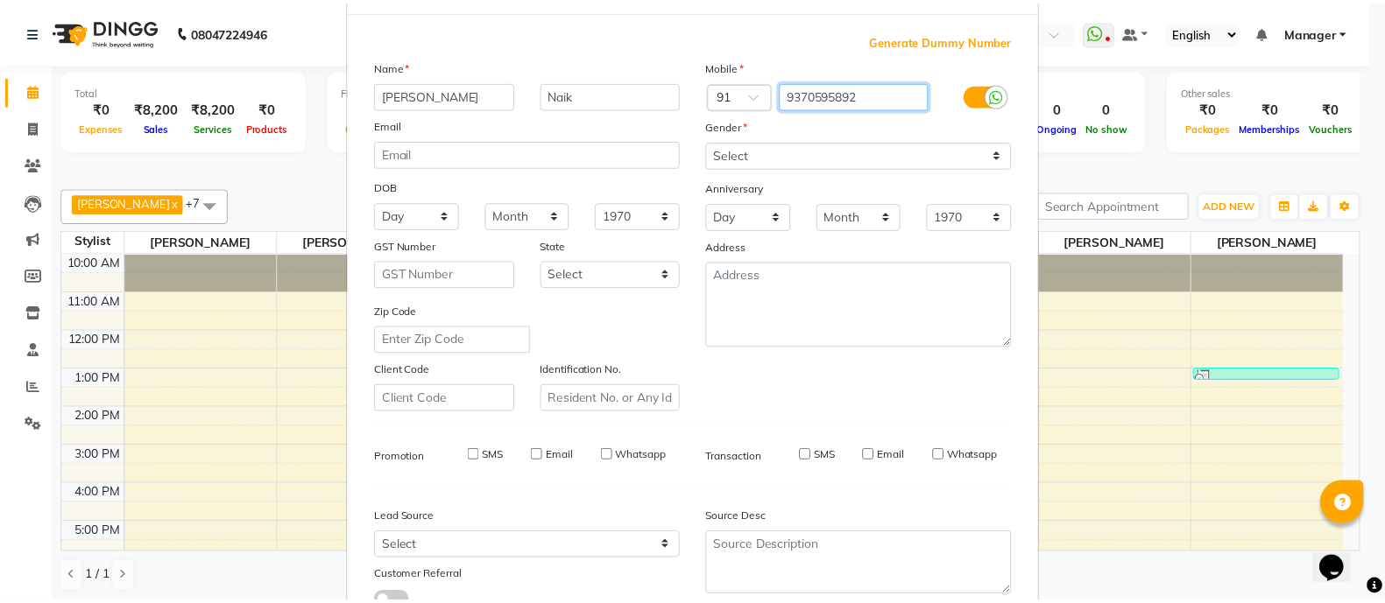
scroll to position [214, 0]
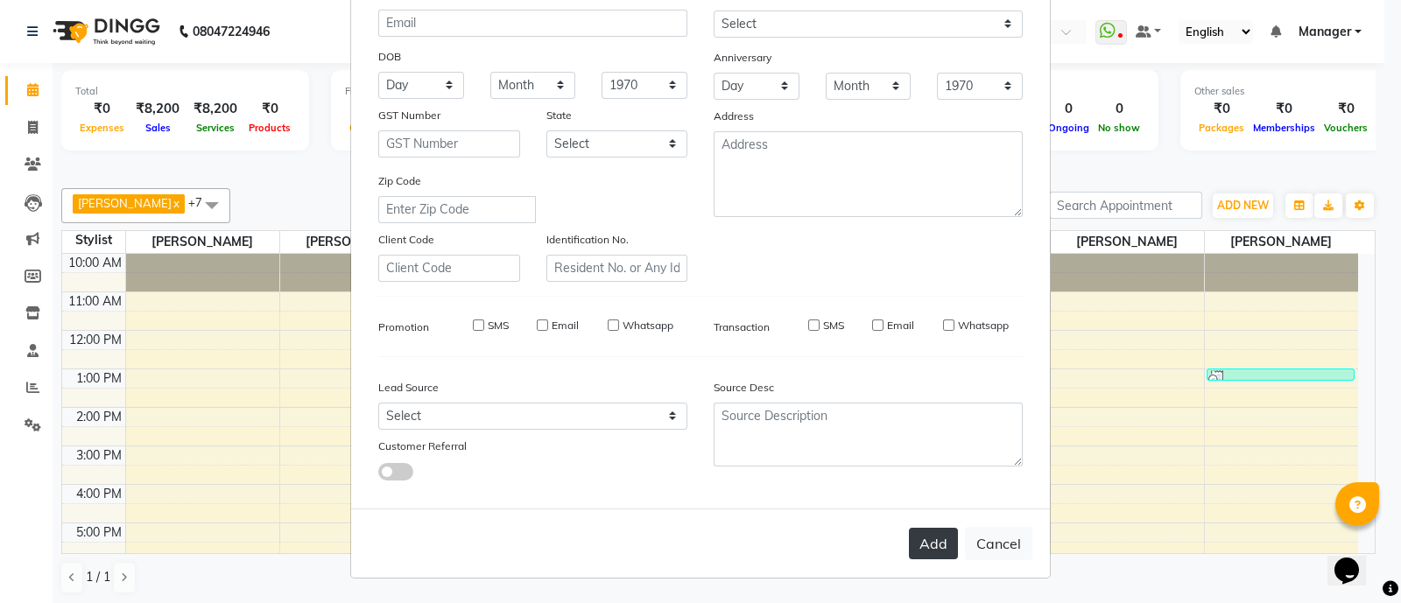
type input "9370595892"
click at [929, 538] on button "Add" at bounding box center [933, 544] width 49 height 32
select select
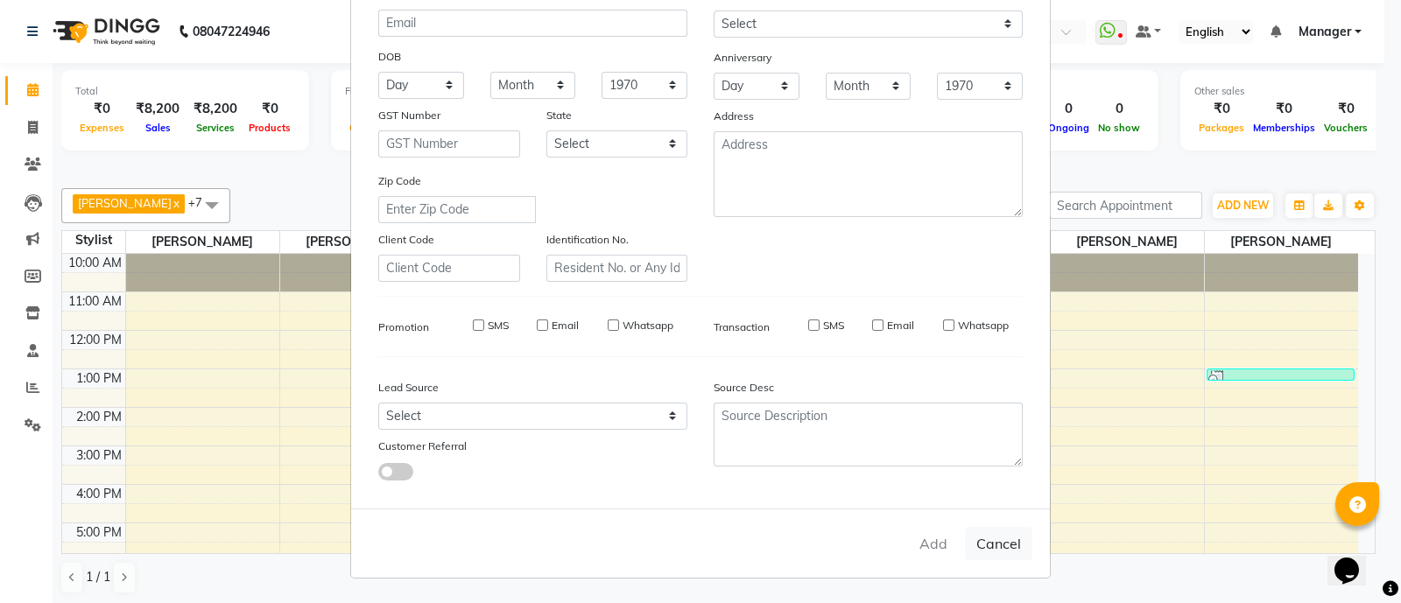
select select
checkbox input "false"
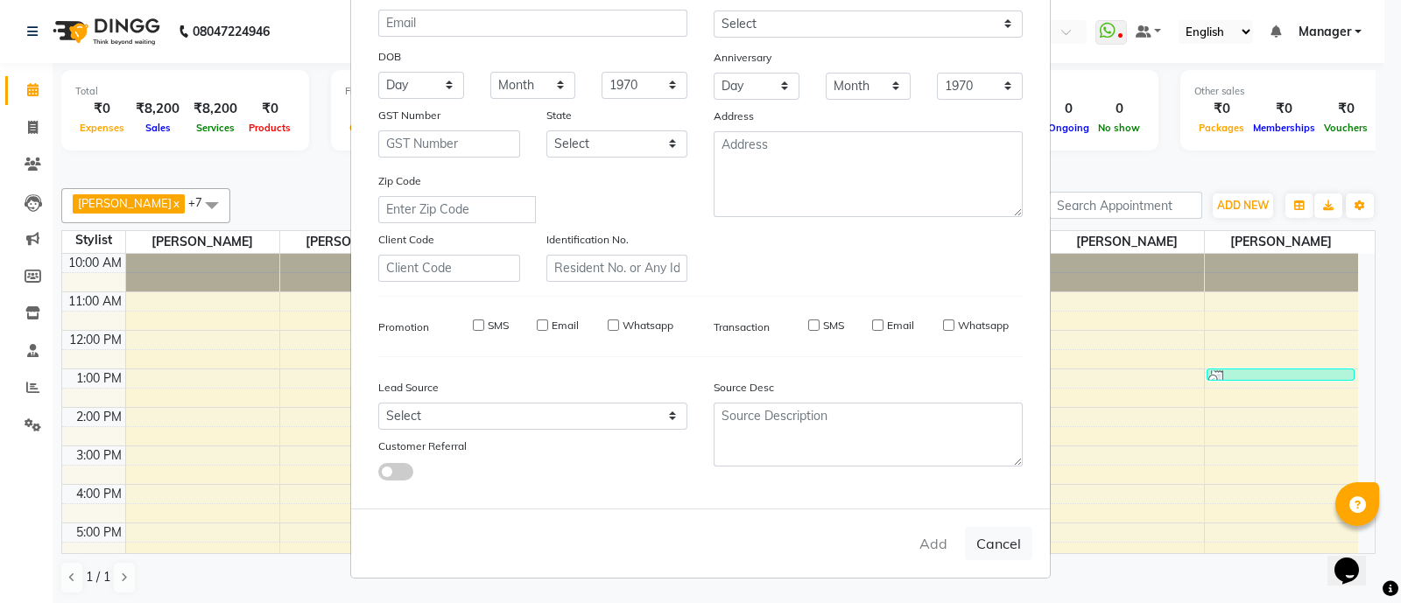
checkbox input "false"
